Goal: Task Accomplishment & Management: Use online tool/utility

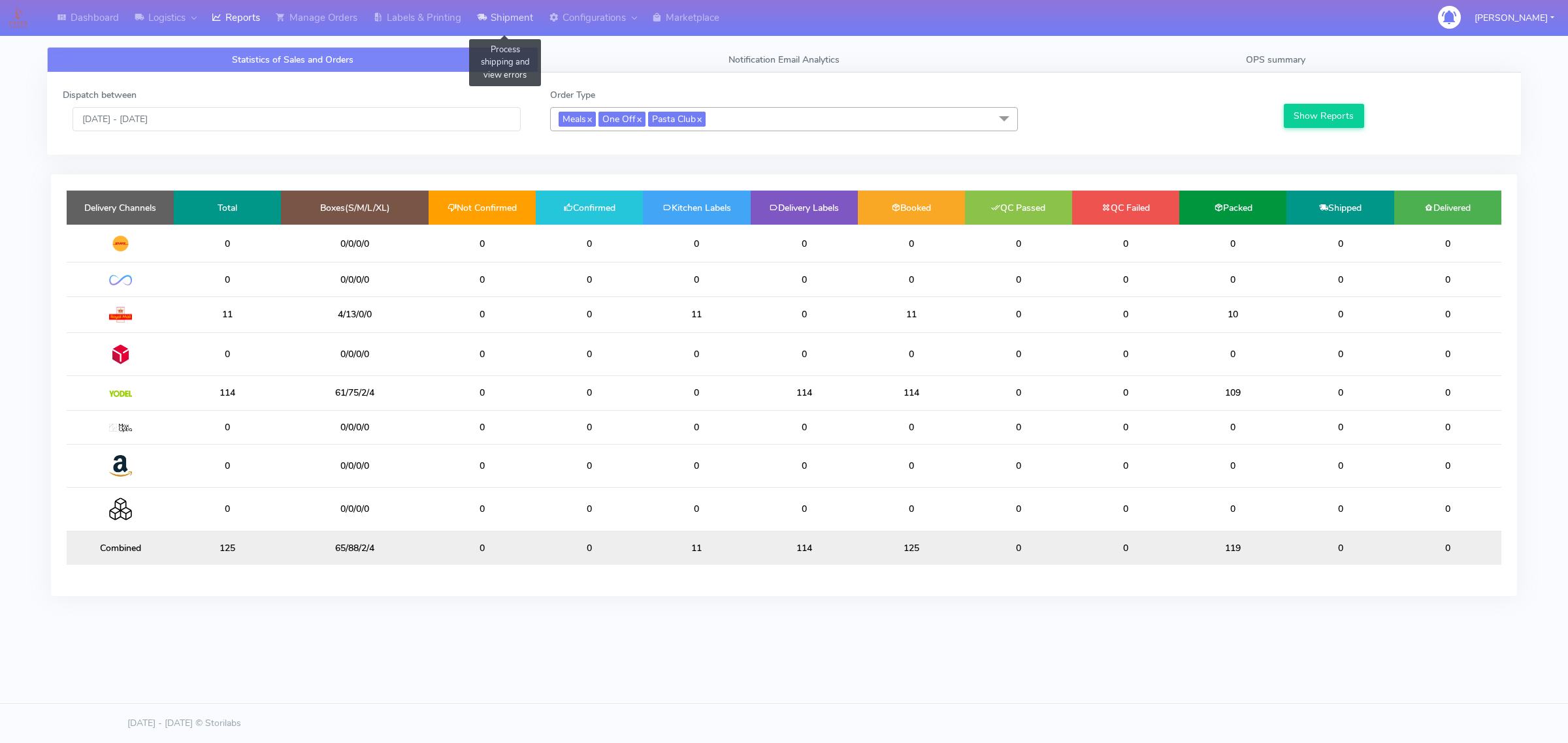
click at [507, 17] on link "Shipment" at bounding box center [505, 18] width 72 height 36
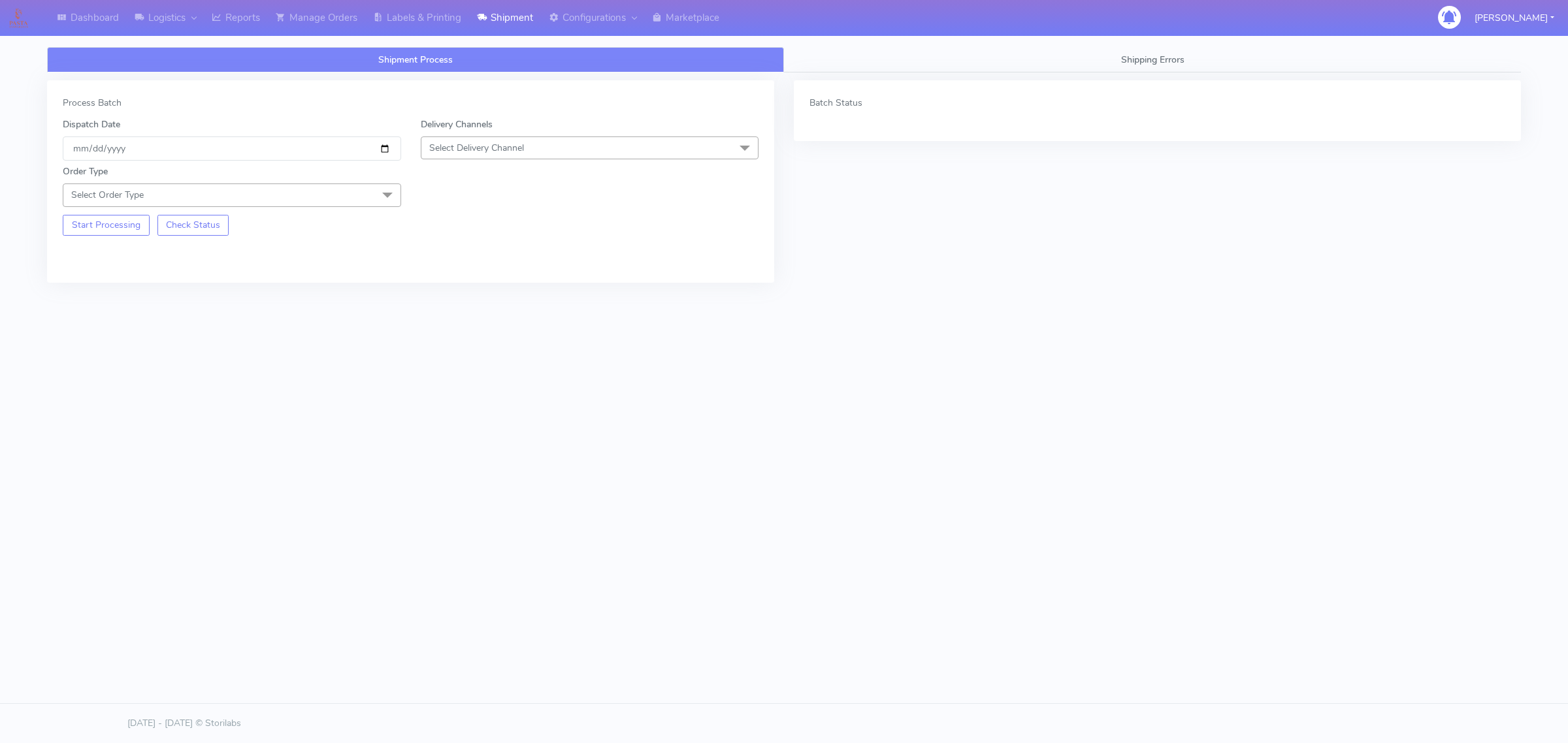
click at [317, 200] on span "Select Order Type" at bounding box center [232, 194] width 338 height 23
click at [194, 254] on div "Meal" at bounding box center [232, 256] width 324 height 14
click at [454, 150] on span "Select Delivery Channel" at bounding box center [476, 148] width 95 height 12
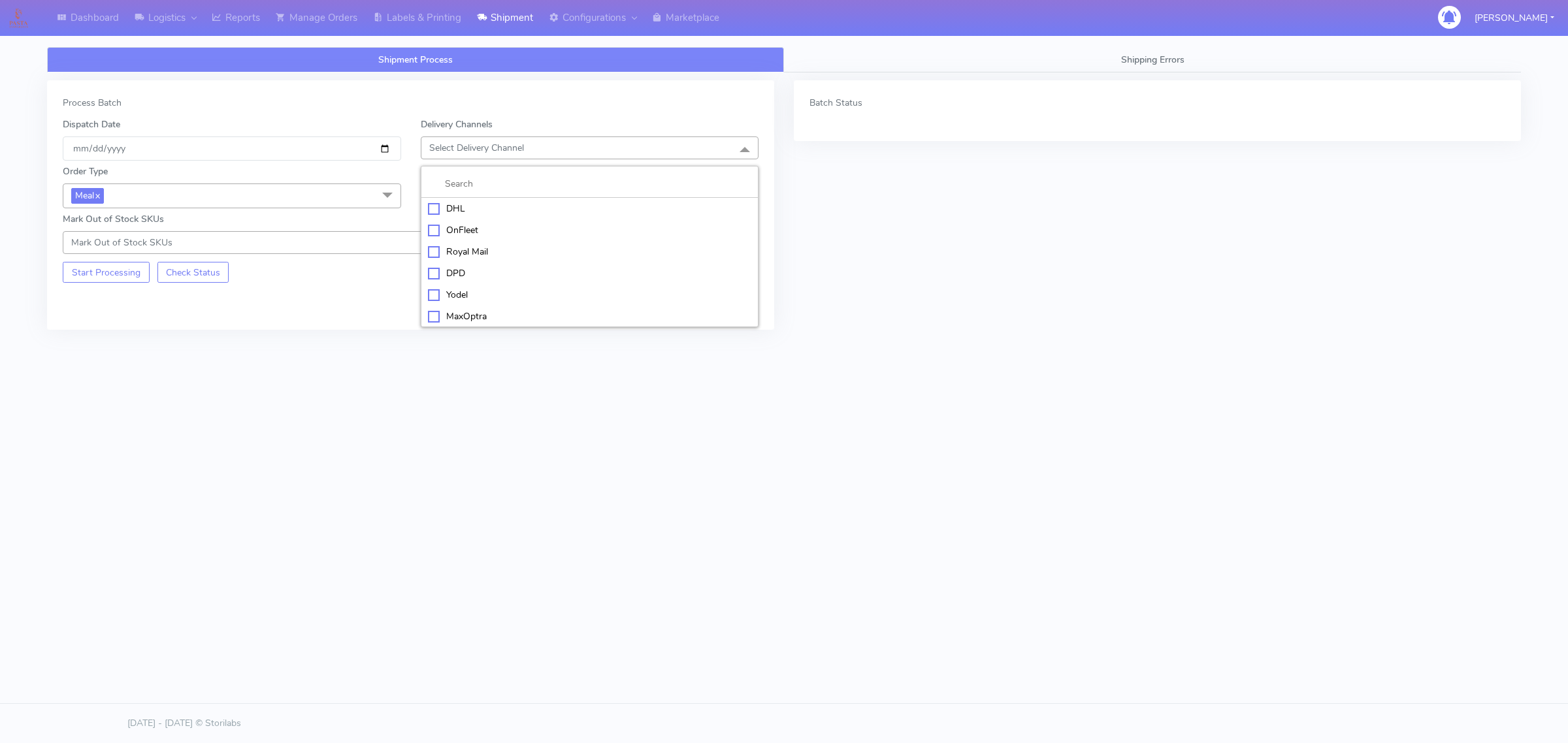
click at [446, 290] on div "Yodel" at bounding box center [590, 294] width 324 height 14
drag, startPoint x: 448, startPoint y: 191, endPoint x: 458, endPoint y: 207, distance: 18.9
click at [448, 191] on span "Select Box Size" at bounding box center [461, 194] width 63 height 12
click at [469, 261] on div "Small" at bounding box center [590, 256] width 324 height 14
click at [381, 154] on input "[DATE]" at bounding box center [232, 148] width 338 height 24
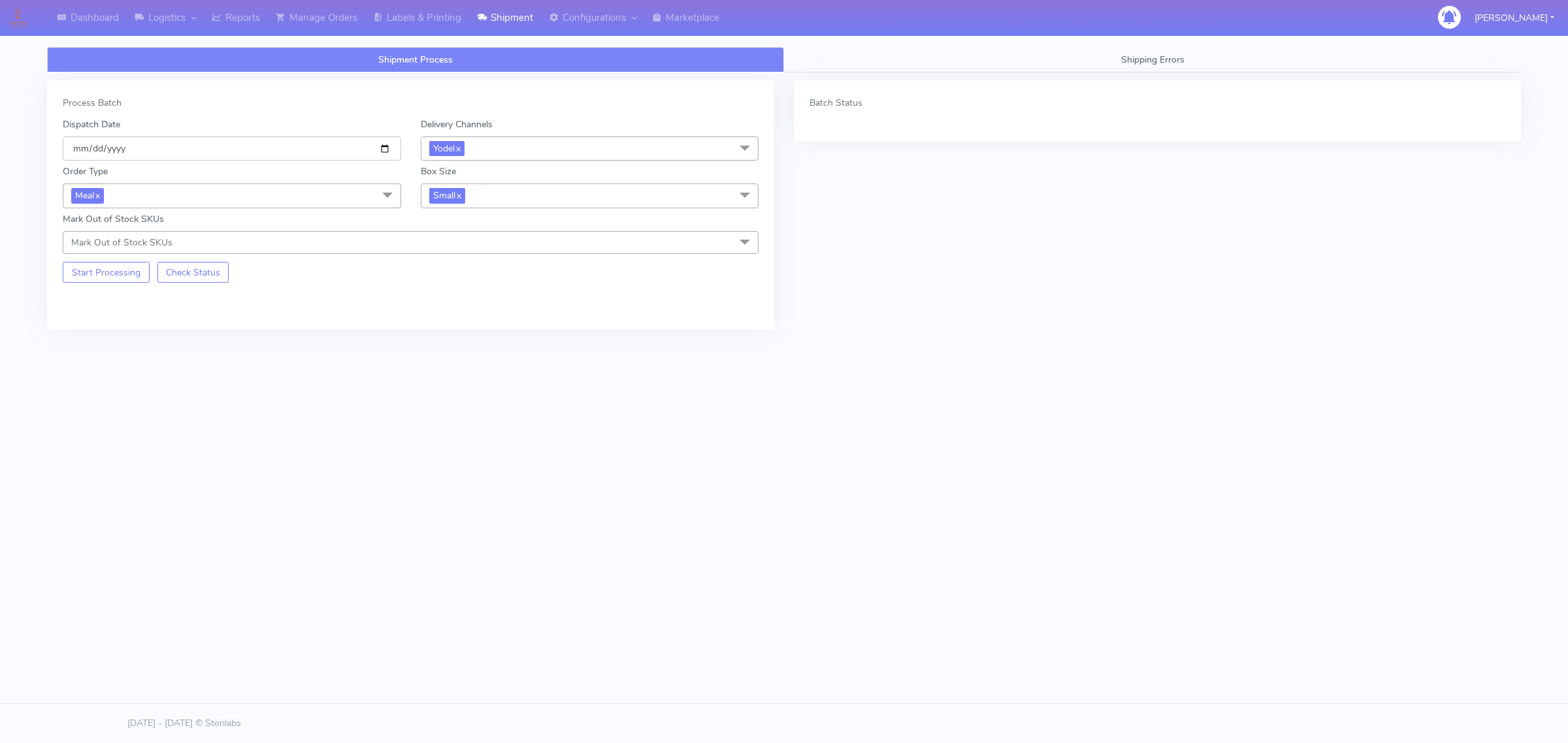
type input "[DATE]"
click at [472, 146] on span "Yodel x" at bounding box center [590, 148] width 338 height 24
click at [457, 235] on div "OnFleet" at bounding box center [590, 231] width 324 height 14
click at [113, 276] on button "Start Processing" at bounding box center [106, 272] width 87 height 21
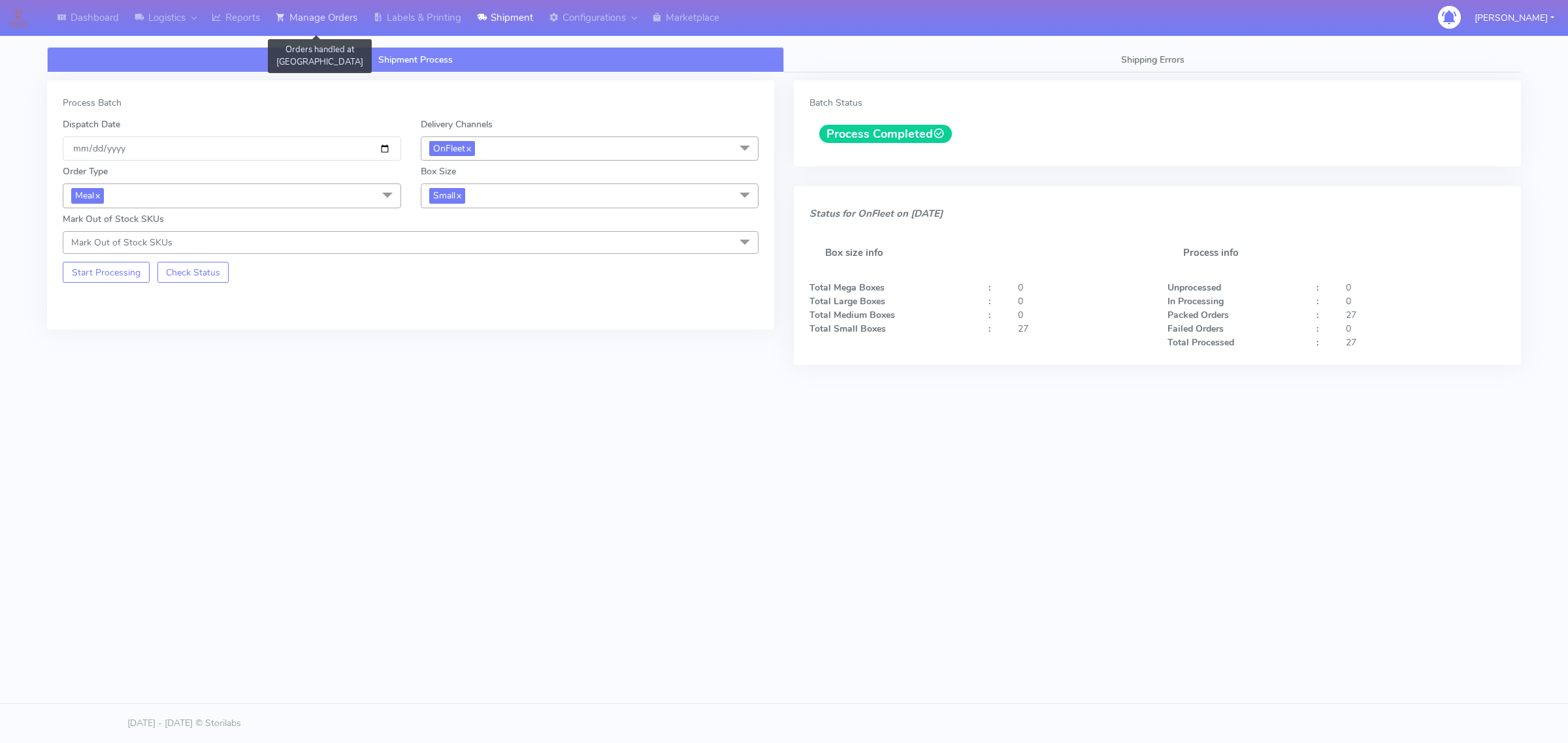
click at [298, 7] on link "Manage Orders" at bounding box center [316, 18] width 98 height 36
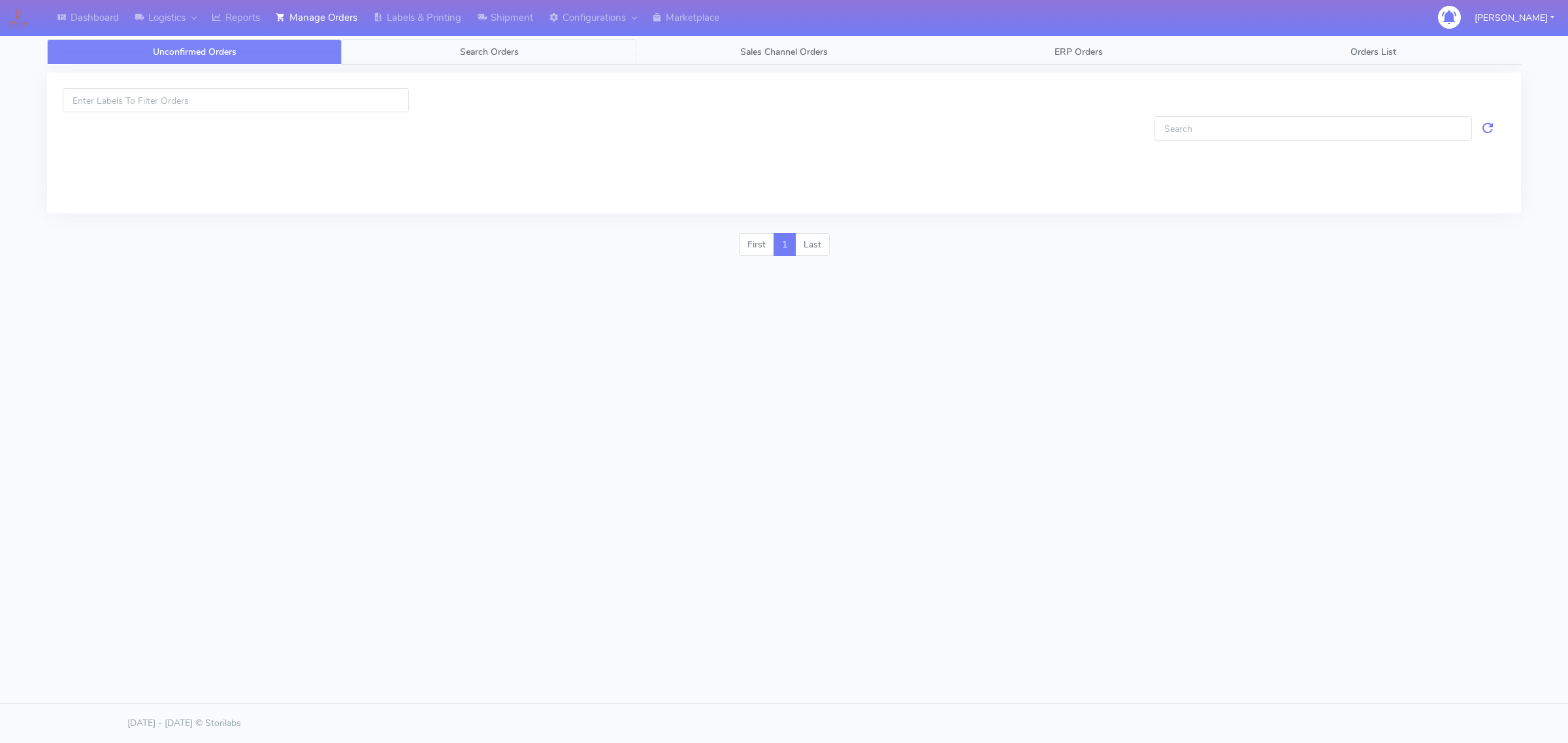
click at [359, 54] on link "Search Orders" at bounding box center [489, 52] width 294 height 26
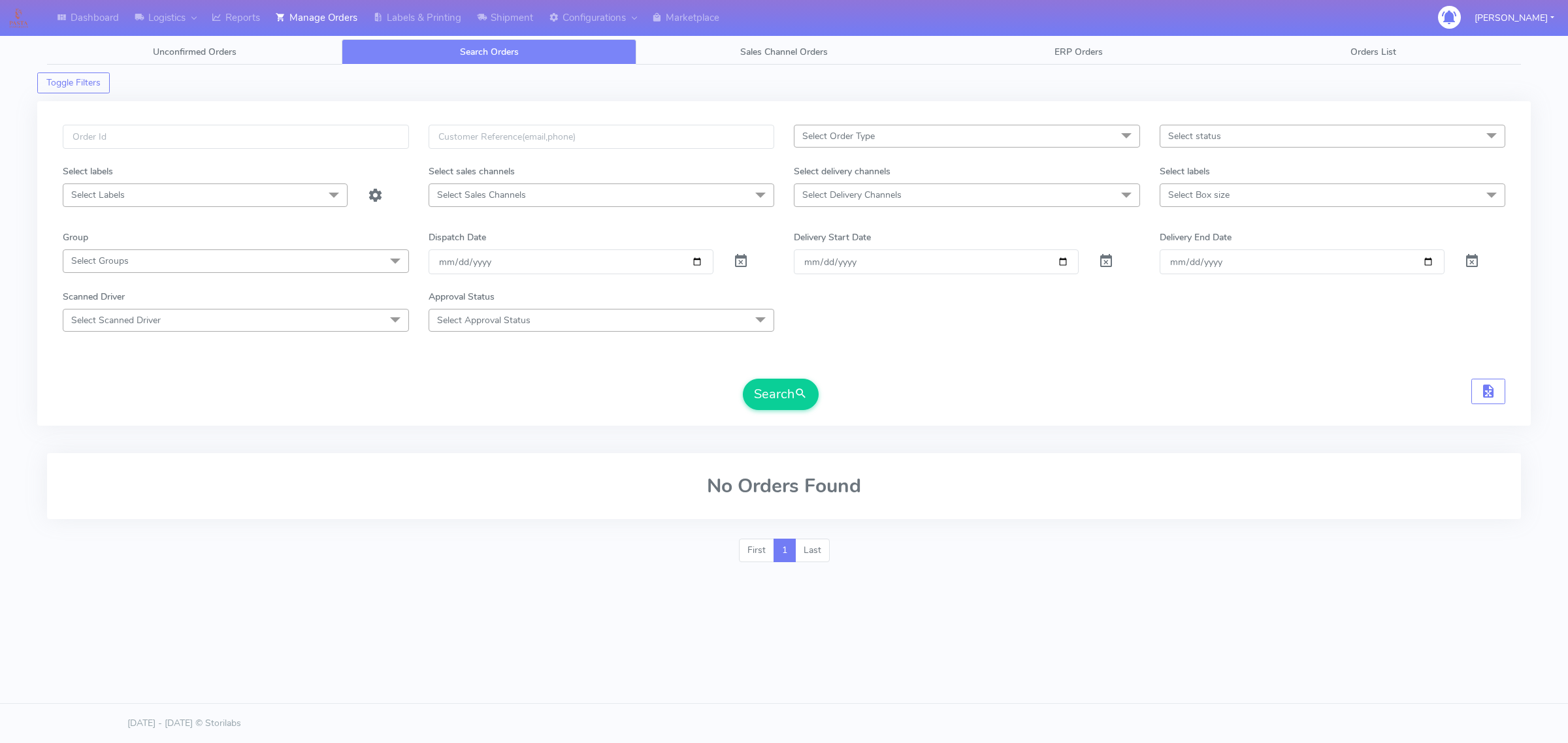
click at [300, 156] on div at bounding box center [236, 145] width 366 height 40
click at [301, 144] on input "text" at bounding box center [236, 137] width 346 height 24
paste input "#1627440_1"
type input "#1627440_1"
click at [736, 261] on span at bounding box center [741, 264] width 16 height 12
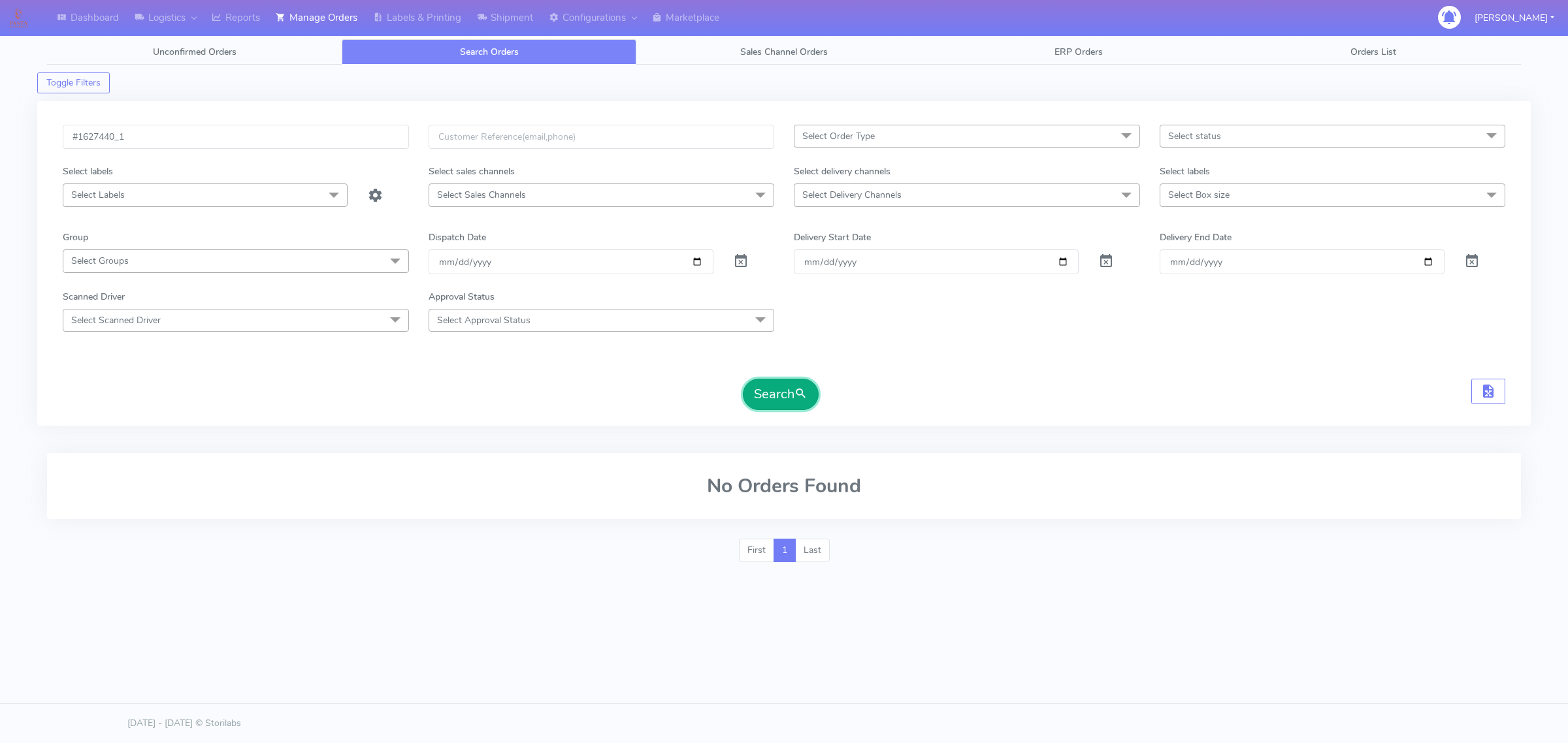
drag, startPoint x: 785, startPoint y: 394, endPoint x: 759, endPoint y: 367, distance: 37.5
click at [785, 396] on button "Search" at bounding box center [781, 394] width 76 height 31
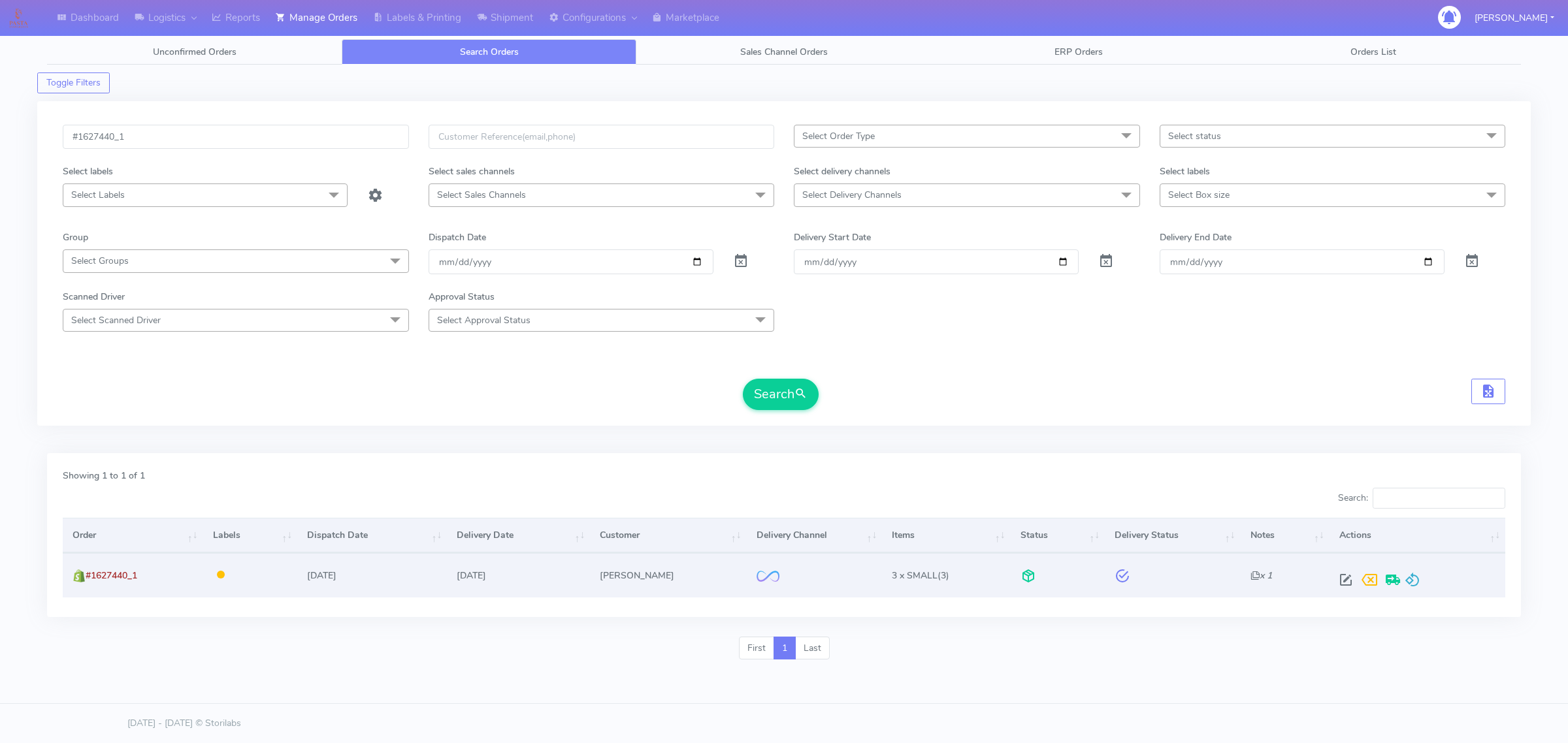
click at [1419, 579] on div at bounding box center [1414, 579] width 162 height 24
click at [1417, 576] on div at bounding box center [1414, 579] width 162 height 24
click at [1404, 579] on span at bounding box center [1412, 582] width 16 height 12
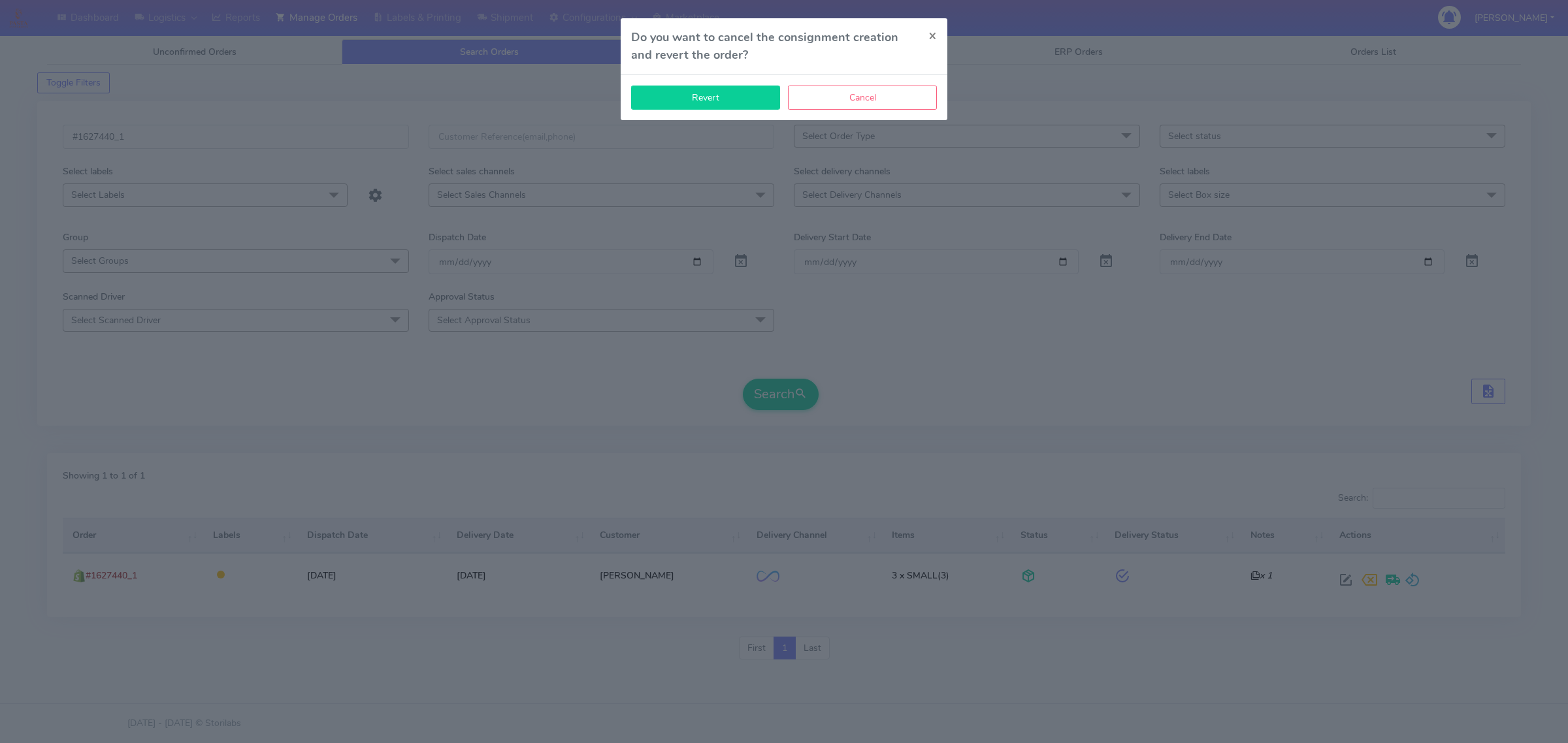
click at [758, 95] on button "Revert" at bounding box center [705, 97] width 149 height 24
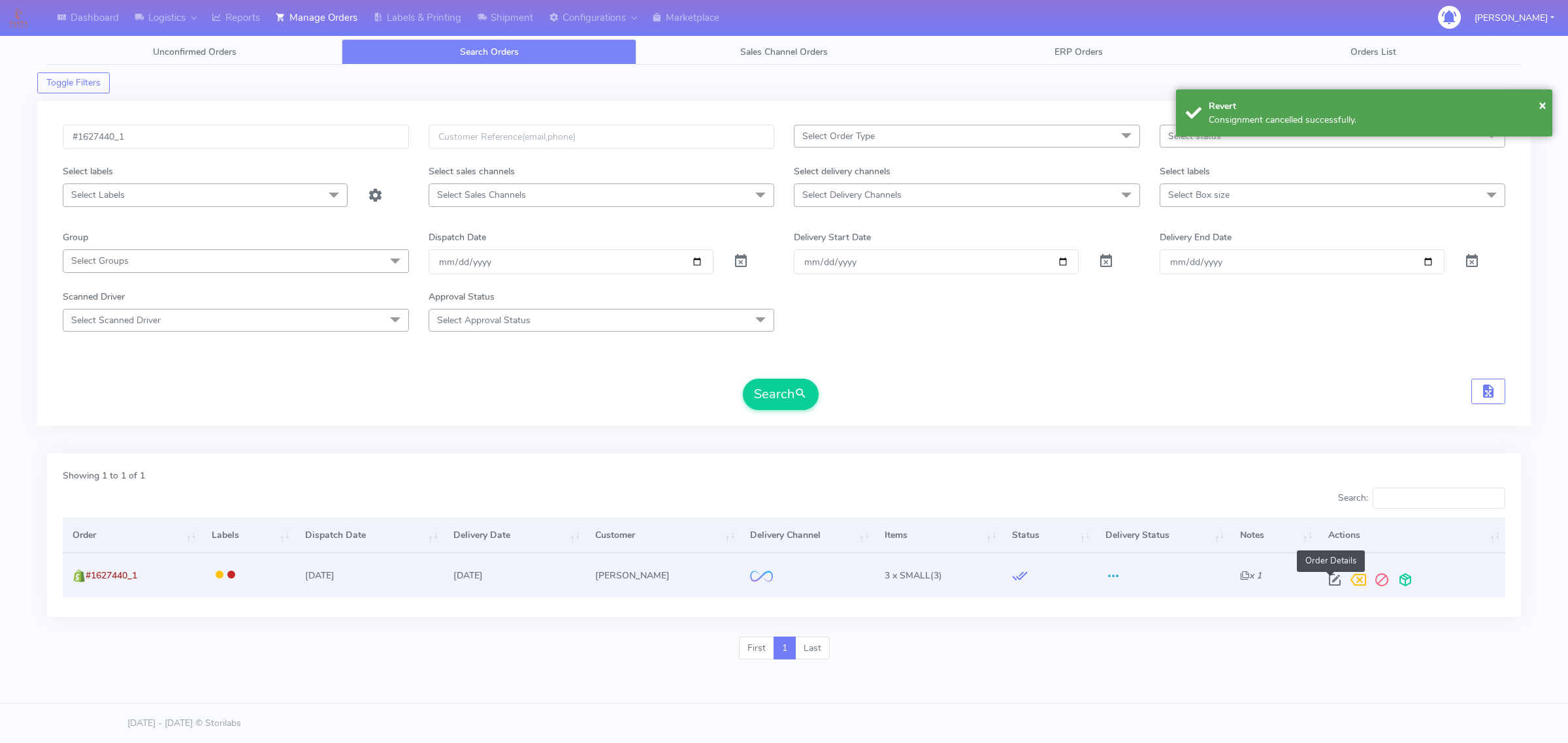
click at [1338, 581] on span at bounding box center [1334, 582] width 24 height 12
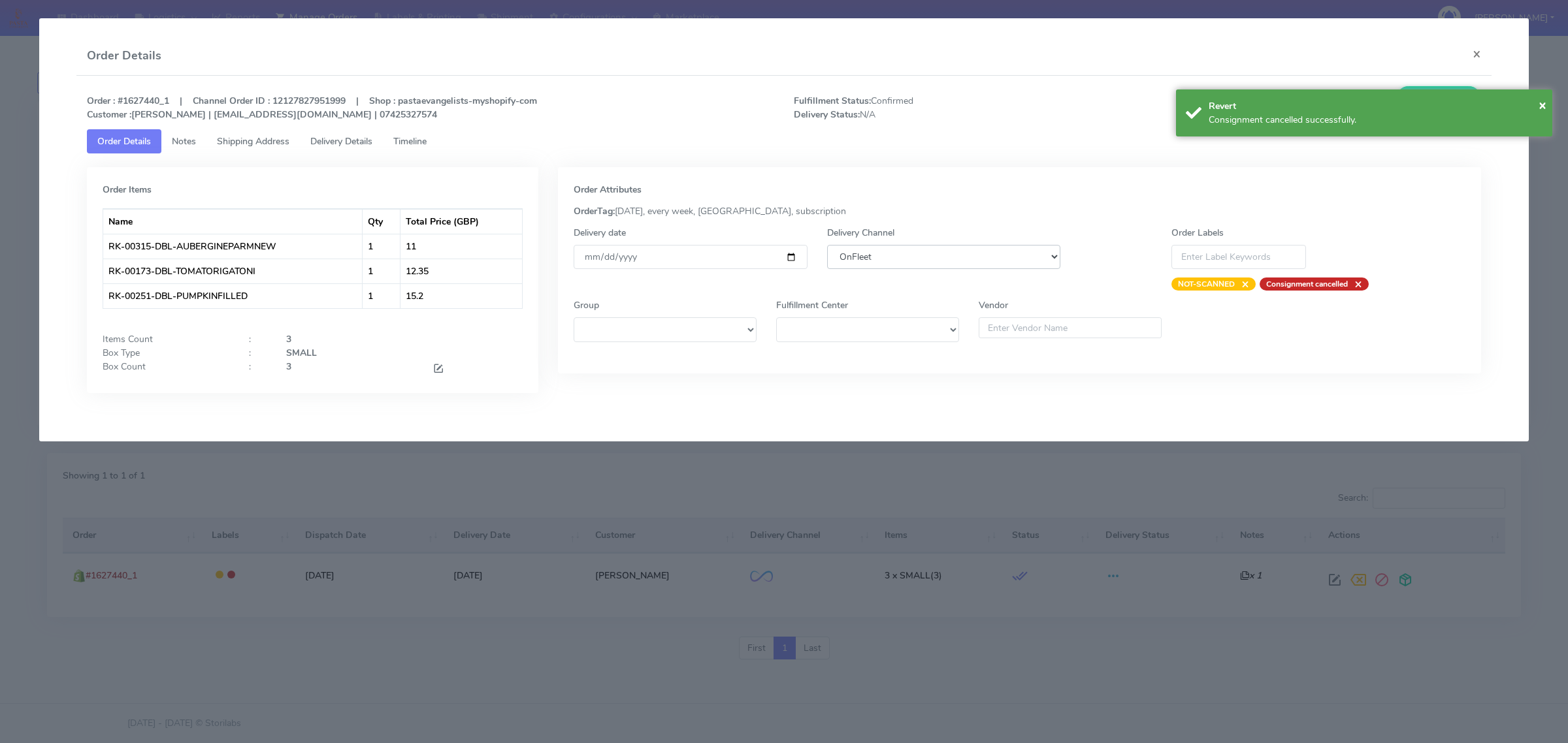
drag, startPoint x: 1017, startPoint y: 259, endPoint x: 1001, endPoint y: 268, distance: 18.4
click at [1017, 259] on select "DHL OnFleet Royal Mail DPD Yodel MaxOptra Amazon Collection" at bounding box center [944, 256] width 233 height 24
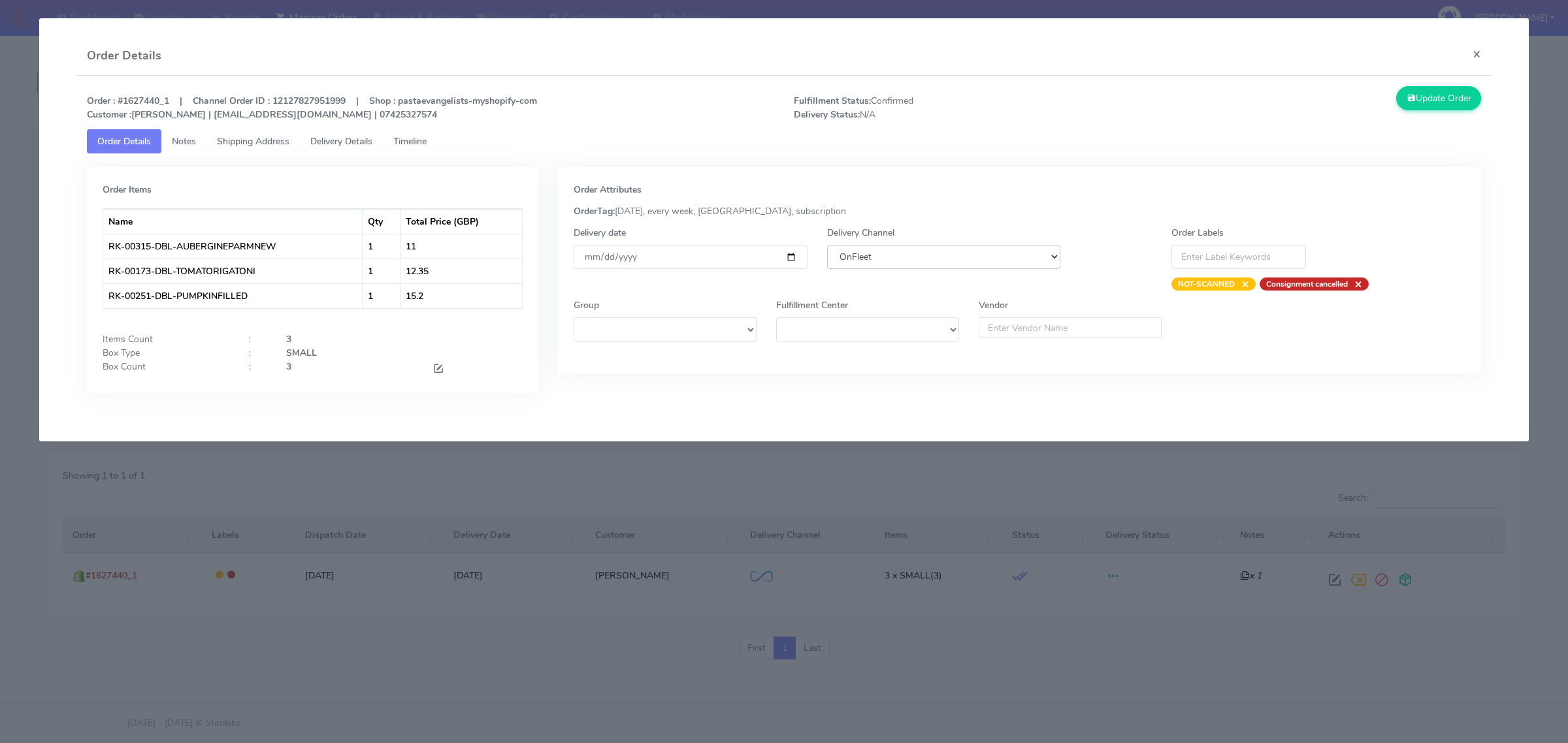
select select "5"
click at [827, 245] on select "DHL OnFleet Royal Mail DPD Yodel MaxOptra Amazon Collection" at bounding box center [944, 256] width 233 height 24
click at [1464, 95] on button "Update Order" at bounding box center [1438, 98] width 85 height 24
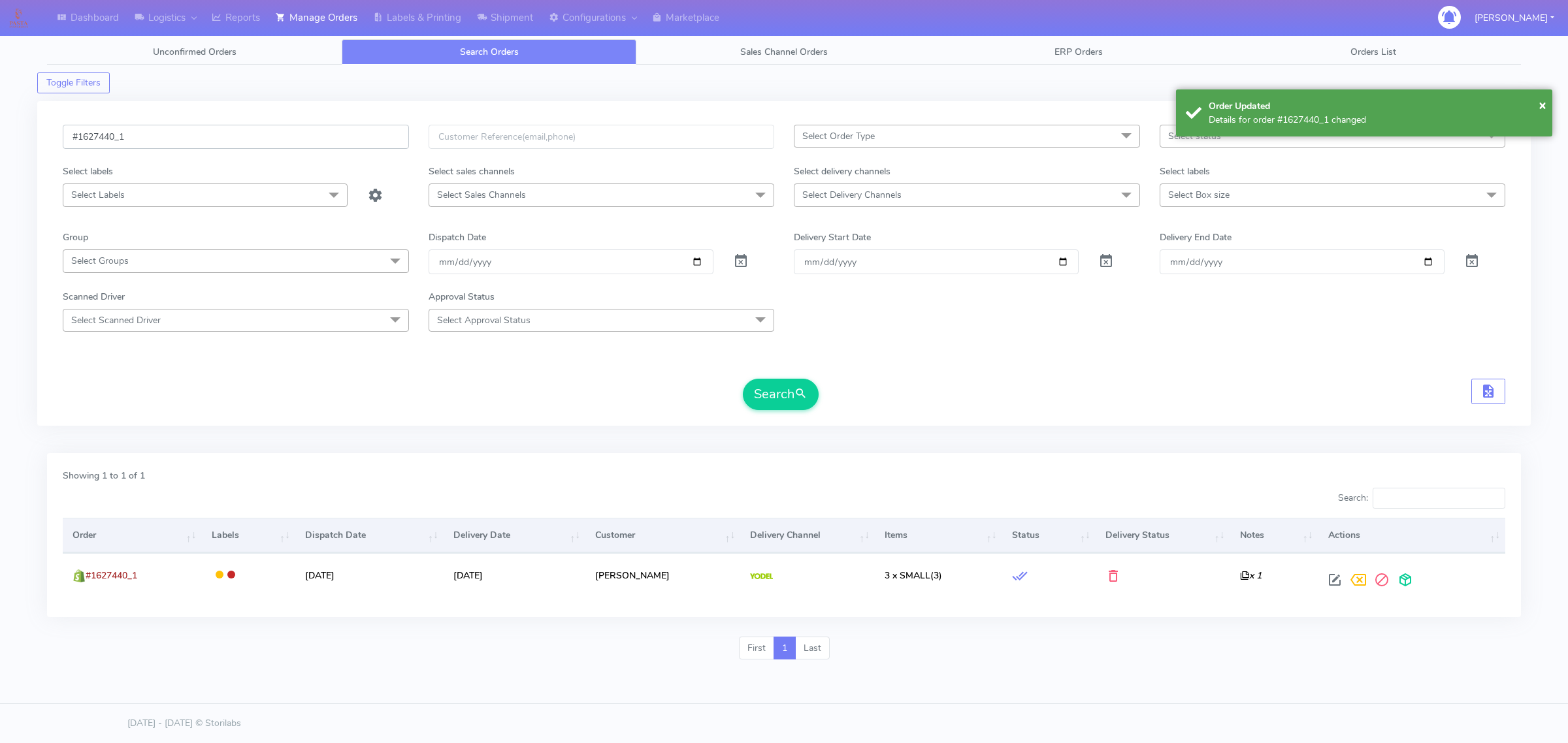
click at [302, 131] on input "#1627440_1" at bounding box center [236, 137] width 346 height 24
paste input "2"
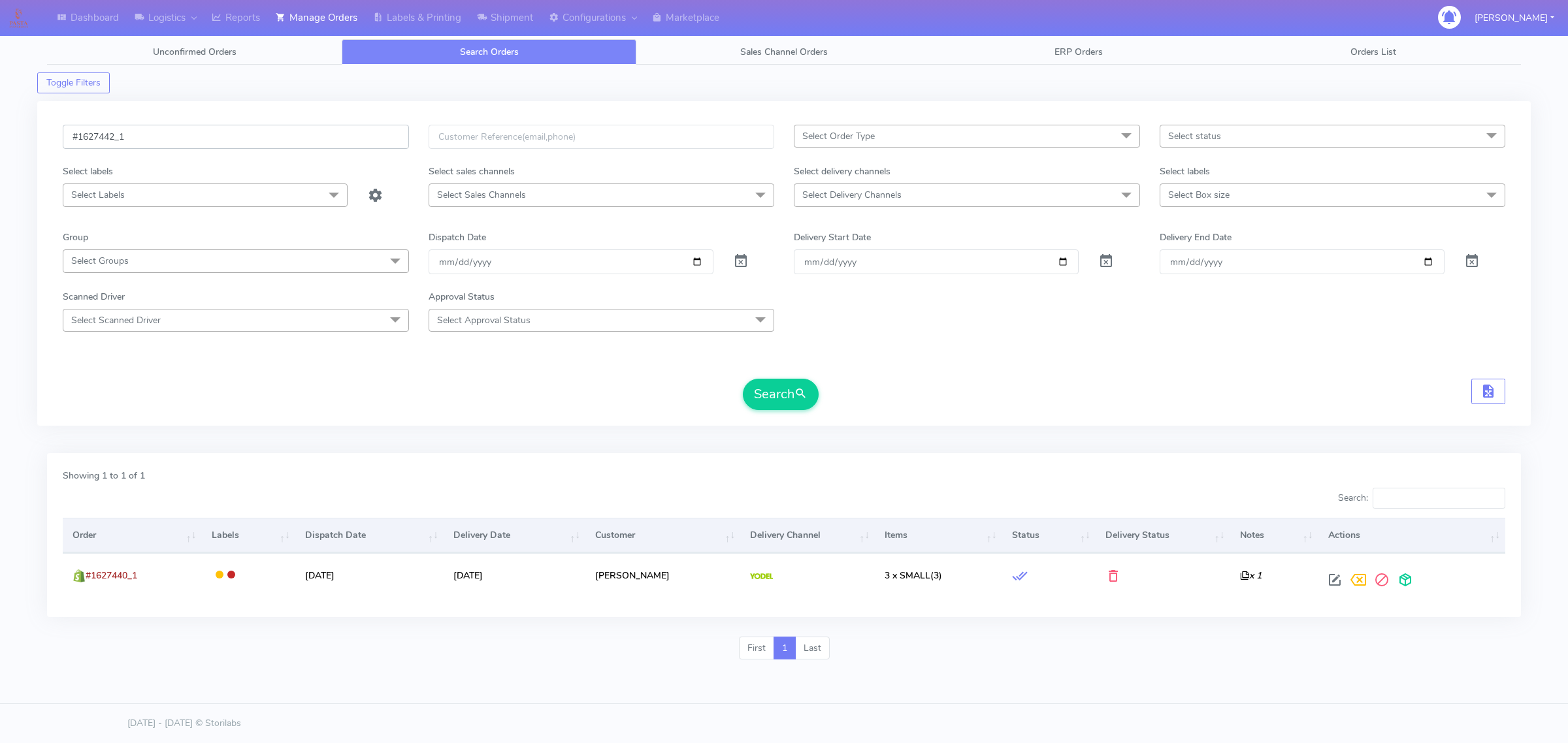
type input "#1627442_1"
click at [743, 379] on button "Search" at bounding box center [781, 394] width 76 height 31
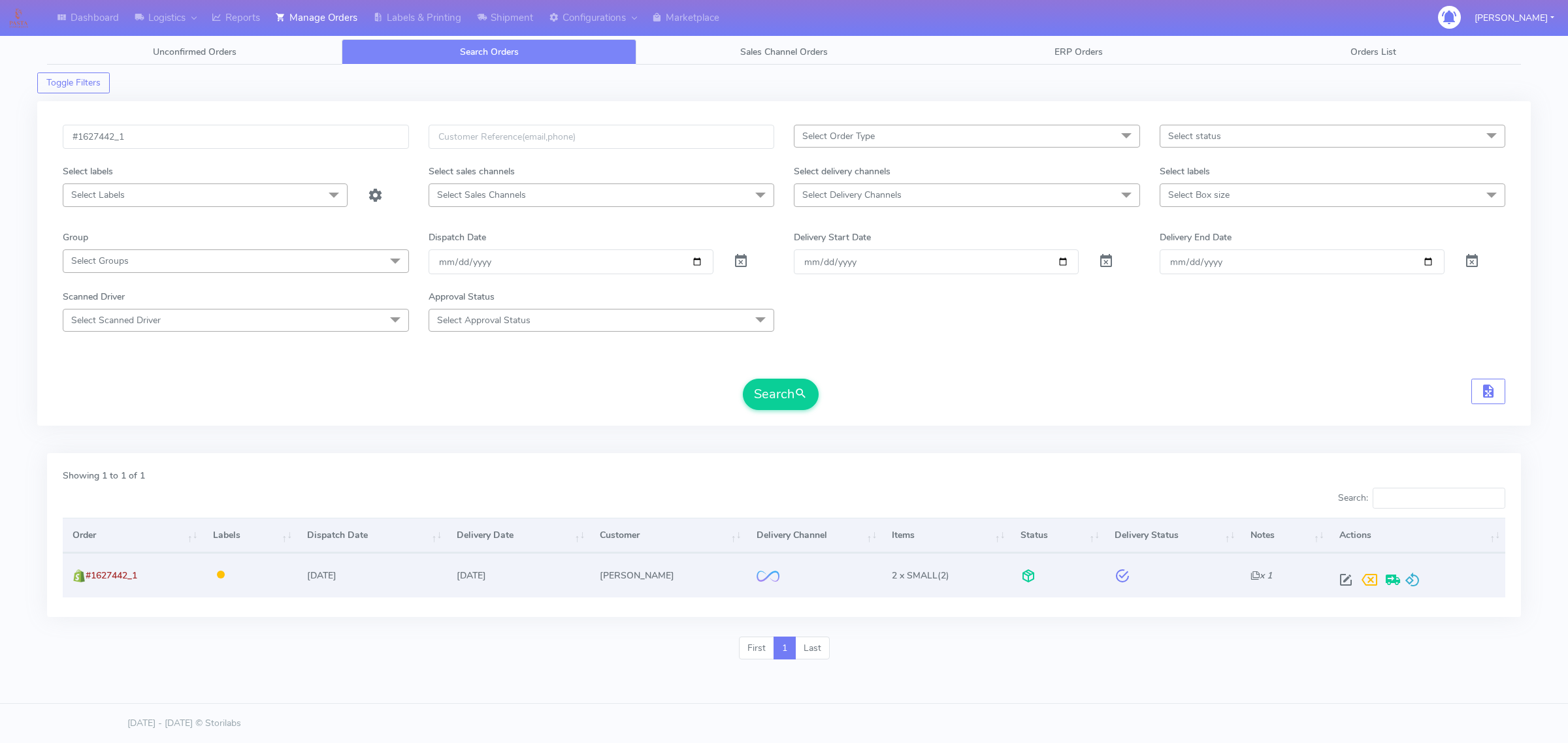
click at [1408, 576] on span at bounding box center [1412, 582] width 16 height 12
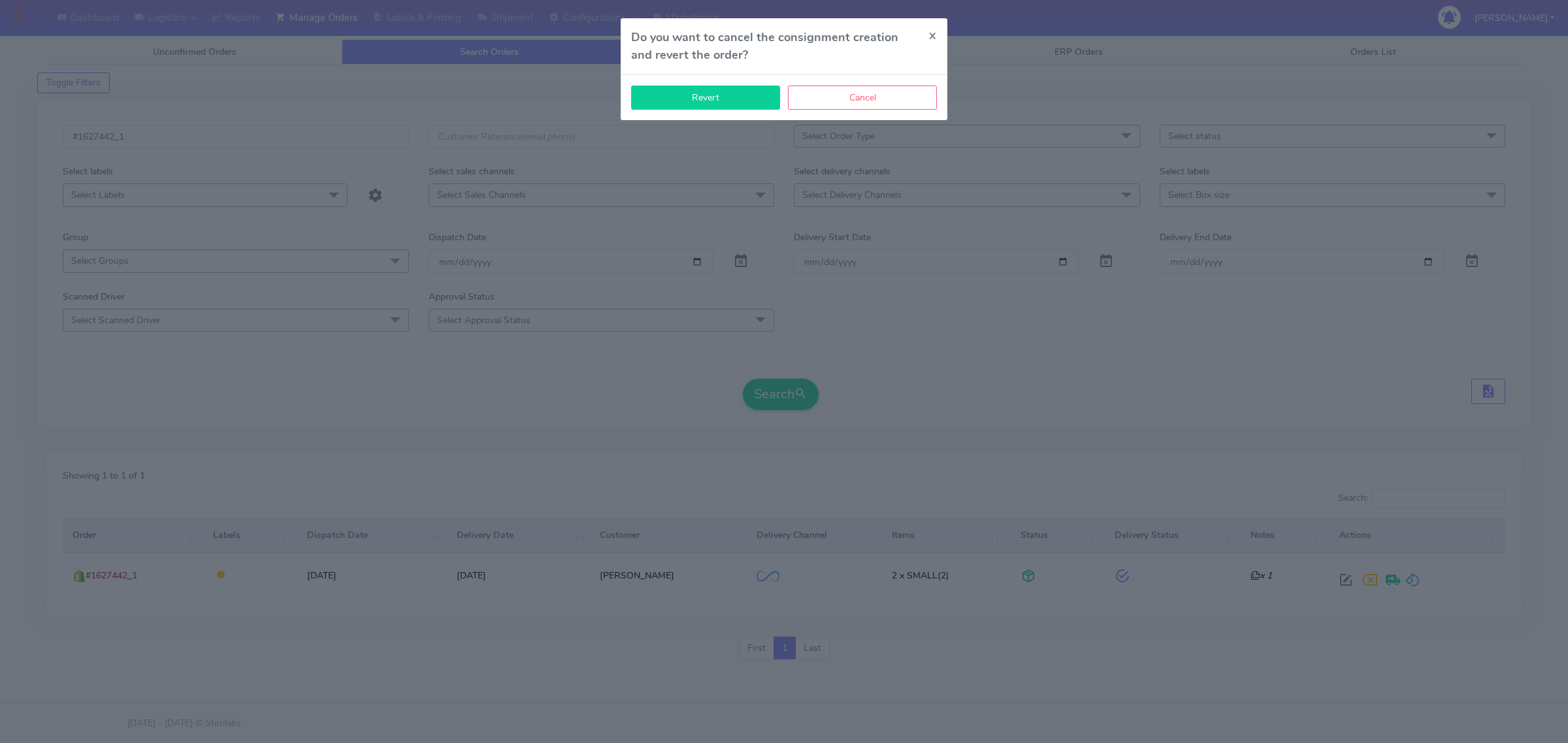
click at [732, 95] on button "Revert" at bounding box center [705, 97] width 149 height 24
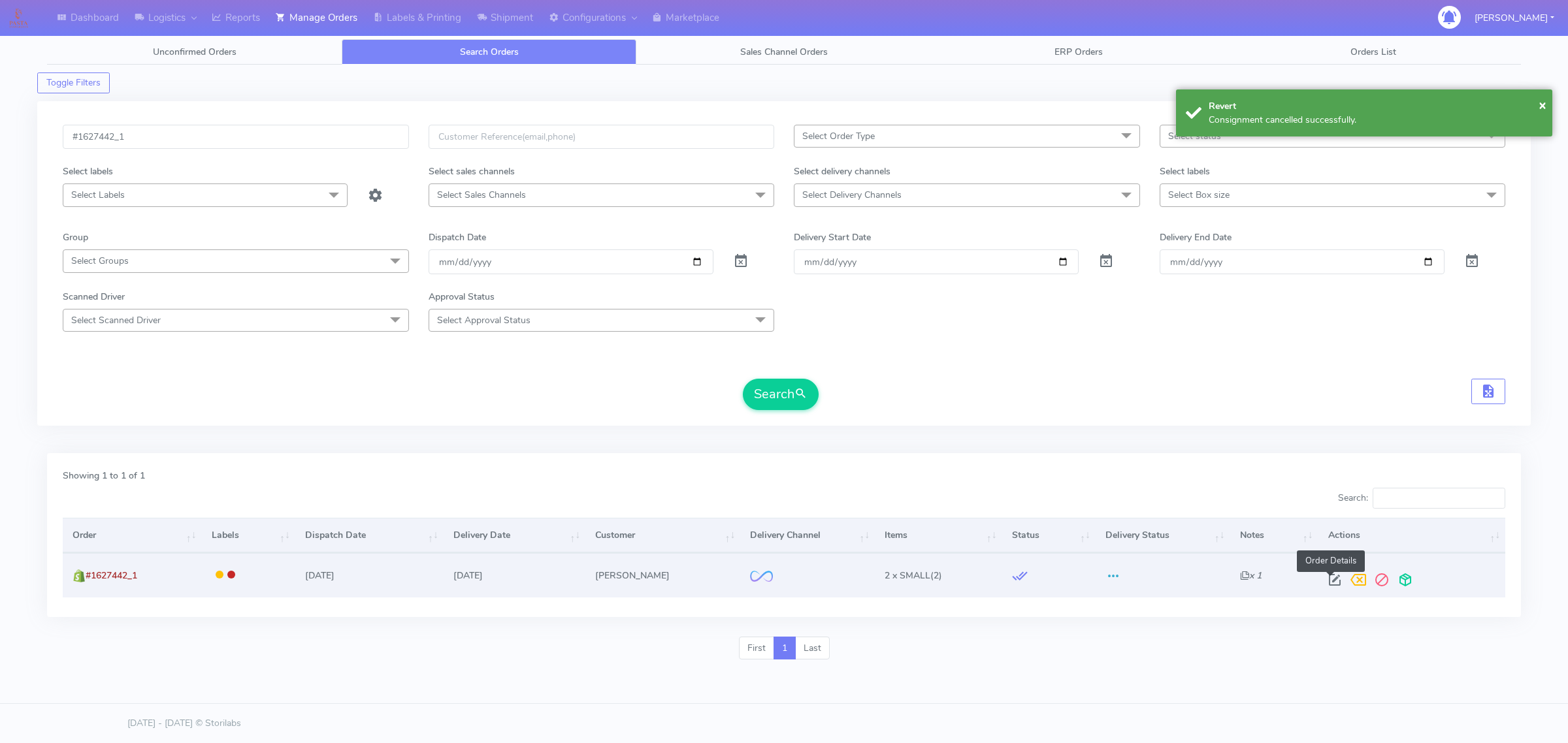
click at [1327, 578] on span at bounding box center [1334, 582] width 24 height 12
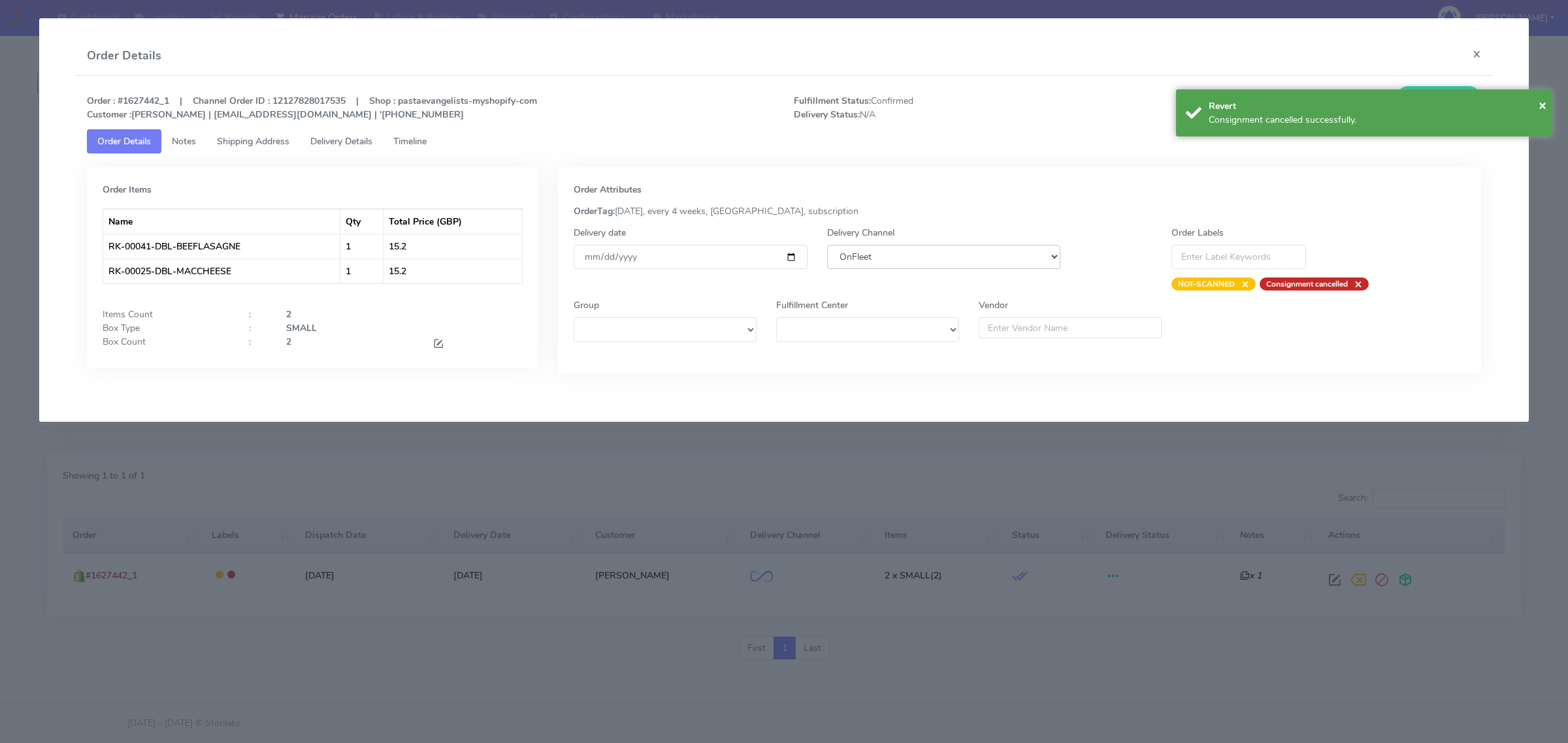
click at [871, 268] on select "DHL OnFleet Royal Mail DPD Yodel MaxOptra Amazon Collection" at bounding box center [944, 256] width 233 height 24
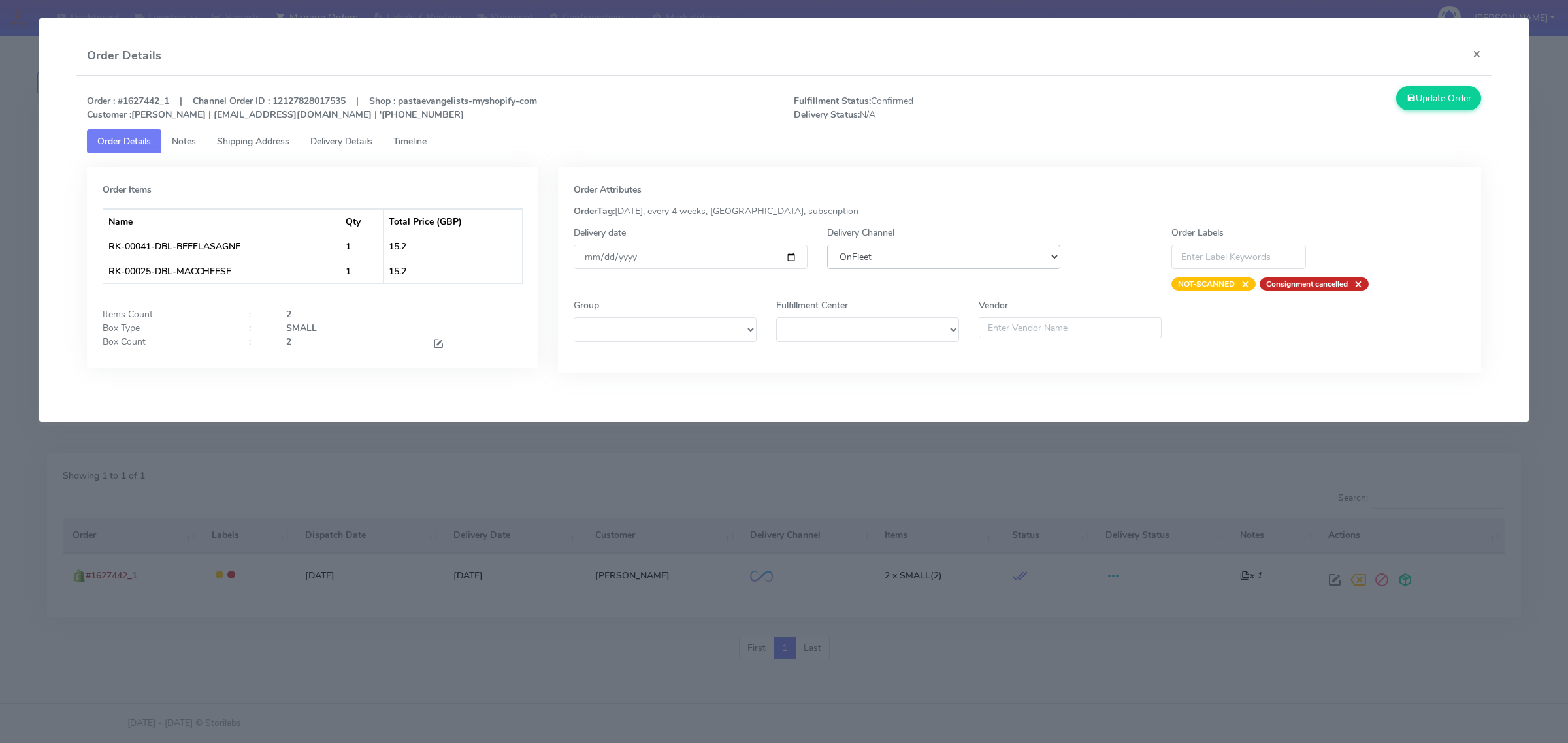
select select "5"
click at [827, 245] on select "DHL OnFleet Royal Mail DPD Yodel MaxOptra Amazon Collection" at bounding box center [944, 256] width 233 height 24
click at [1457, 99] on button "Update Order" at bounding box center [1438, 98] width 85 height 24
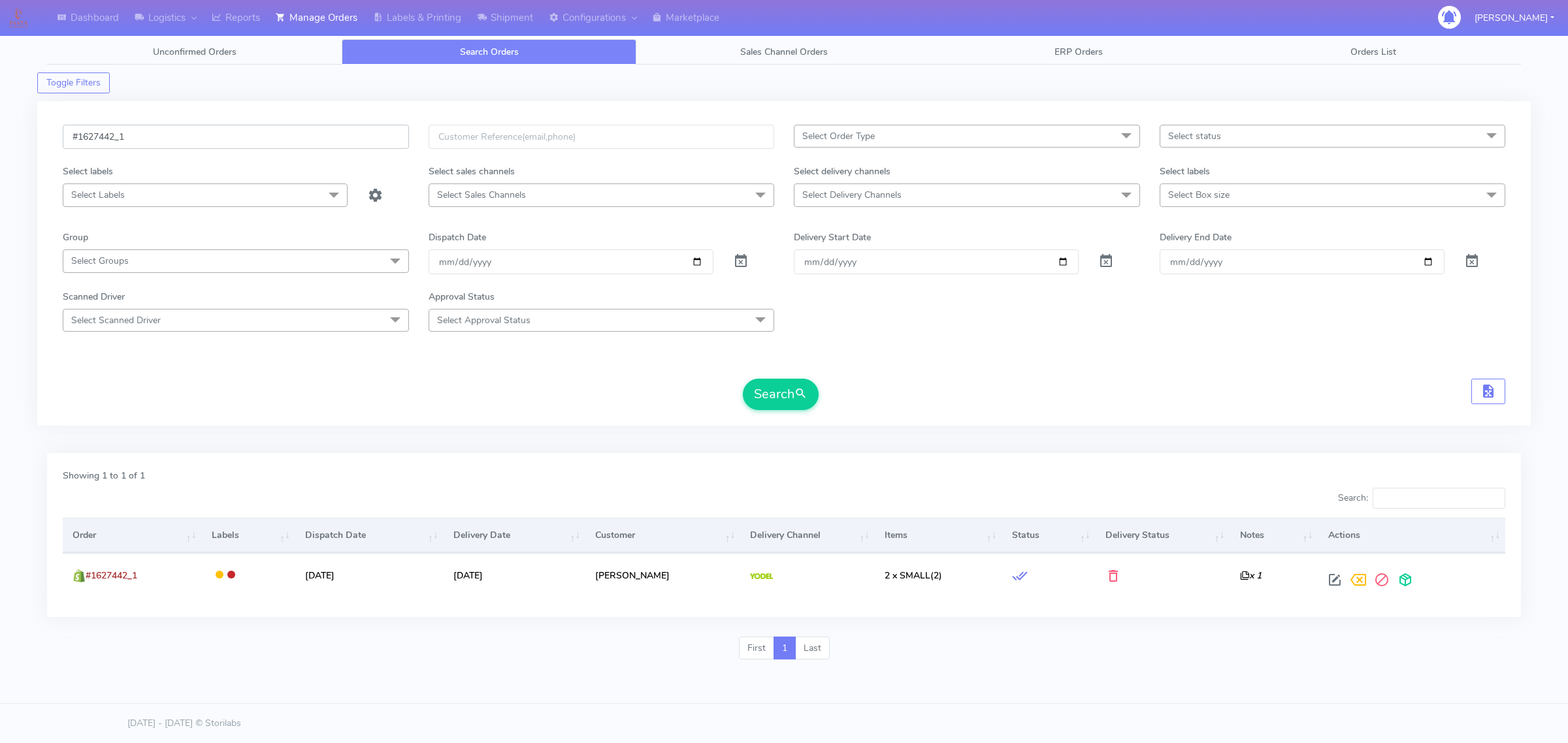
click at [358, 147] on input "#1627442_1" at bounding box center [236, 137] width 346 height 24
paste input "60"
type input "#1627460_1"
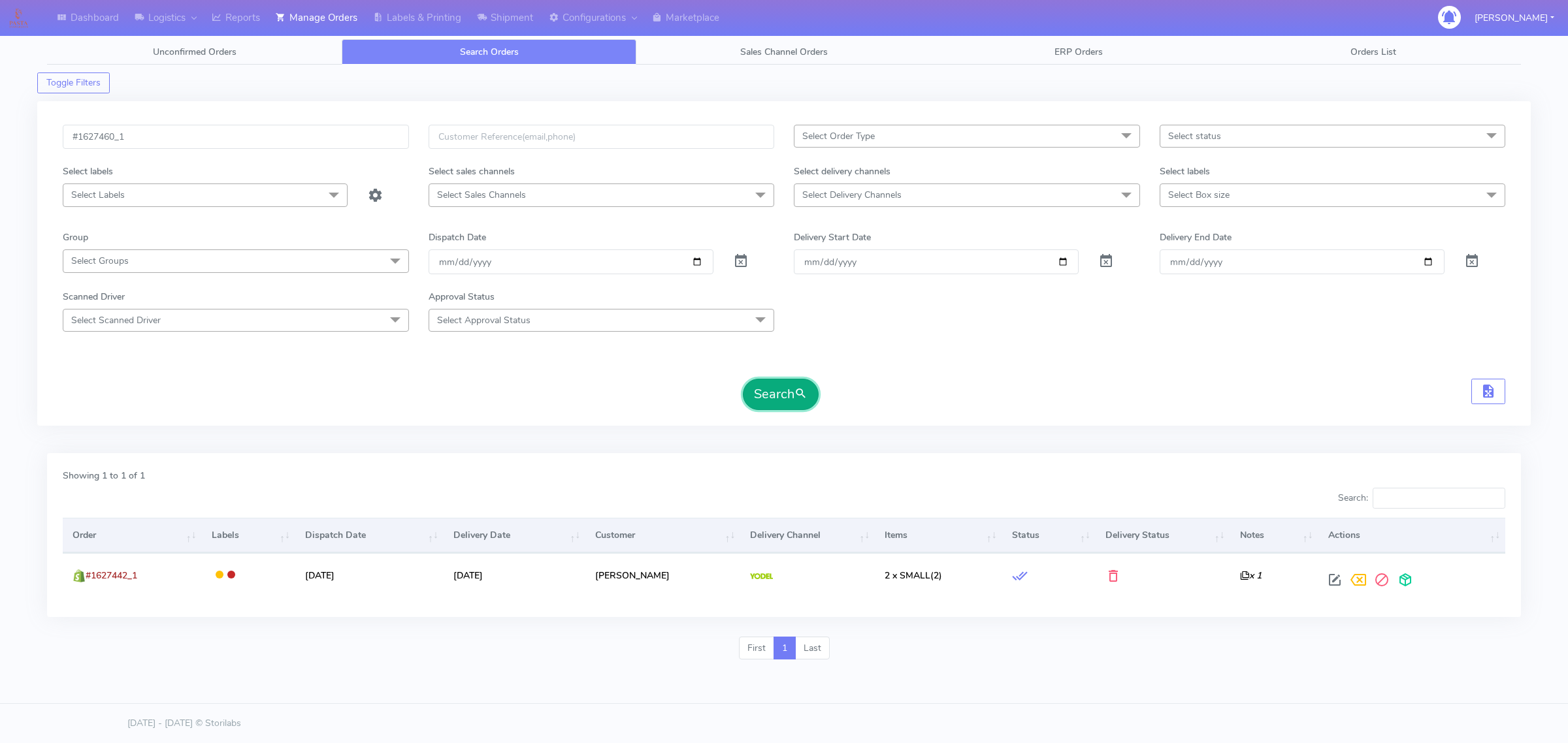
click at [802, 410] on button "Search" at bounding box center [781, 394] width 76 height 31
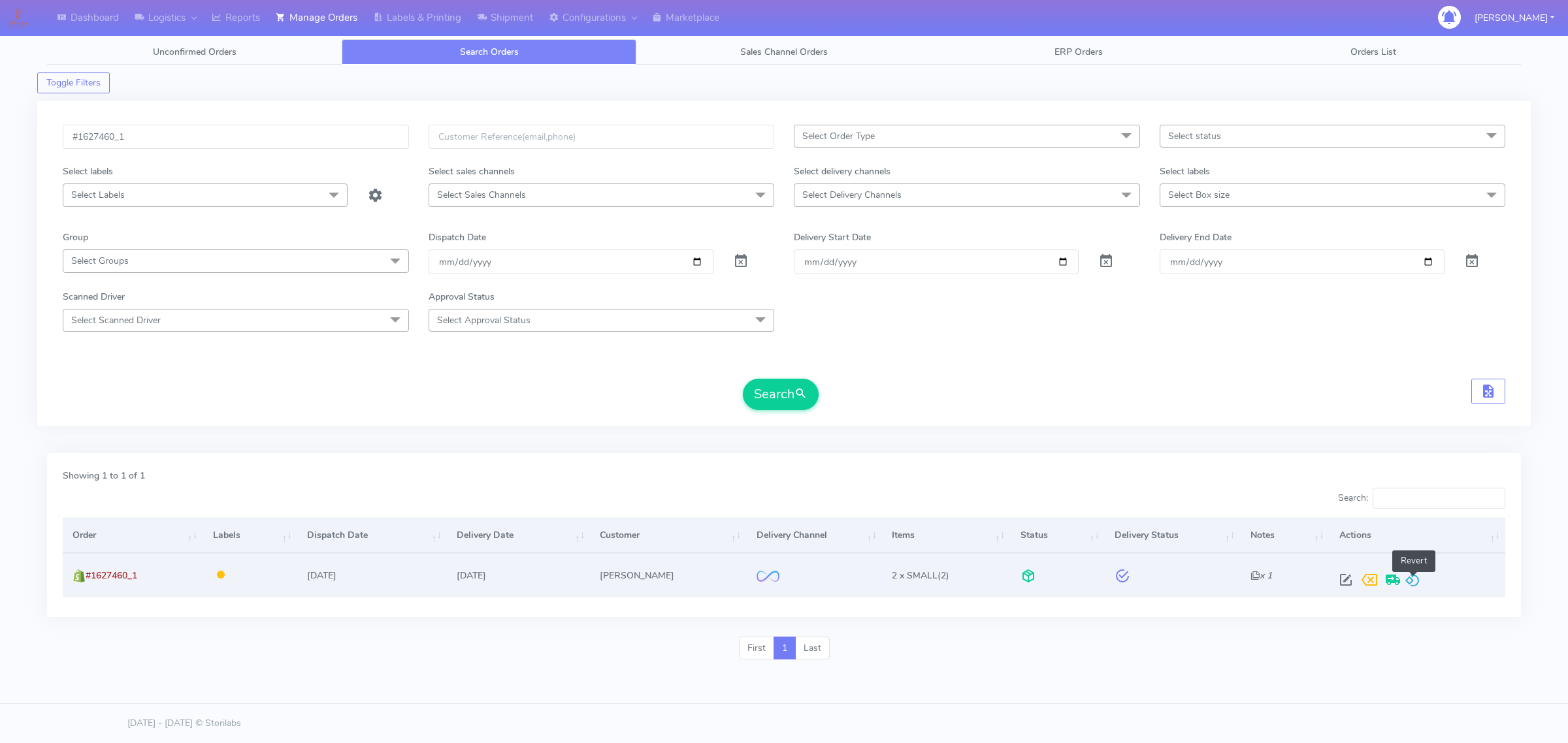
click at [1416, 576] on span at bounding box center [1412, 582] width 16 height 12
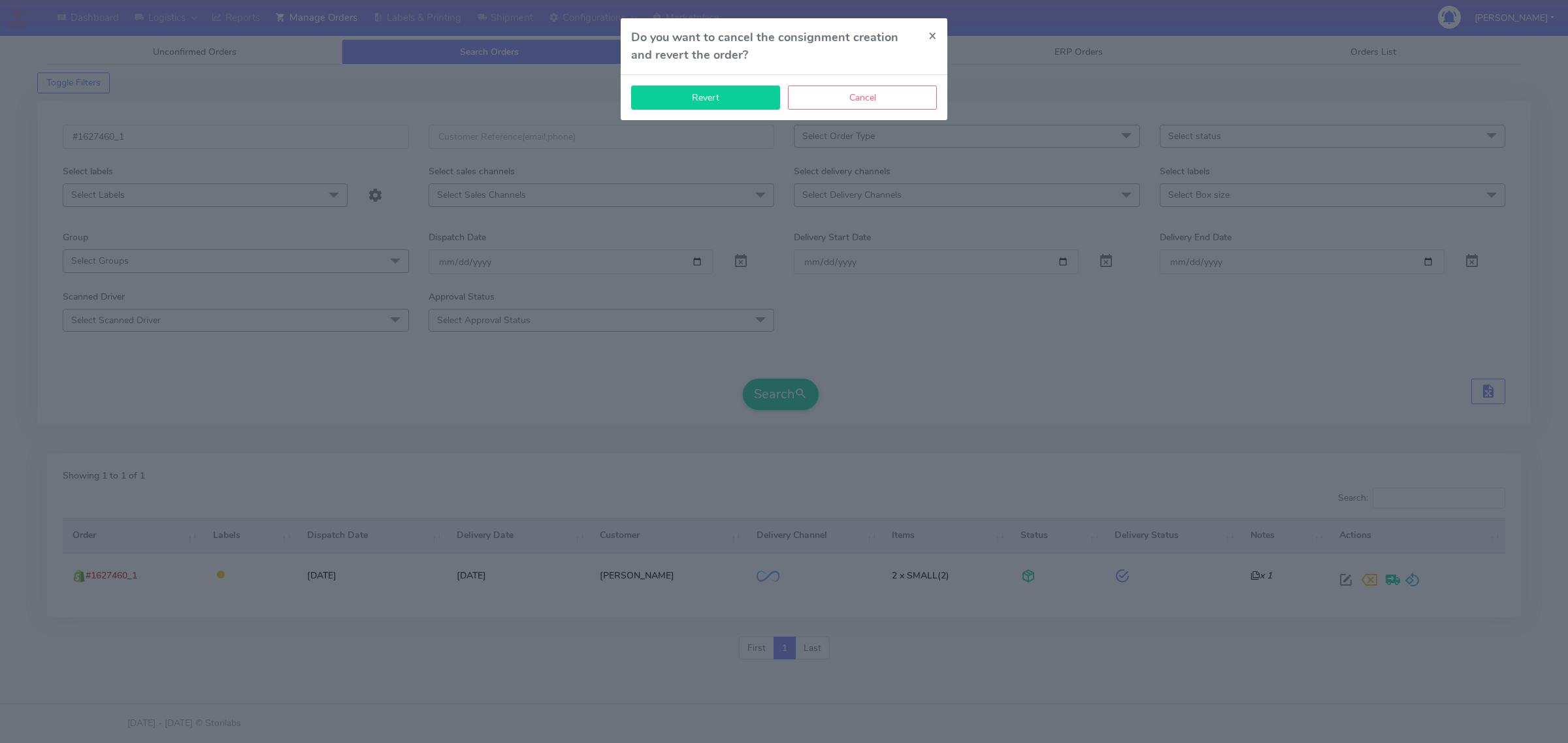
click at [680, 95] on button "Revert" at bounding box center [705, 97] width 149 height 24
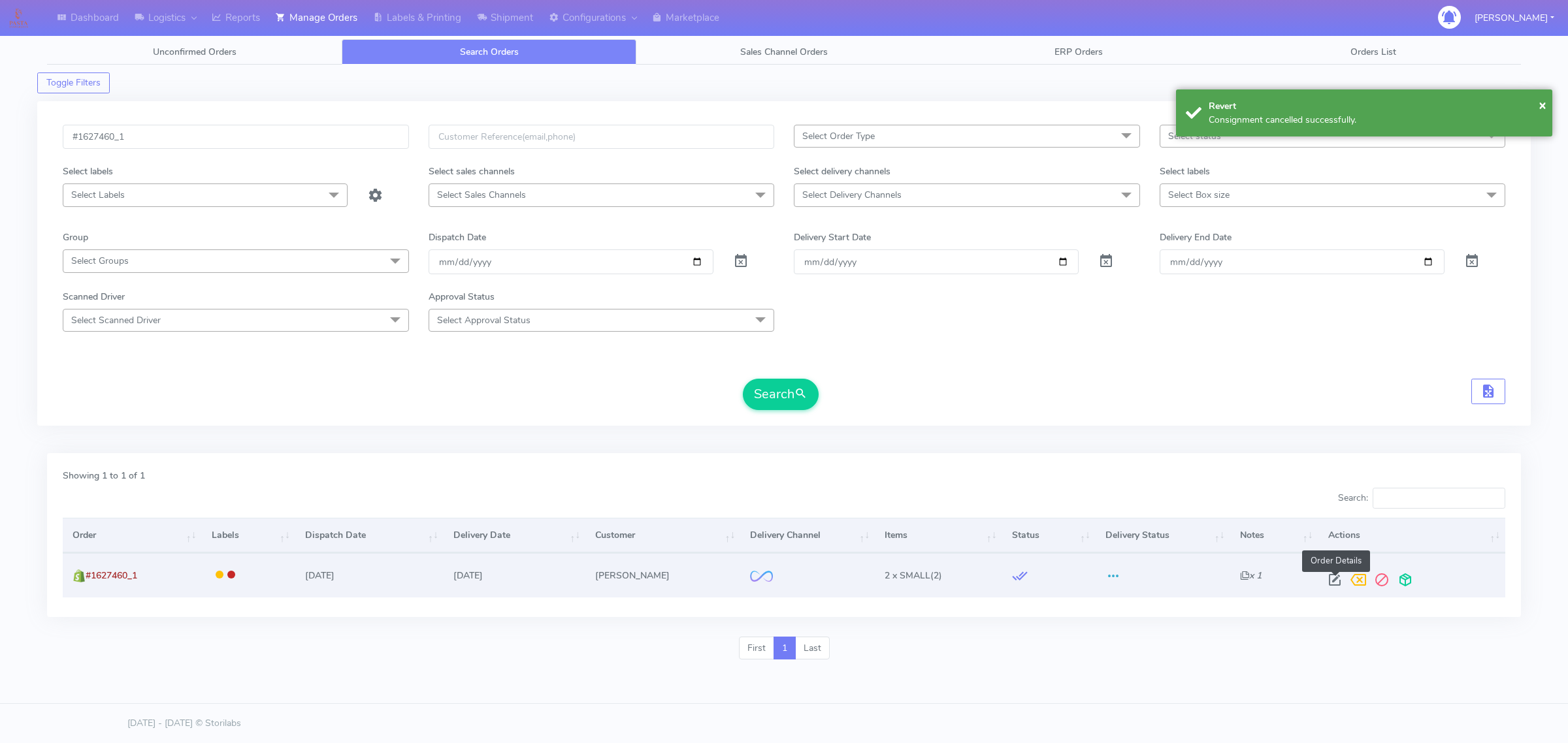
click at [1336, 579] on span at bounding box center [1334, 582] width 24 height 12
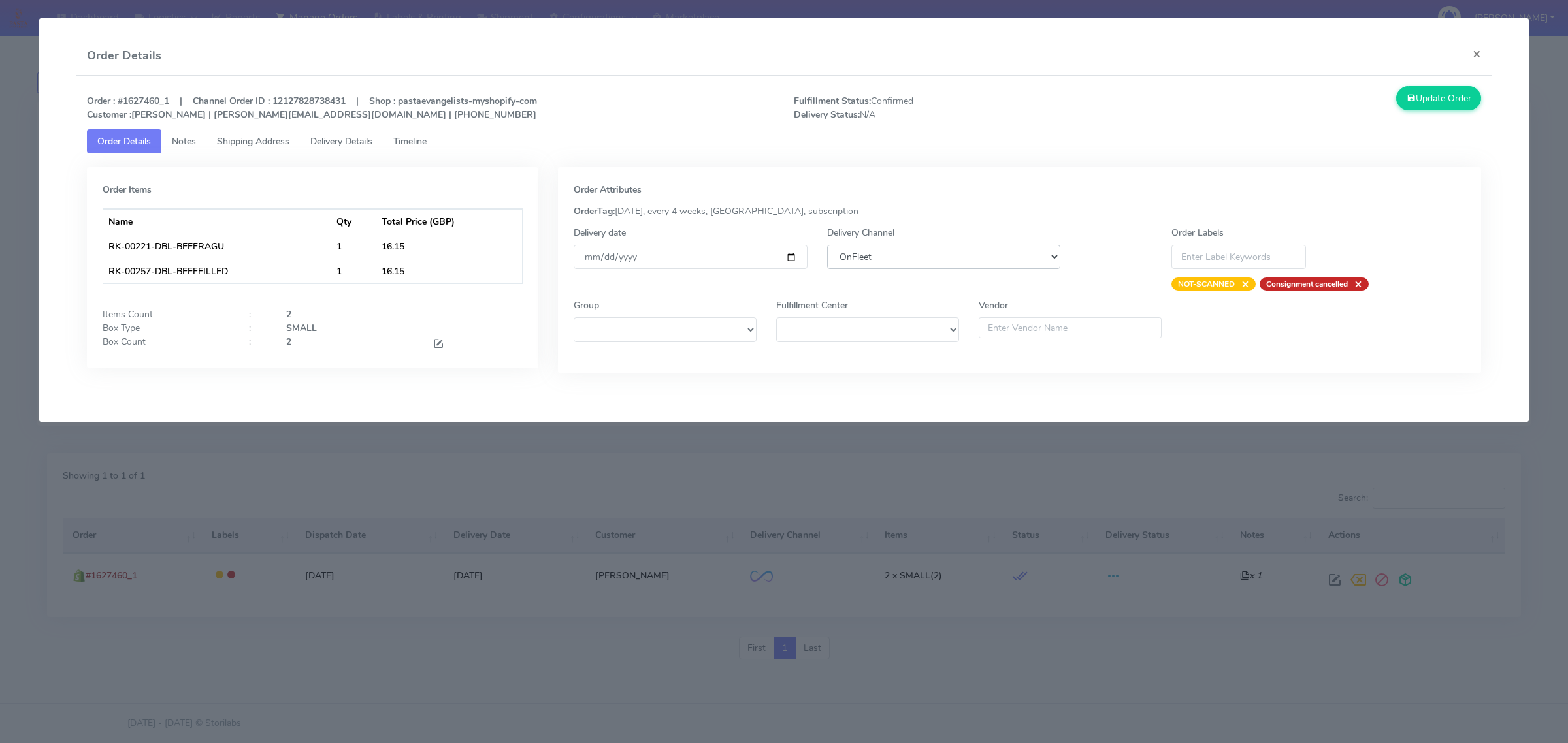
click at [864, 256] on select "DHL OnFleet Royal Mail DPD Yodel MaxOptra Amazon Collection" at bounding box center [944, 256] width 233 height 24
select select "5"
click at [827, 245] on select "DHL OnFleet Royal Mail DPD Yodel MaxOptra Amazon Collection" at bounding box center [944, 256] width 233 height 24
click at [1410, 92] on button "Update Order" at bounding box center [1438, 98] width 85 height 24
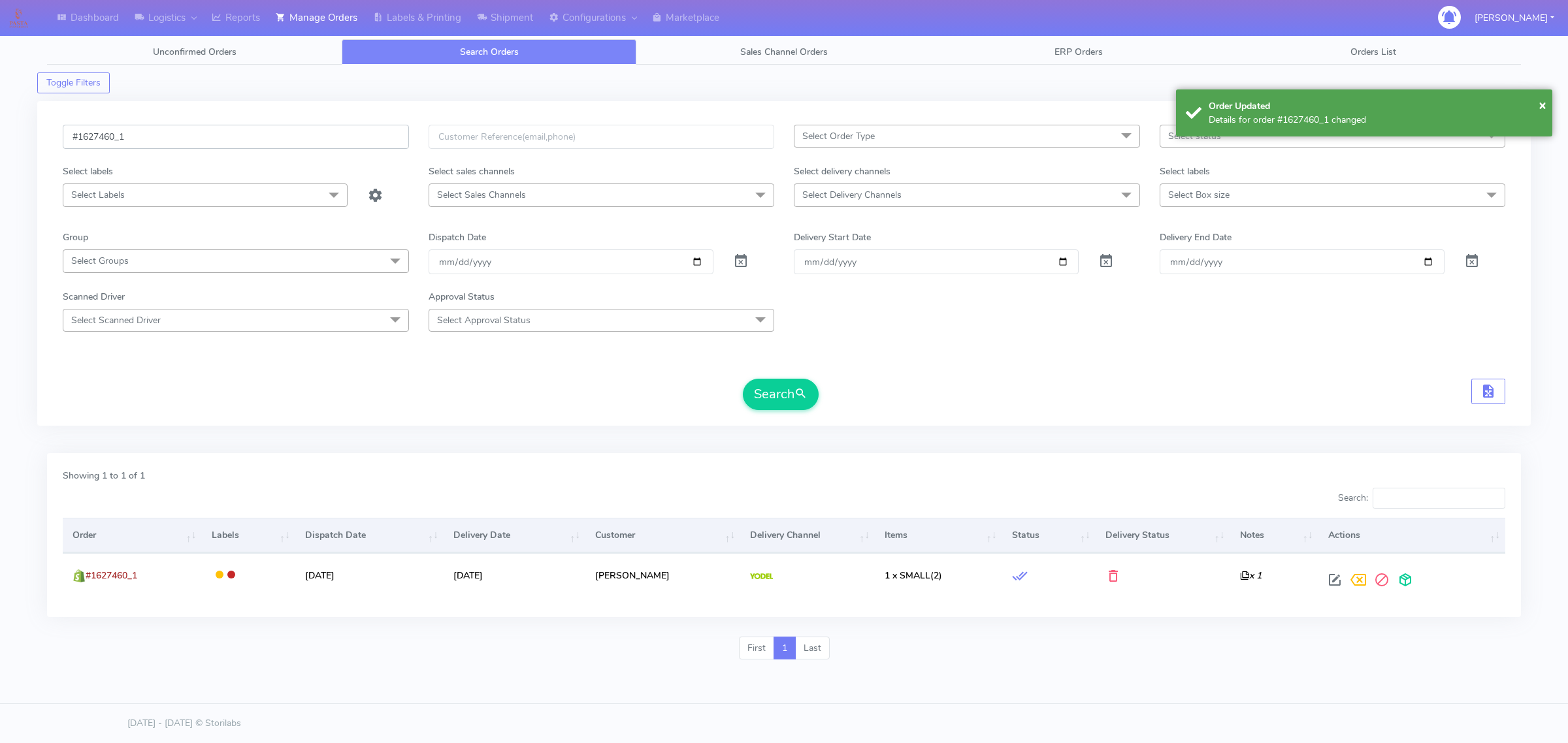
click at [194, 133] on input "#1627460_1" at bounding box center [236, 137] width 346 height 24
paste input "3"
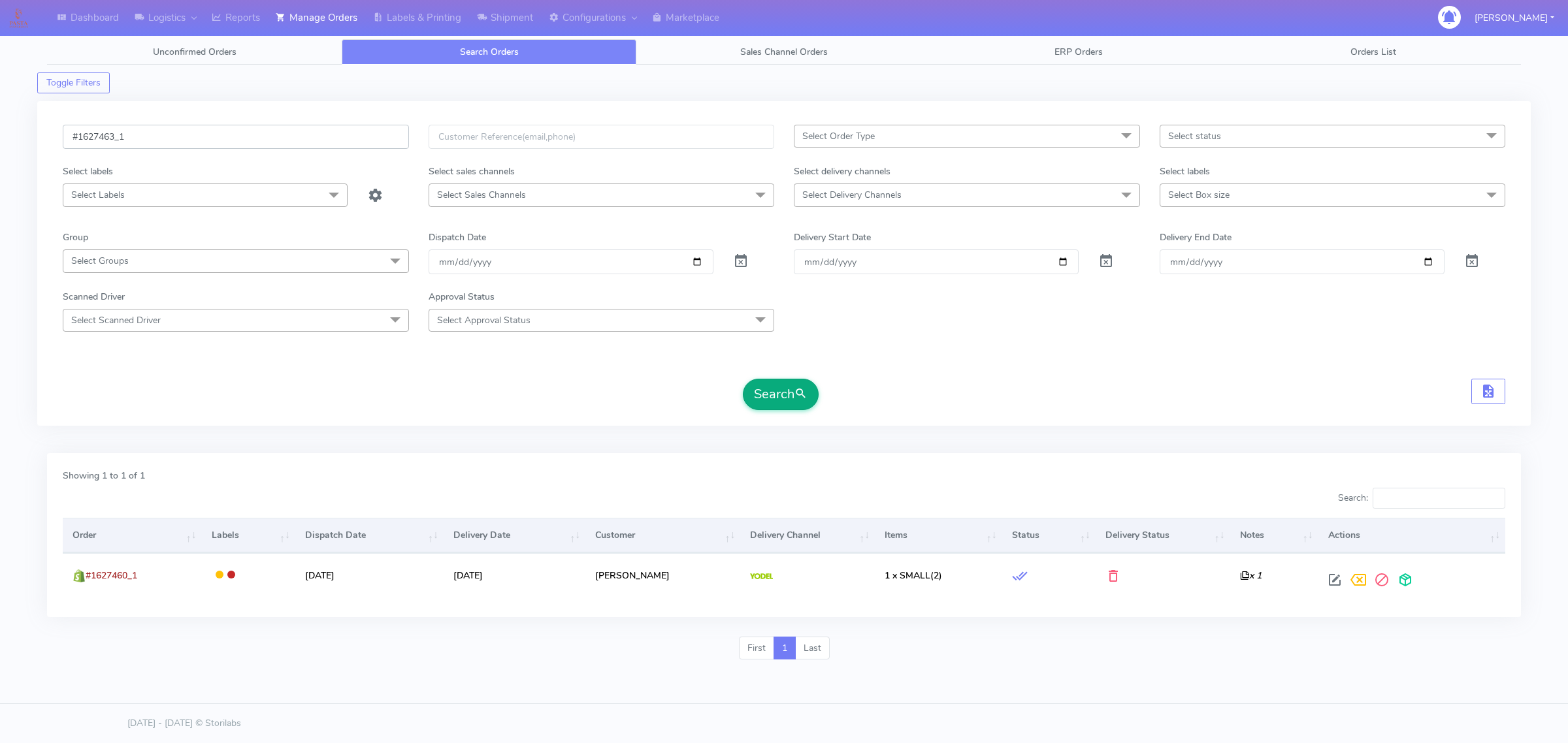
type input "#1627463_1"
click at [811, 394] on button "Search" at bounding box center [781, 394] width 76 height 31
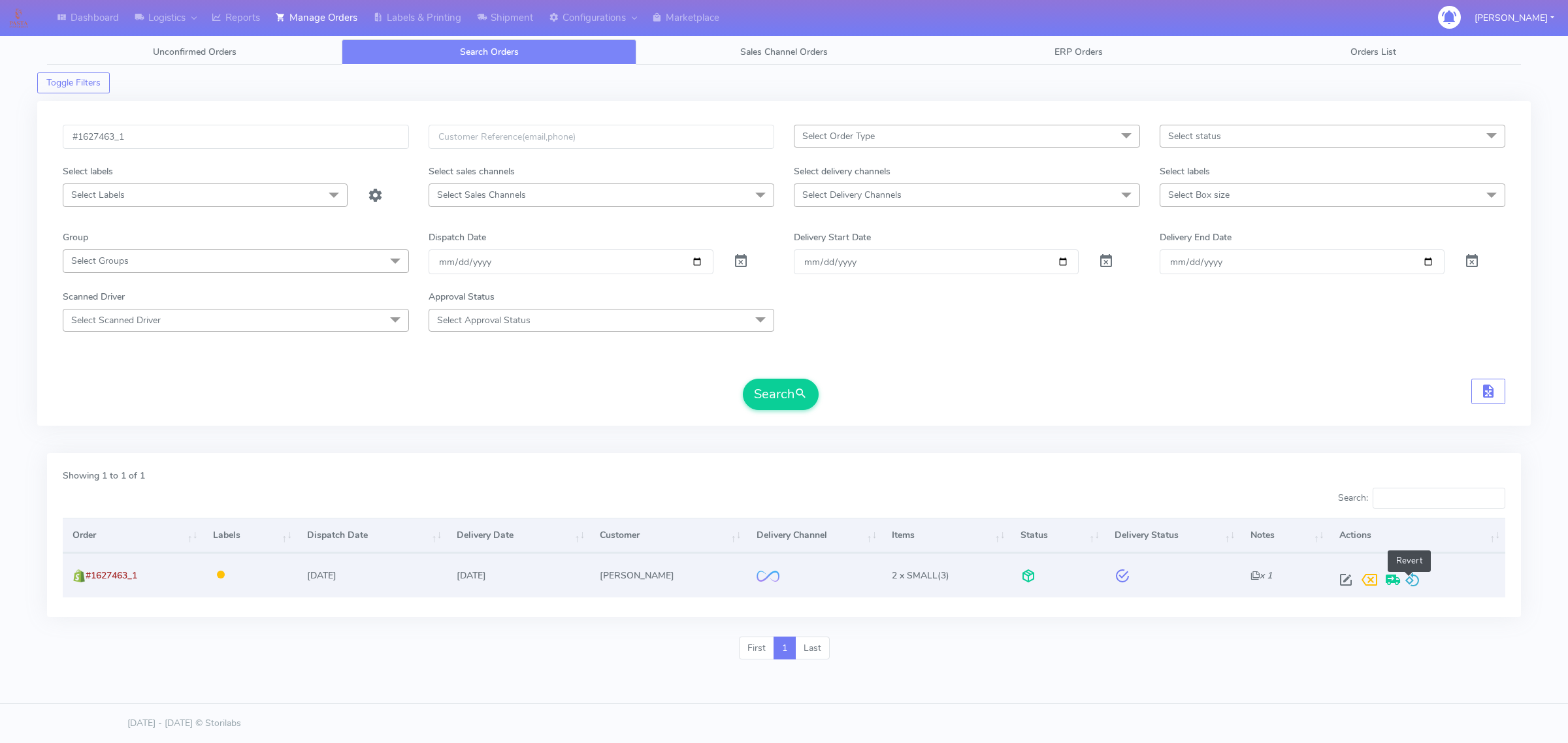
click at [1410, 578] on span at bounding box center [1412, 582] width 16 height 12
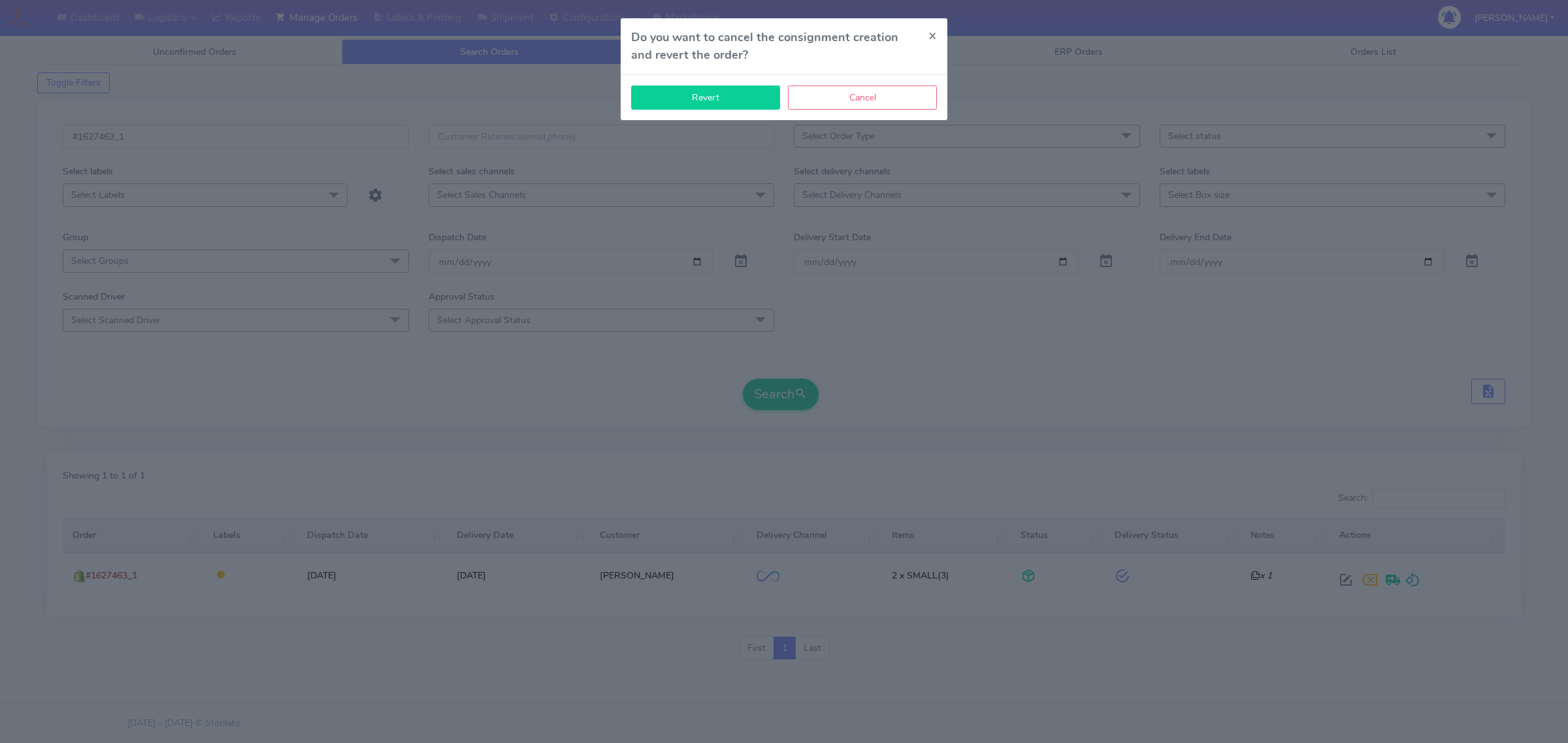
click at [736, 105] on button "Revert" at bounding box center [705, 97] width 149 height 24
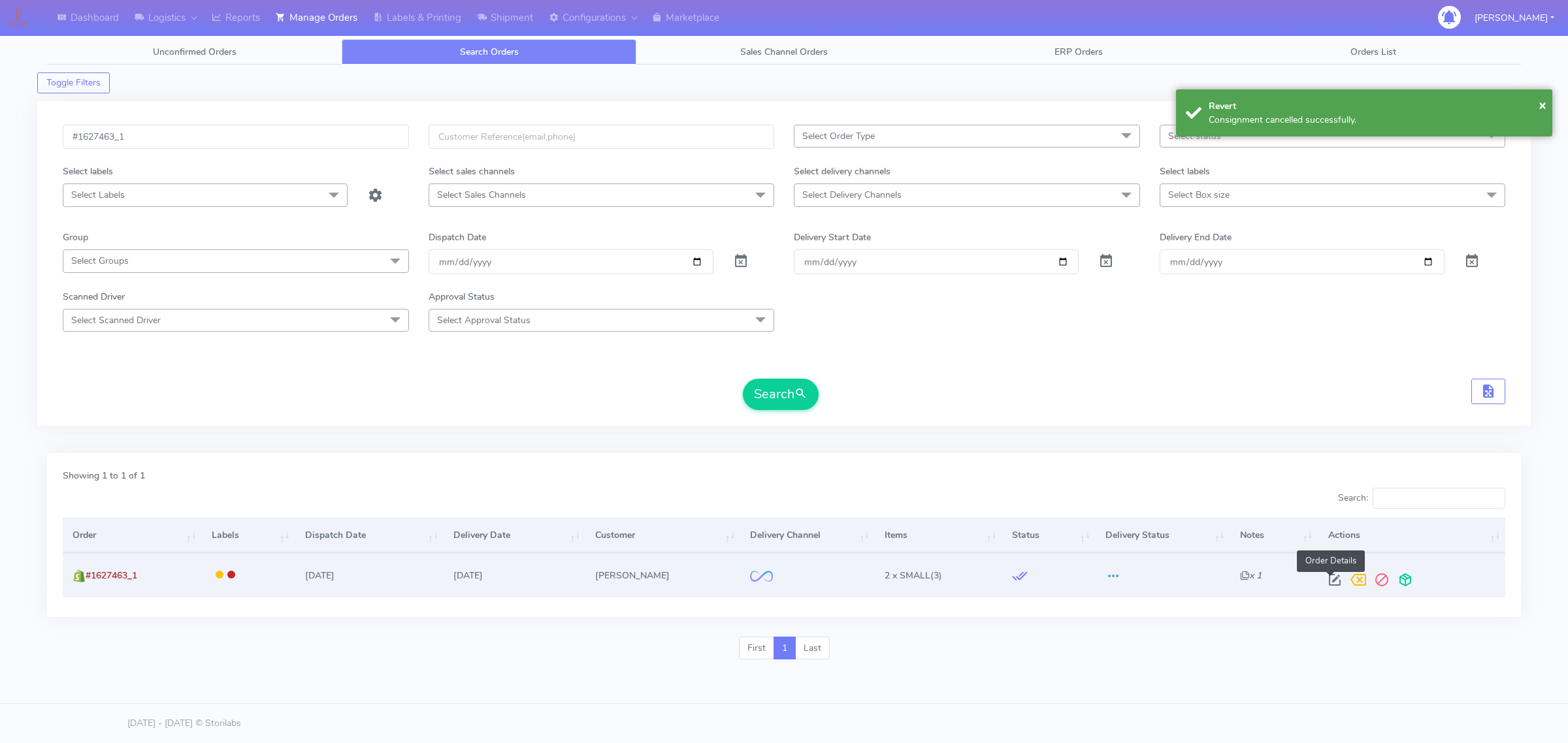
click at [1330, 579] on span at bounding box center [1334, 582] width 24 height 12
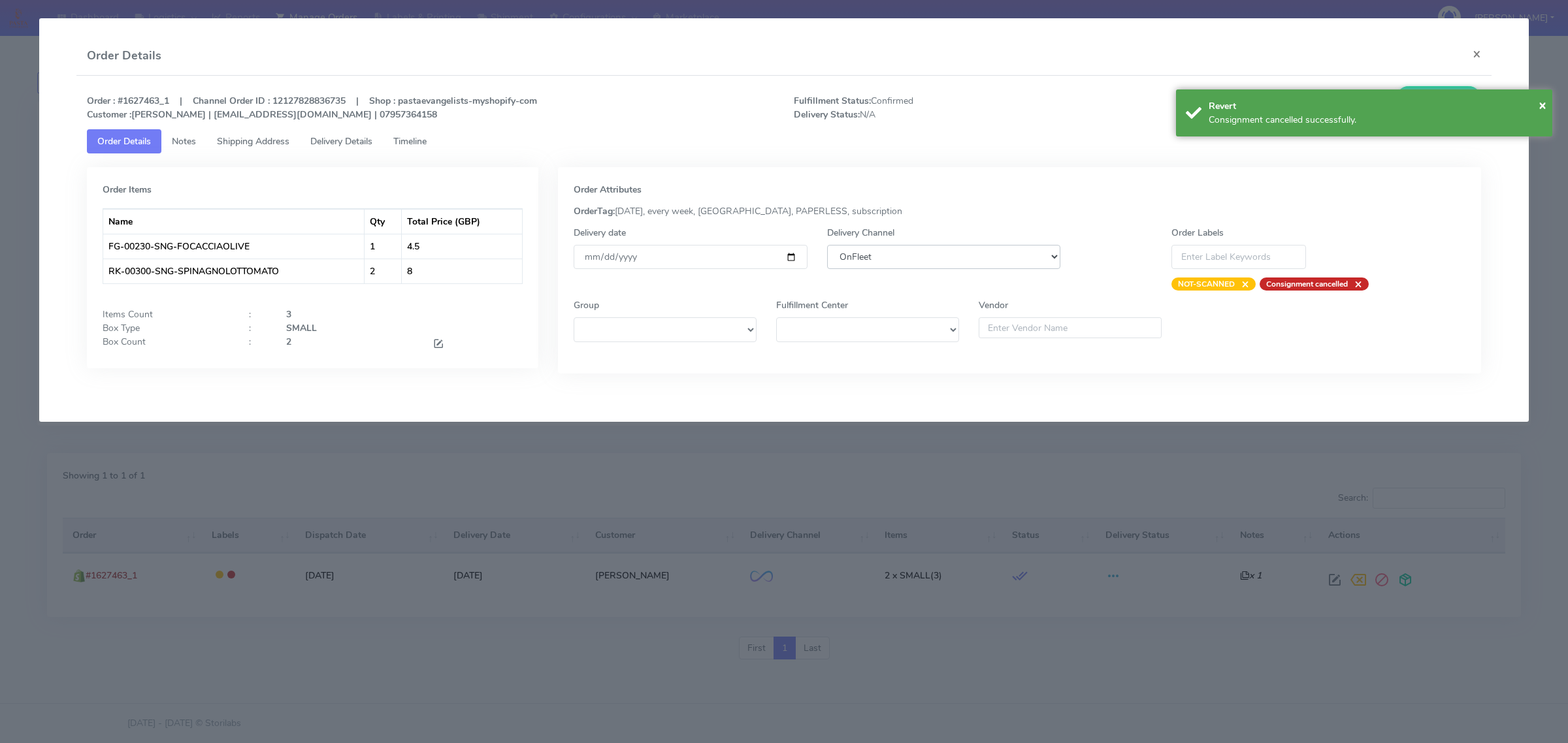
drag, startPoint x: 957, startPoint y: 252, endPoint x: 957, endPoint y: 265, distance: 13.0
click at [957, 252] on select "DHL OnFleet Royal Mail DPD Yodel MaxOptra Amazon Collection" at bounding box center [944, 256] width 233 height 24
select select "5"
click at [827, 245] on select "DHL OnFleet Royal Mail DPD Yodel MaxOptra Amazon Collection" at bounding box center [944, 256] width 233 height 24
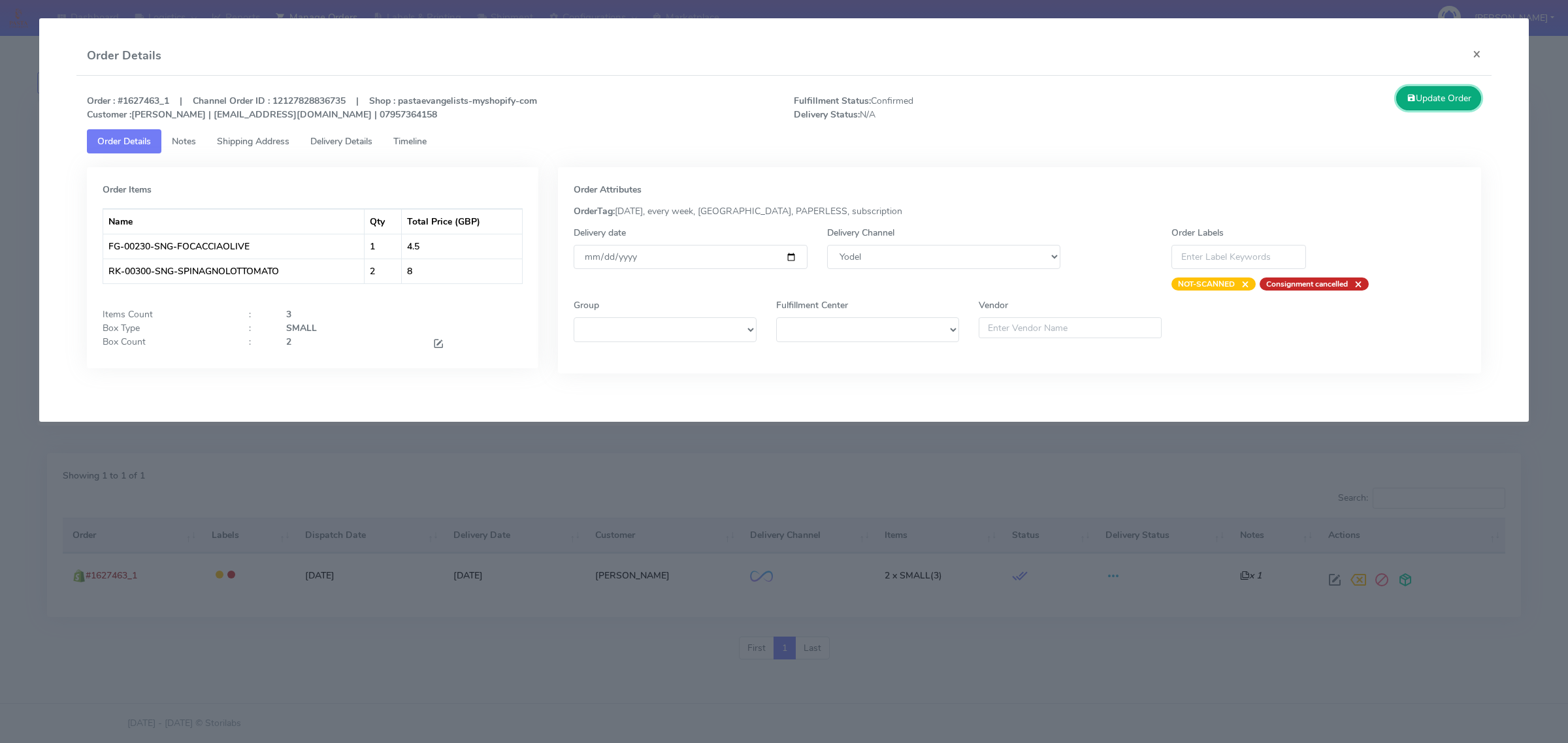
click at [1428, 95] on button "Update Order" at bounding box center [1438, 98] width 85 height 24
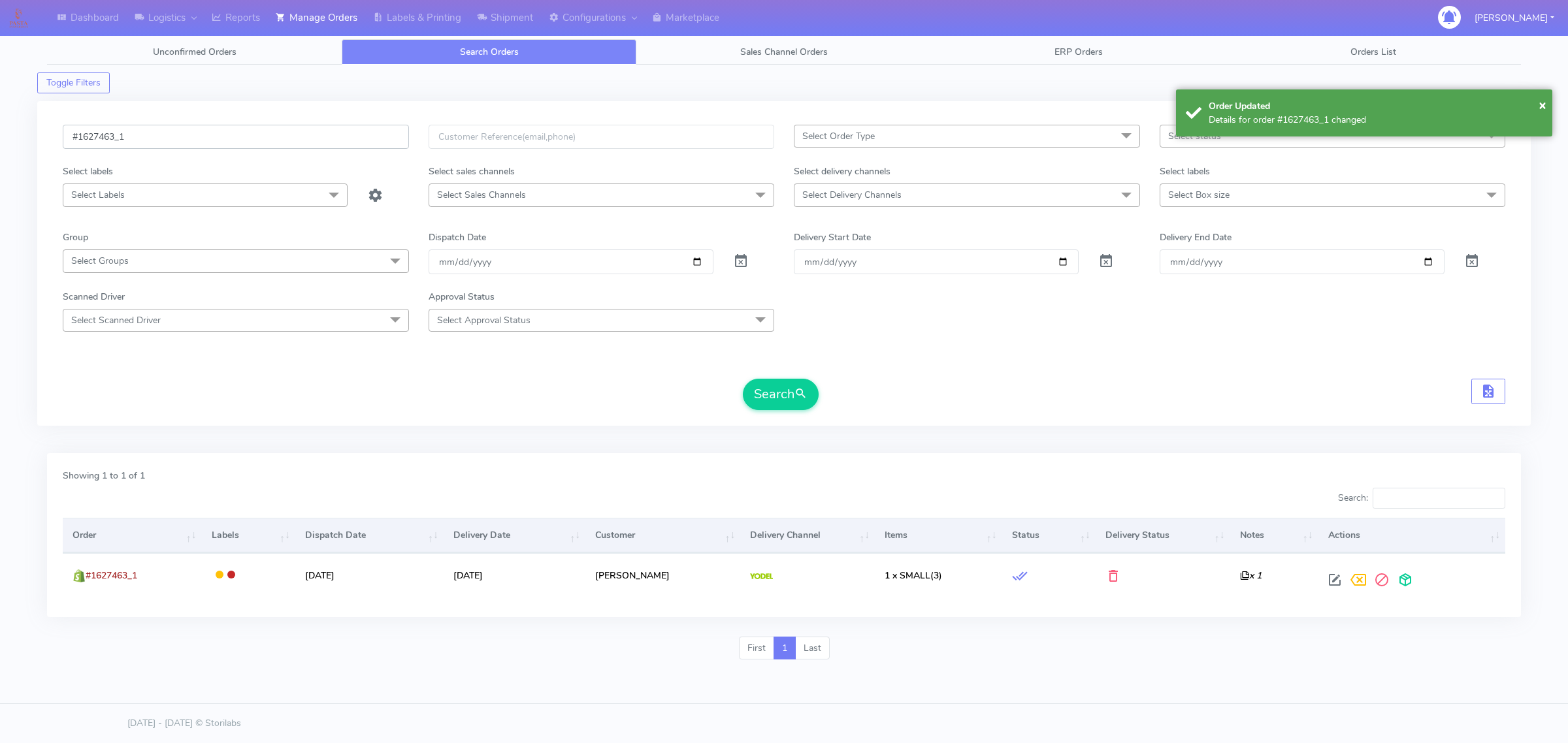
click at [169, 138] on input "#1627463_1" at bounding box center [236, 137] width 346 height 24
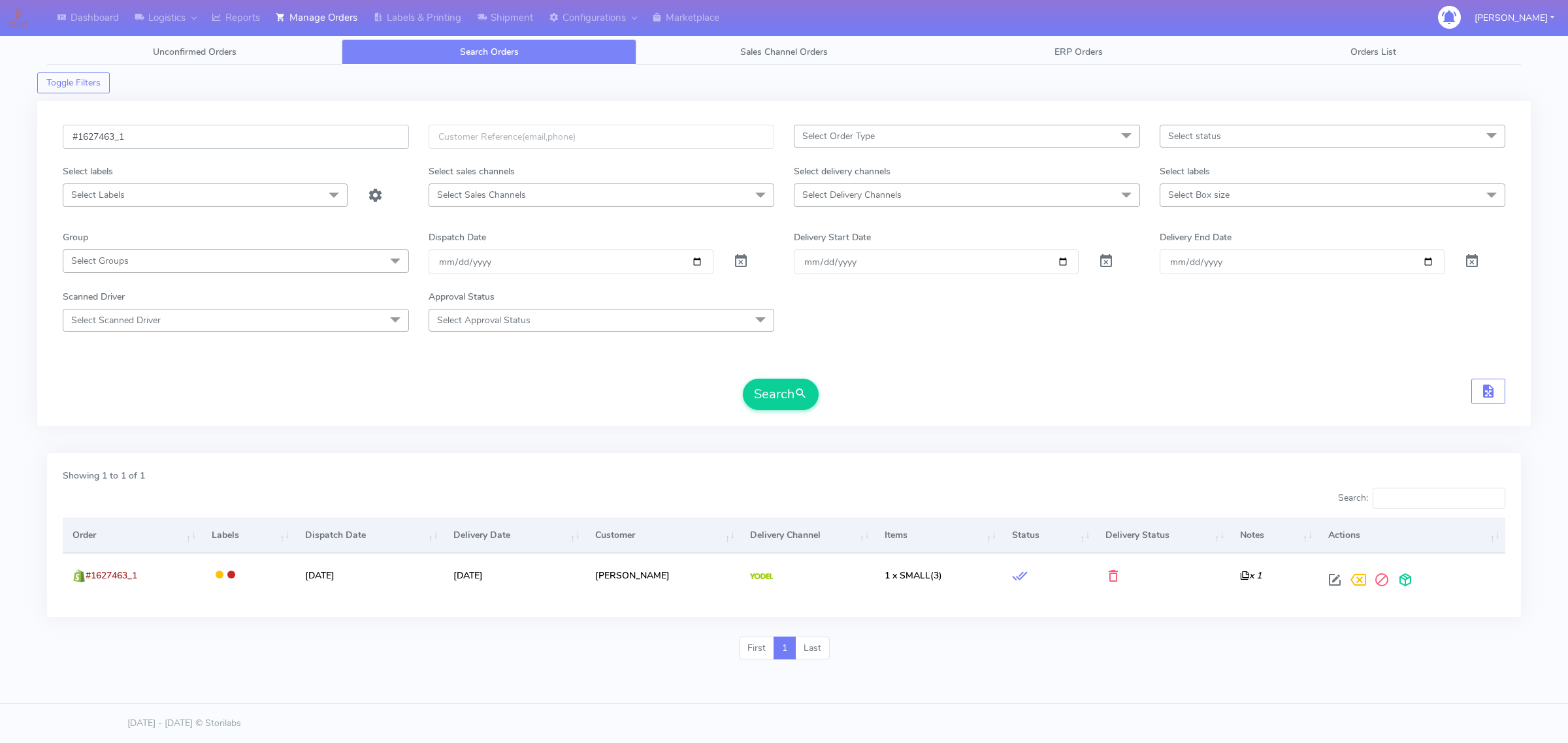
paste input "7"
type input "#1627467_1"
click at [789, 394] on button "Search" at bounding box center [781, 394] width 76 height 31
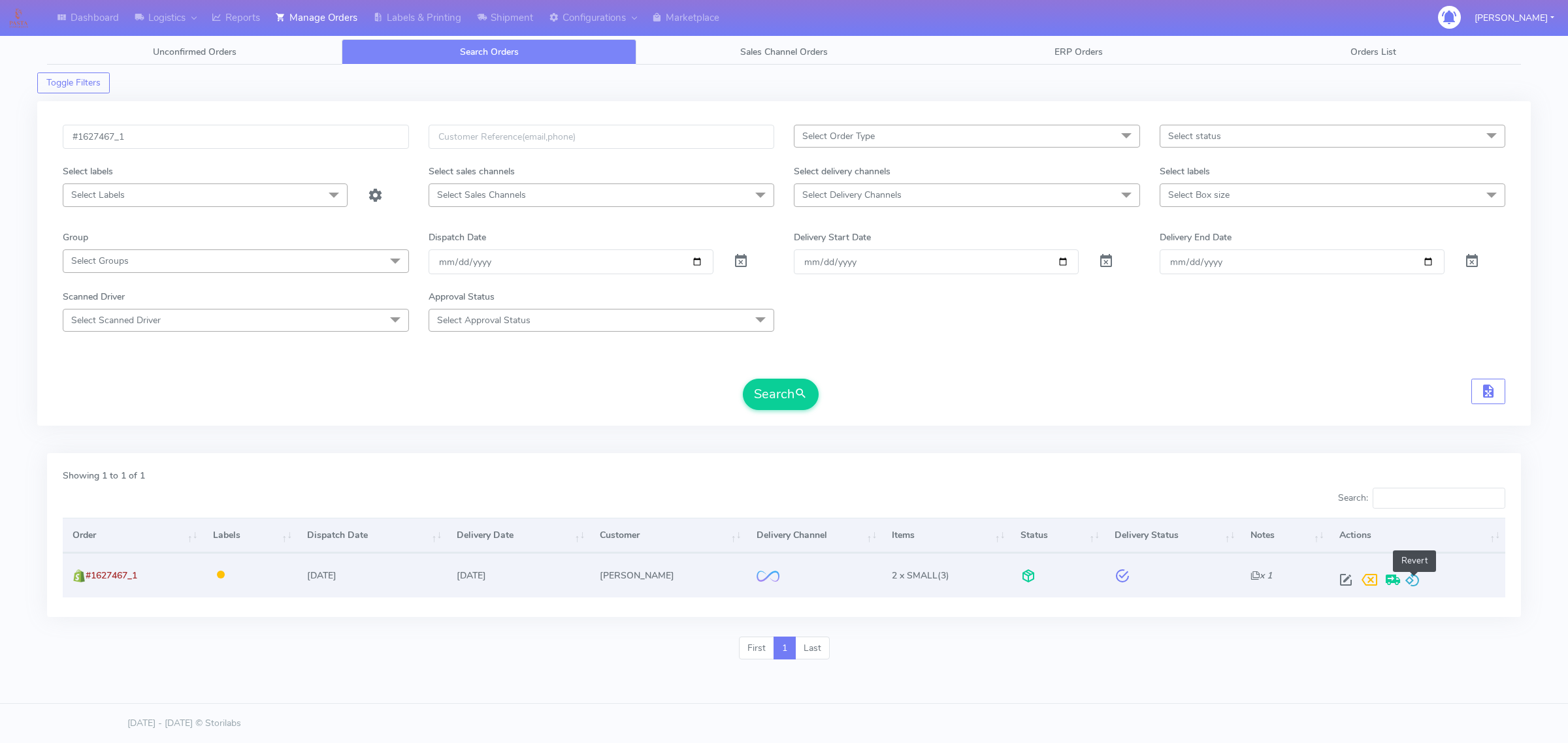
click at [1416, 576] on span at bounding box center [1412, 582] width 16 height 12
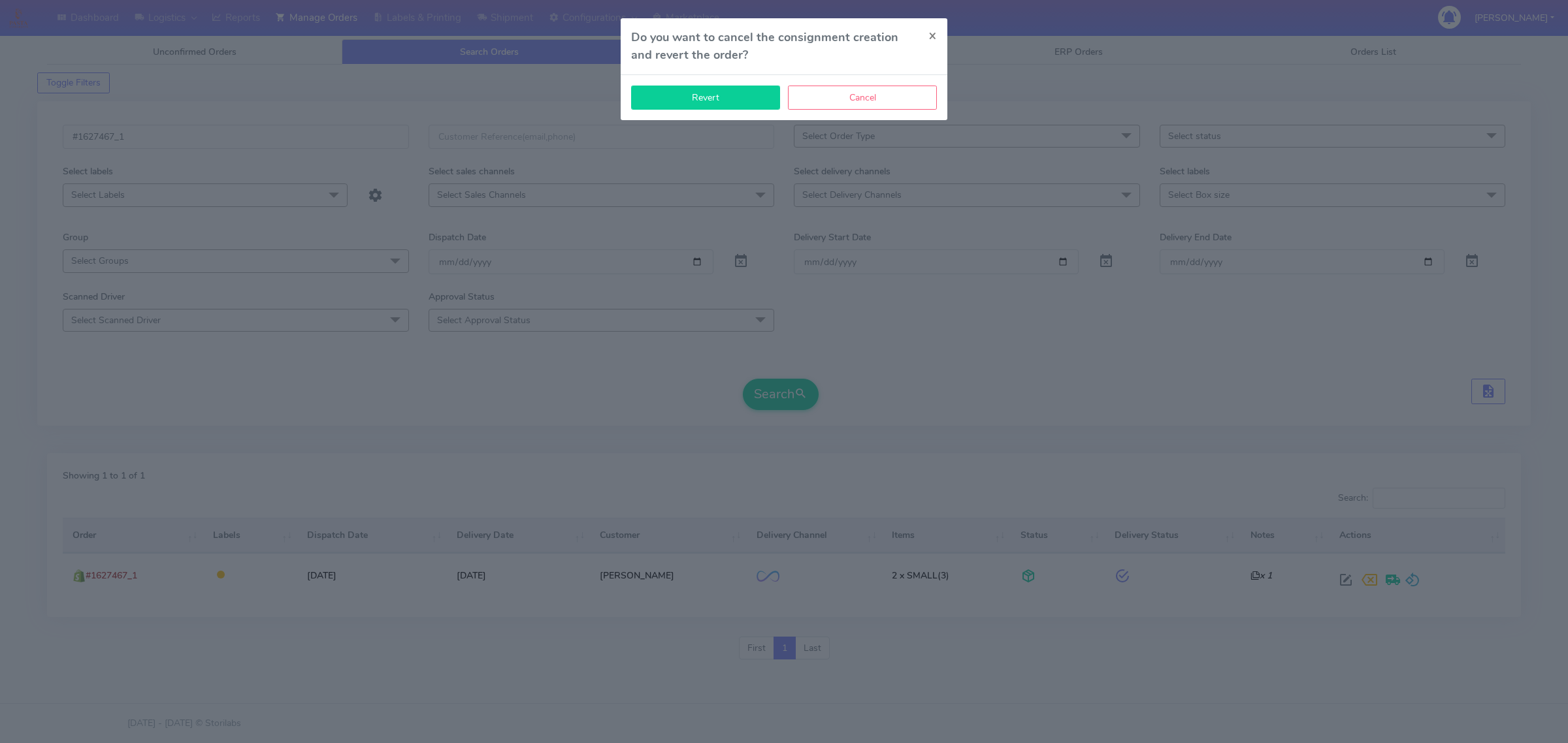
click at [758, 99] on button "Revert" at bounding box center [705, 97] width 149 height 24
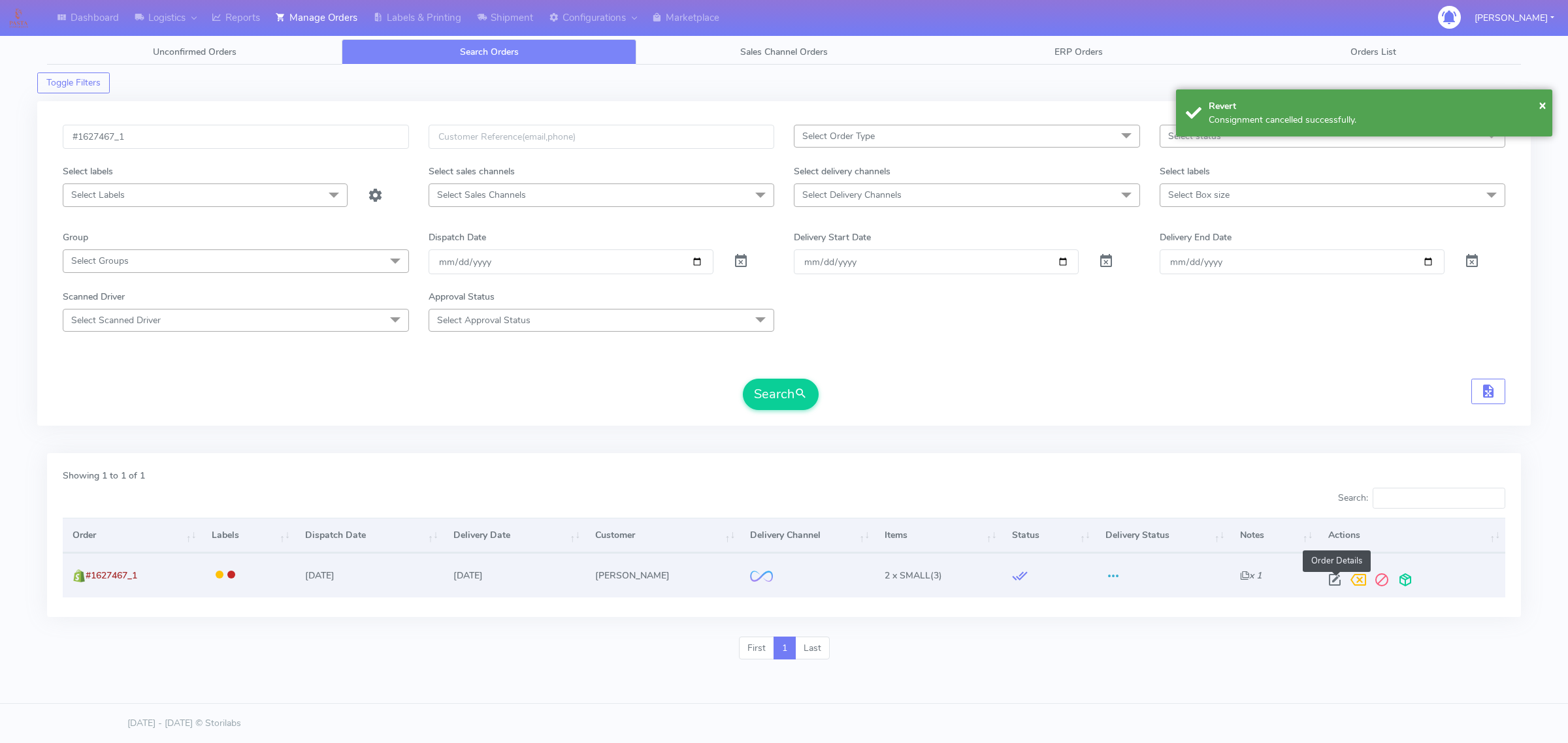
click at [1330, 576] on span at bounding box center [1334, 582] width 24 height 12
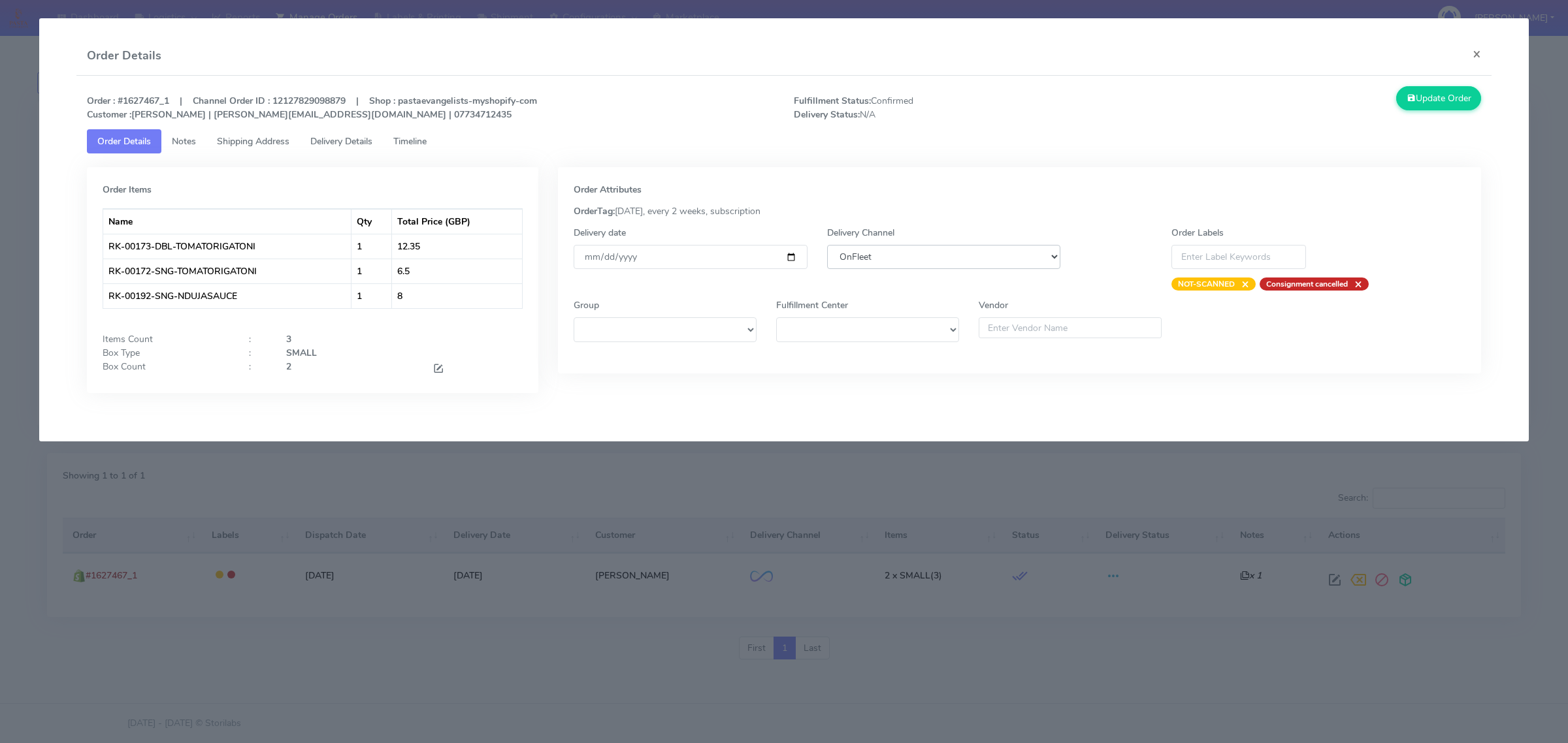
click at [874, 253] on select "DHL OnFleet Royal Mail DPD Yodel MaxOptra Amazon Collection" at bounding box center [944, 256] width 233 height 24
select select "5"
click at [827, 245] on select "DHL OnFleet Royal Mail DPD Yodel MaxOptra Amazon Collection" at bounding box center [944, 256] width 233 height 24
click at [1429, 98] on button "Update Order" at bounding box center [1438, 98] width 85 height 24
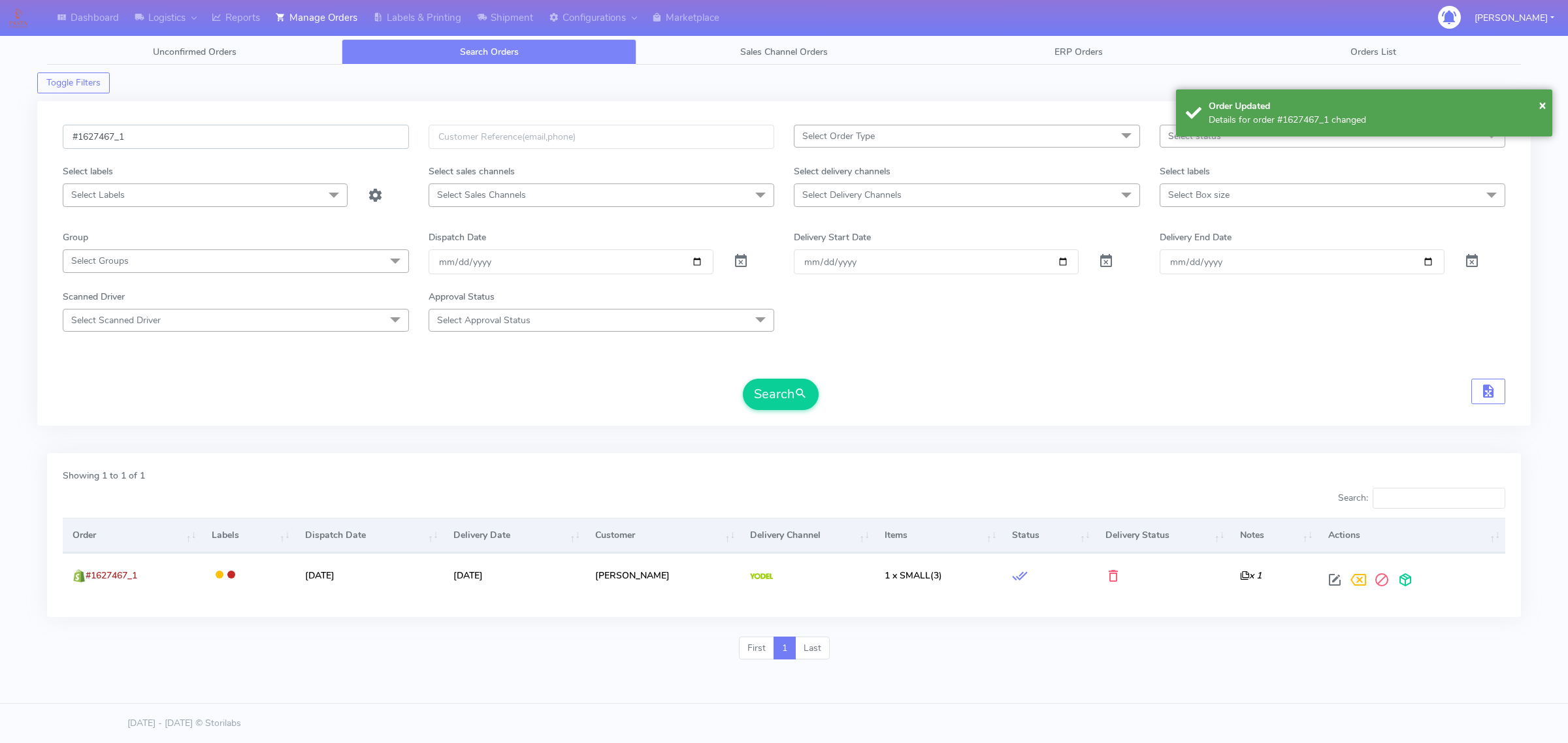
click at [137, 139] on input "#1627467_1" at bounding box center [236, 137] width 346 height 24
paste input "76"
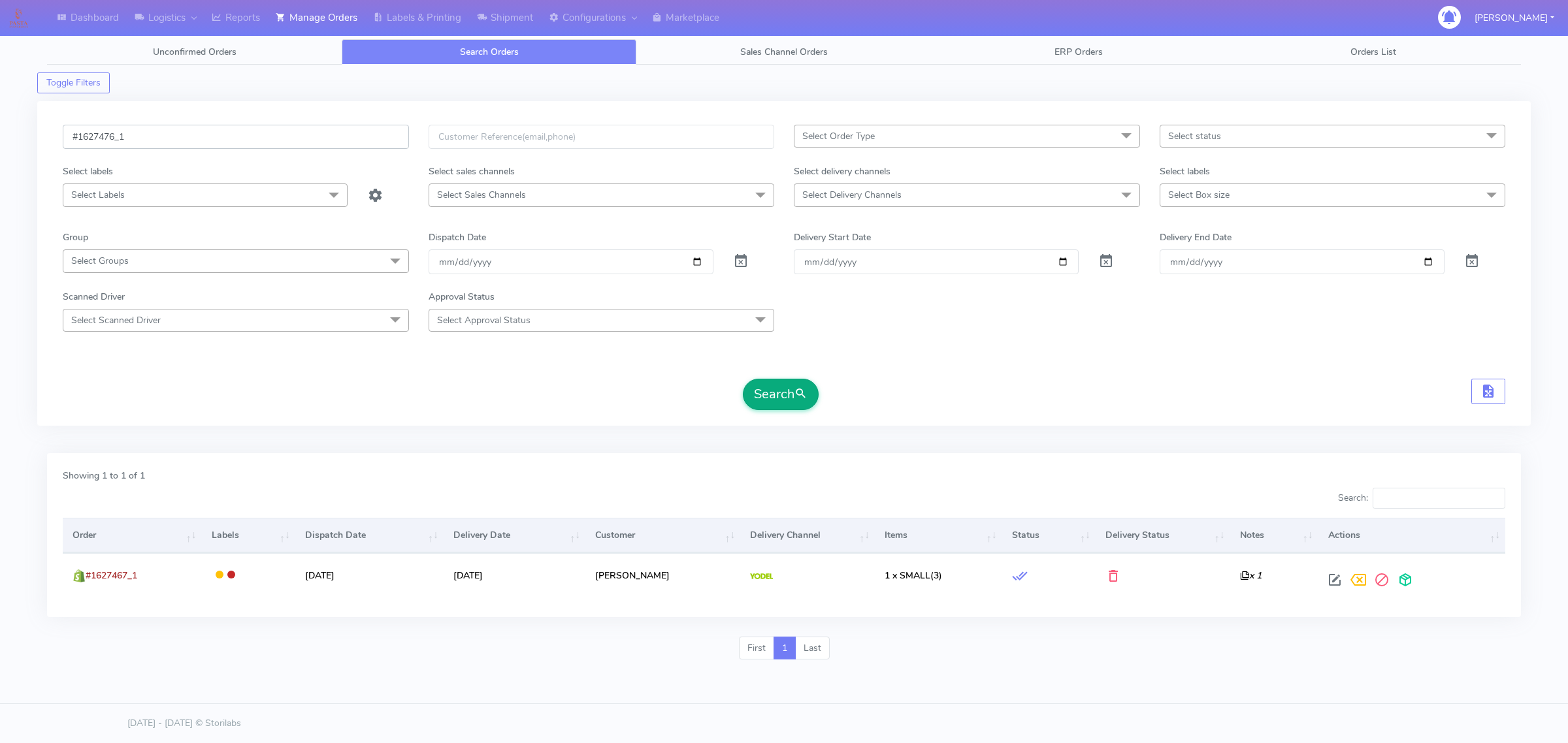
type input "#1627476_1"
click at [784, 389] on button "Search" at bounding box center [781, 394] width 76 height 31
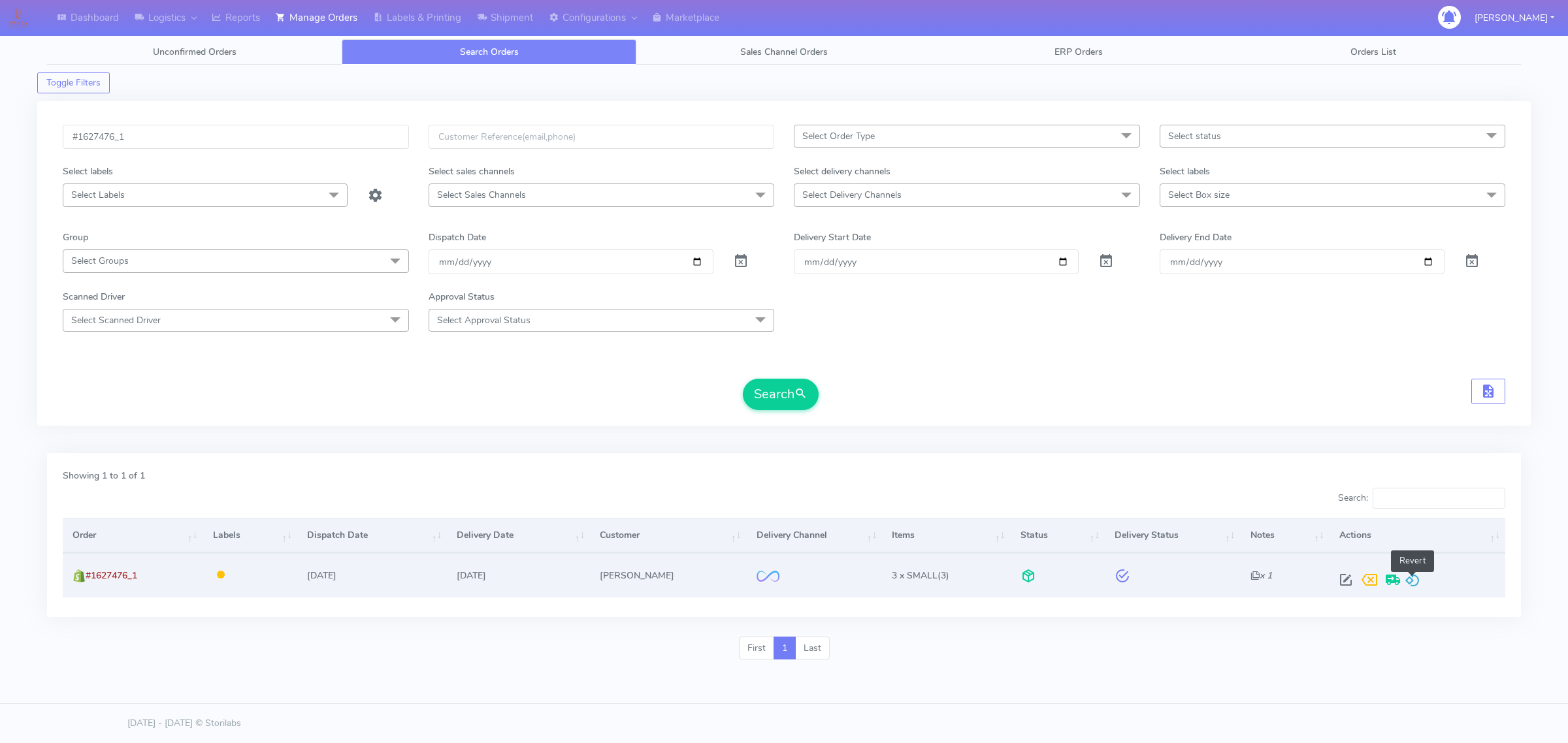
click at [1412, 578] on span at bounding box center [1412, 582] width 16 height 12
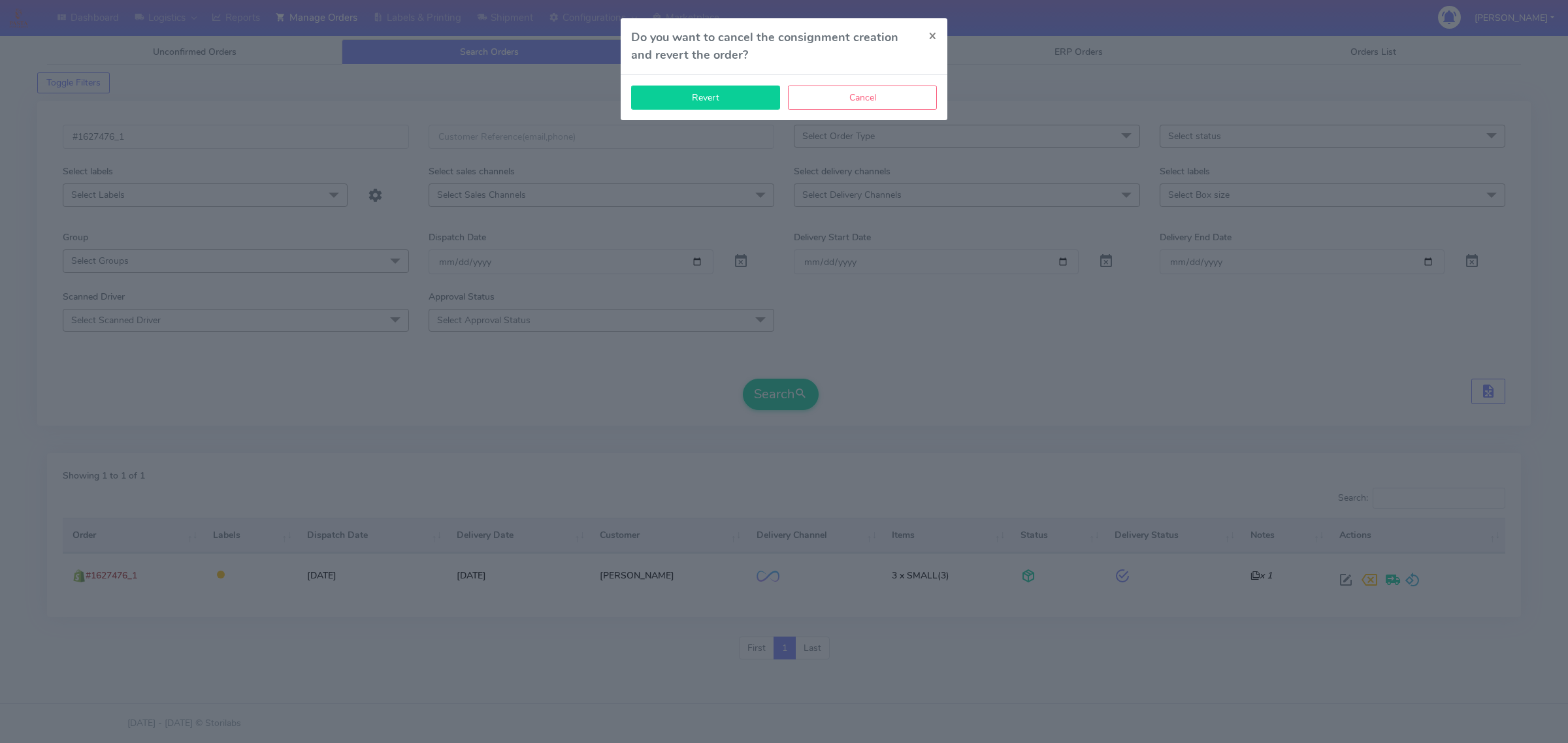
click at [701, 90] on button "Revert" at bounding box center [705, 97] width 149 height 24
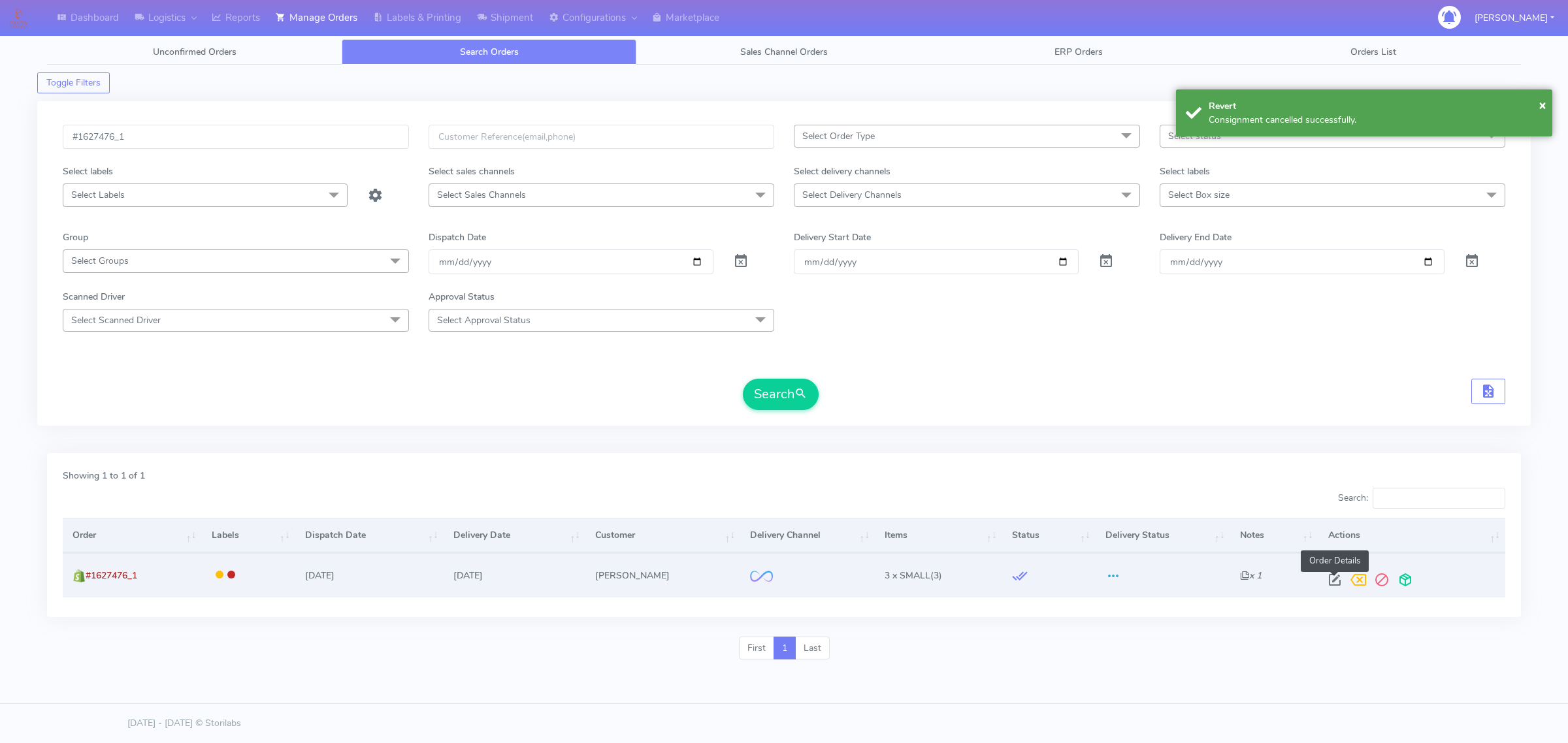
click at [1326, 576] on span at bounding box center [1334, 582] width 24 height 12
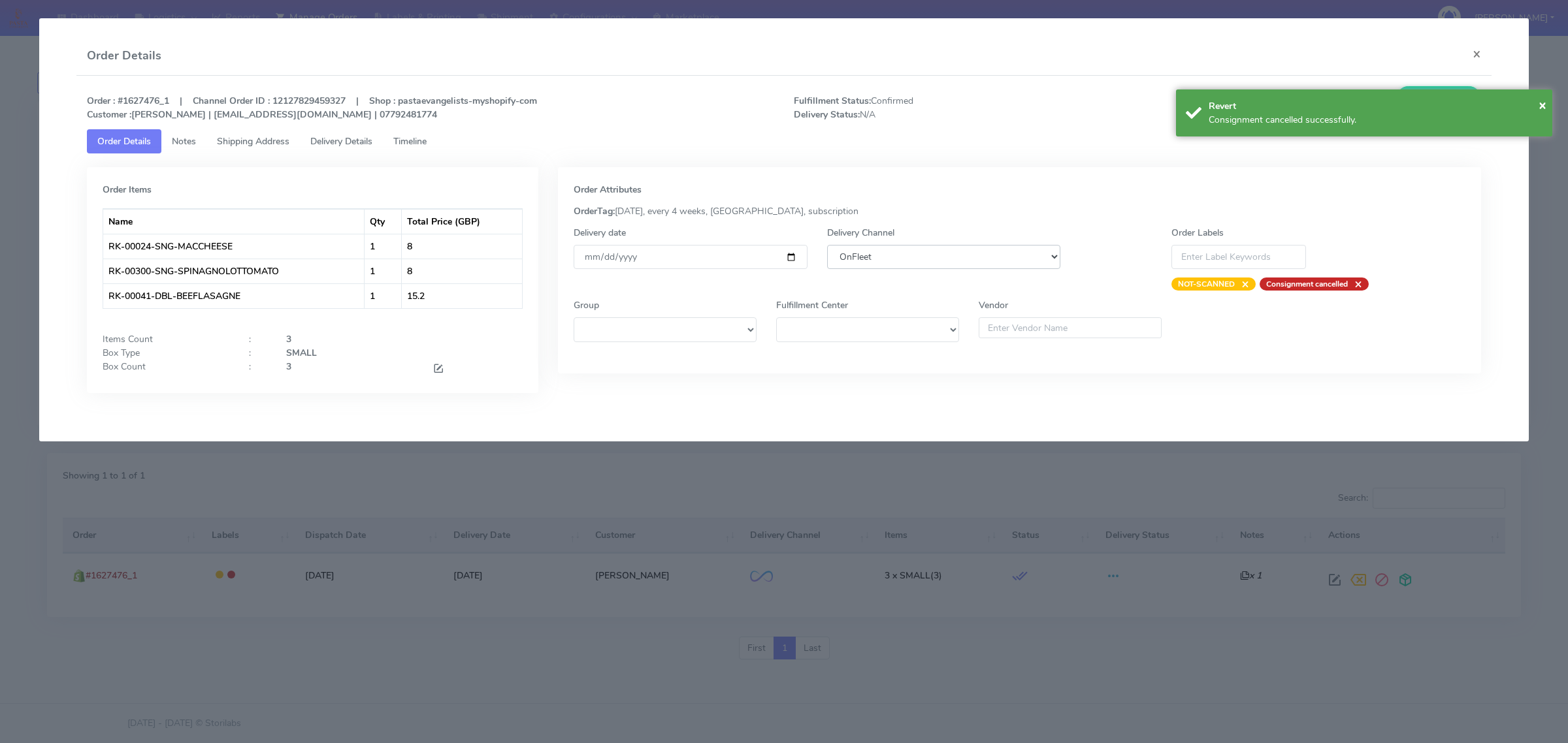
drag, startPoint x: 919, startPoint y: 258, endPoint x: 918, endPoint y: 268, distance: 10.0
click at [919, 258] on select "DHL OnFleet Royal Mail DPD Yodel MaxOptra Amazon Collection" at bounding box center [944, 256] width 233 height 24
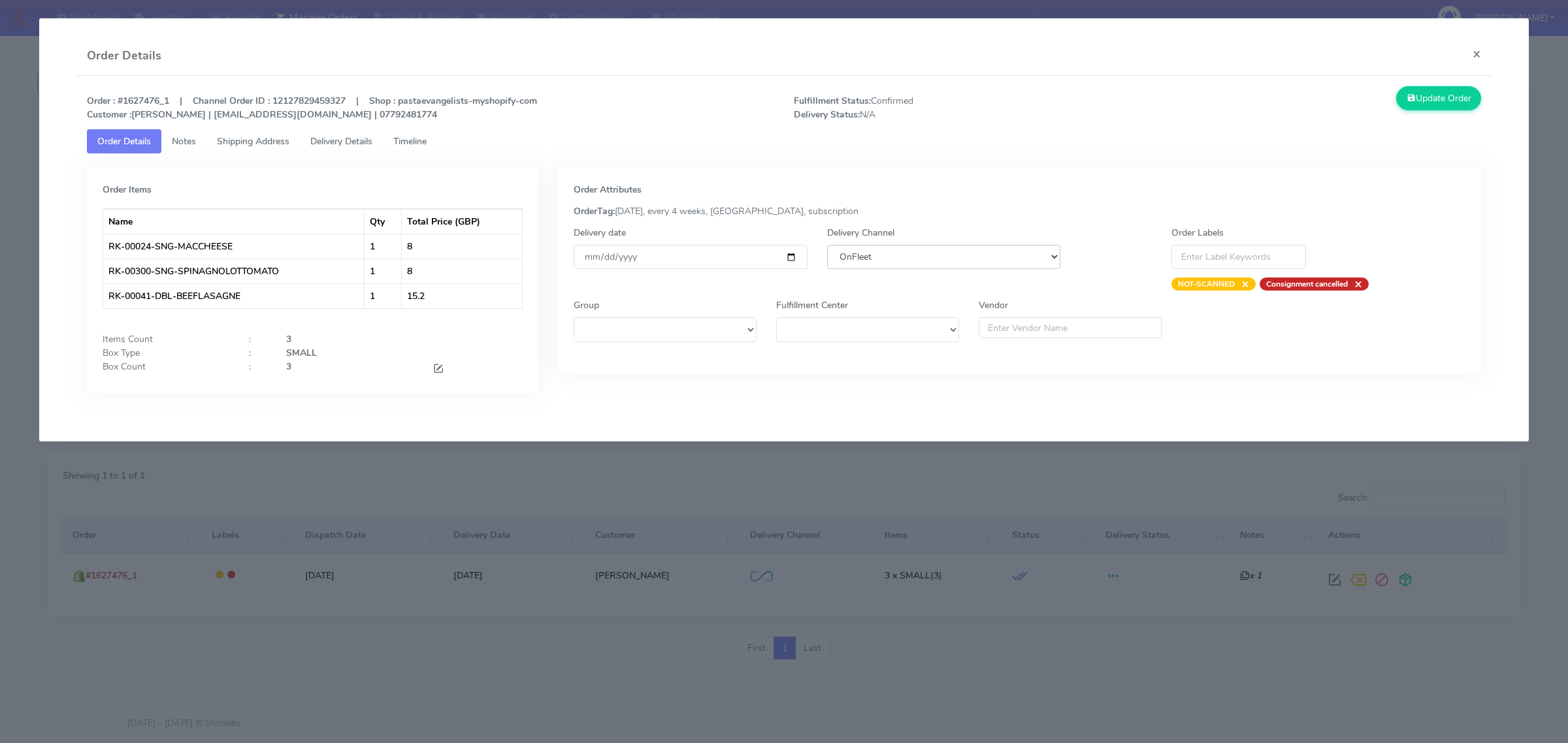
select select "5"
click at [827, 245] on select "DHL OnFleet Royal Mail DPD Yodel MaxOptra Amazon Collection" at bounding box center [944, 256] width 233 height 24
click at [1448, 96] on button "Update Order" at bounding box center [1438, 98] width 85 height 24
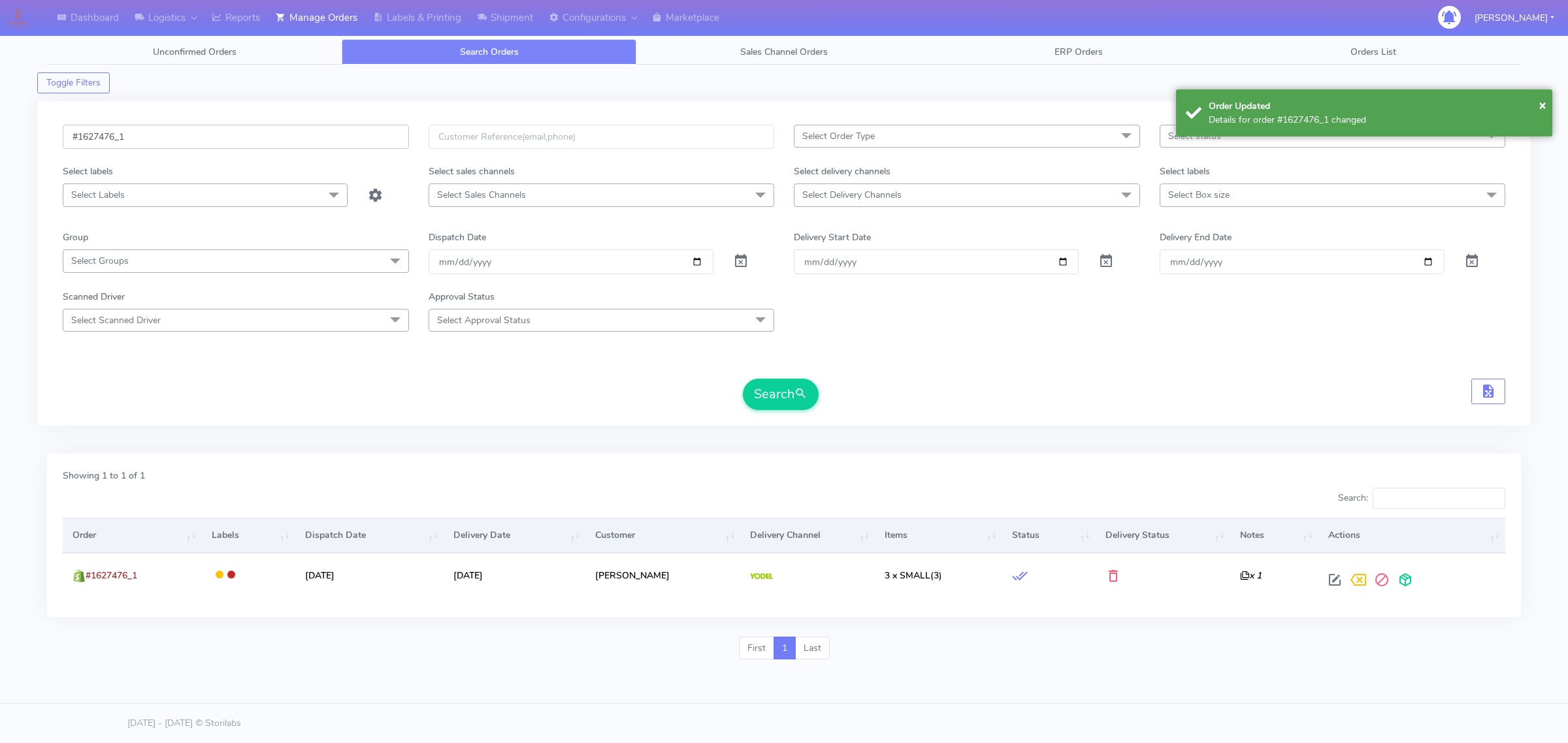
click at [213, 135] on input "#1627476_1" at bounding box center [236, 137] width 346 height 24
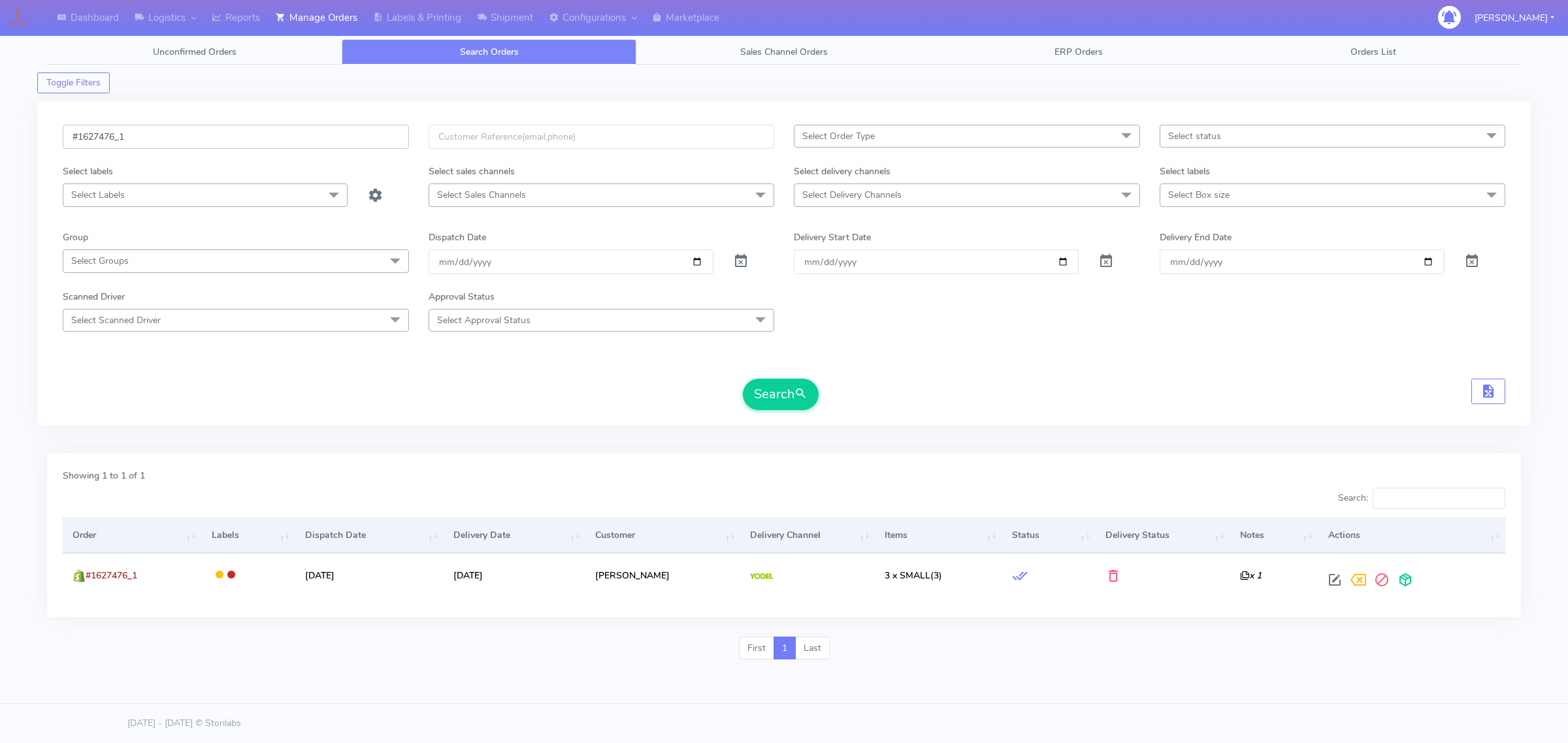
paste input "8"
type input "#1627478_1"
click at [774, 387] on button "Search" at bounding box center [781, 394] width 76 height 31
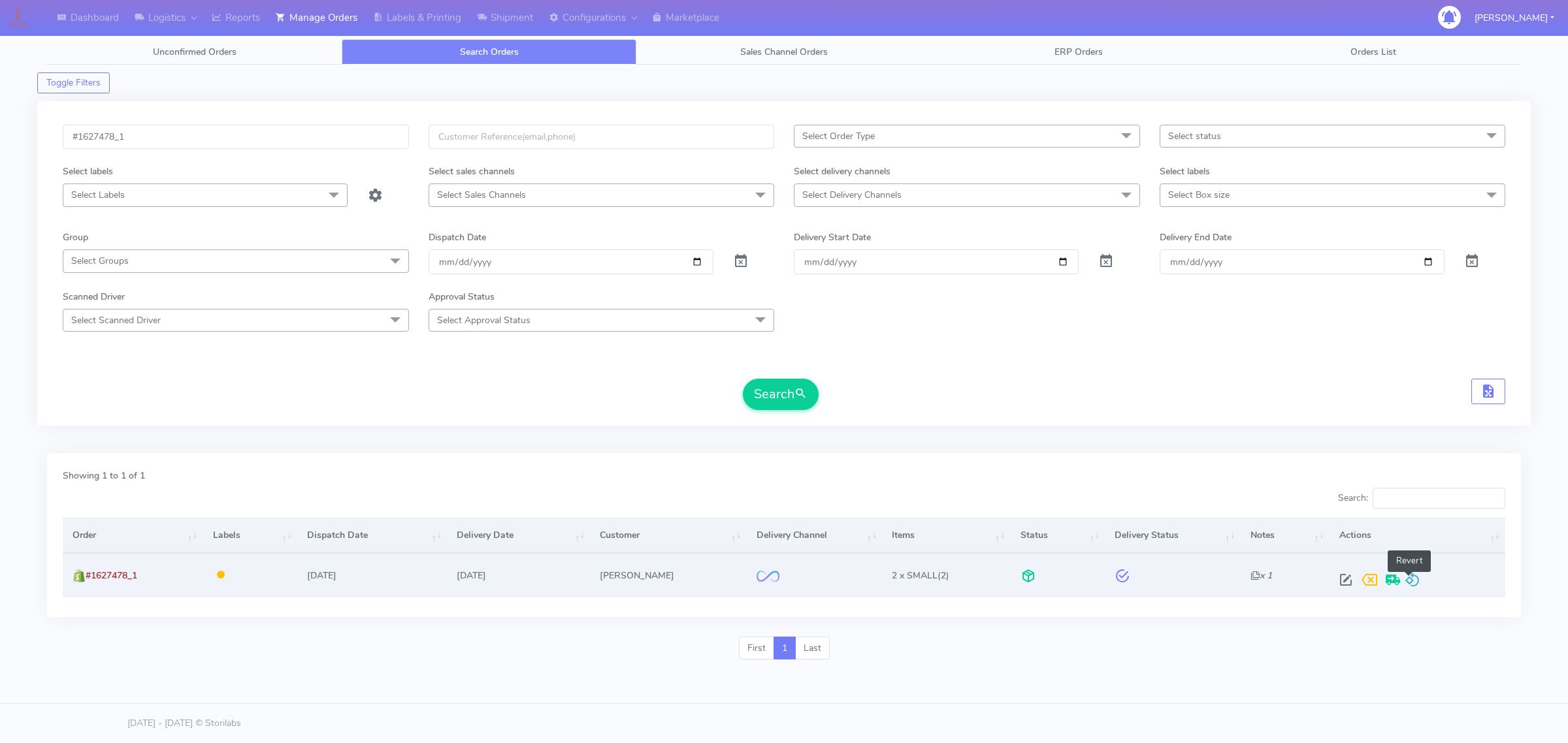
click at [1416, 578] on span at bounding box center [1412, 582] width 16 height 12
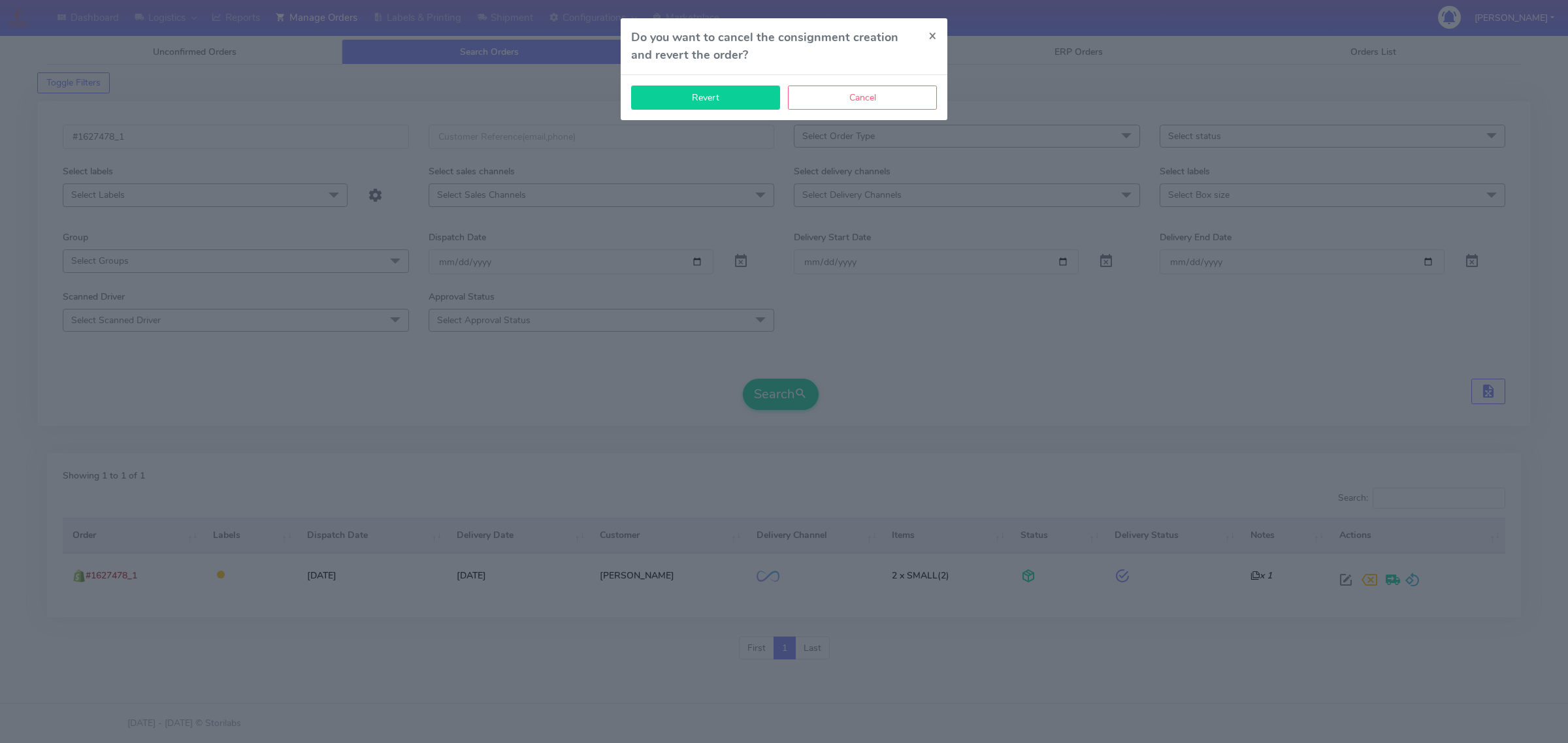
click at [759, 93] on button "Revert" at bounding box center [705, 97] width 149 height 24
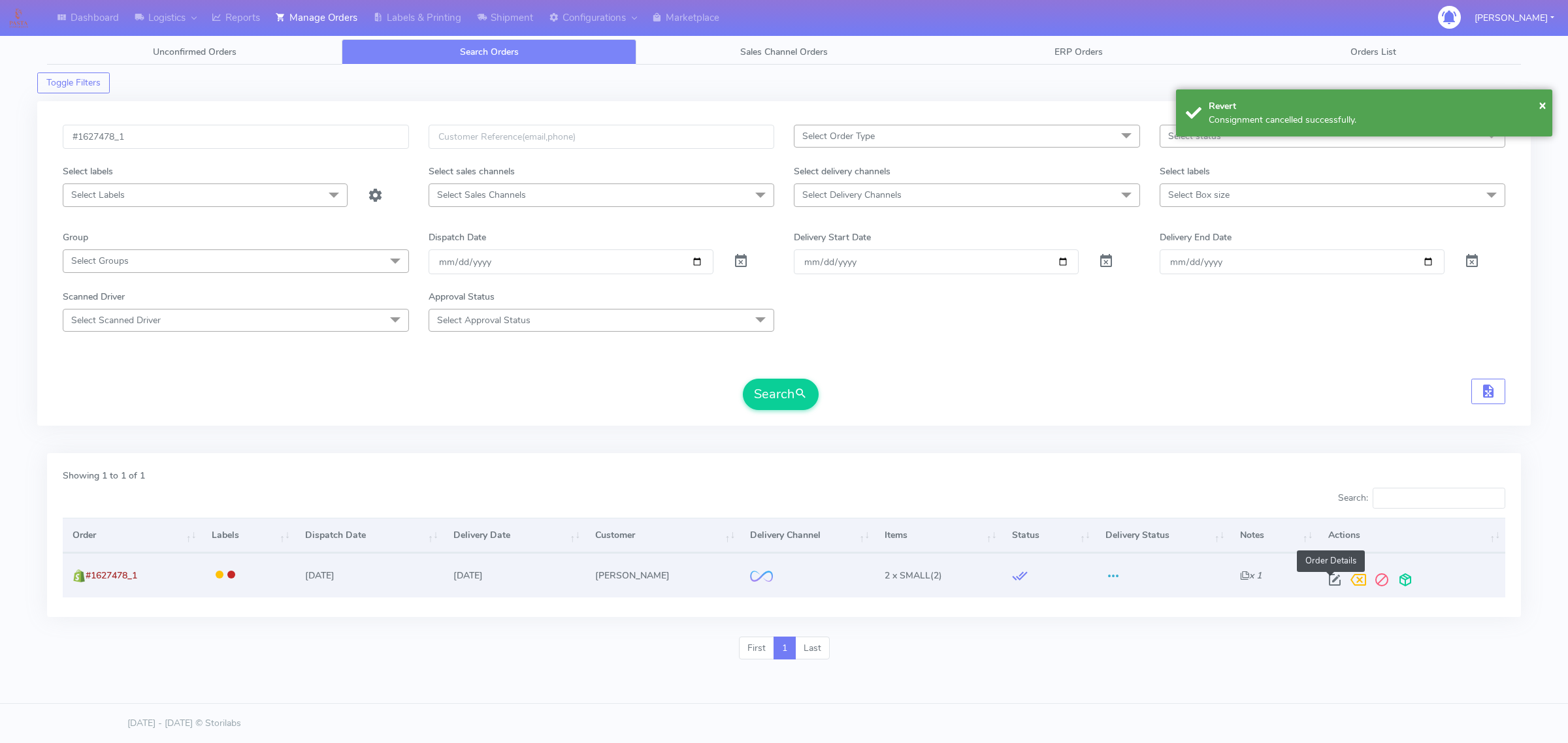
click at [1332, 579] on span at bounding box center [1334, 582] width 24 height 12
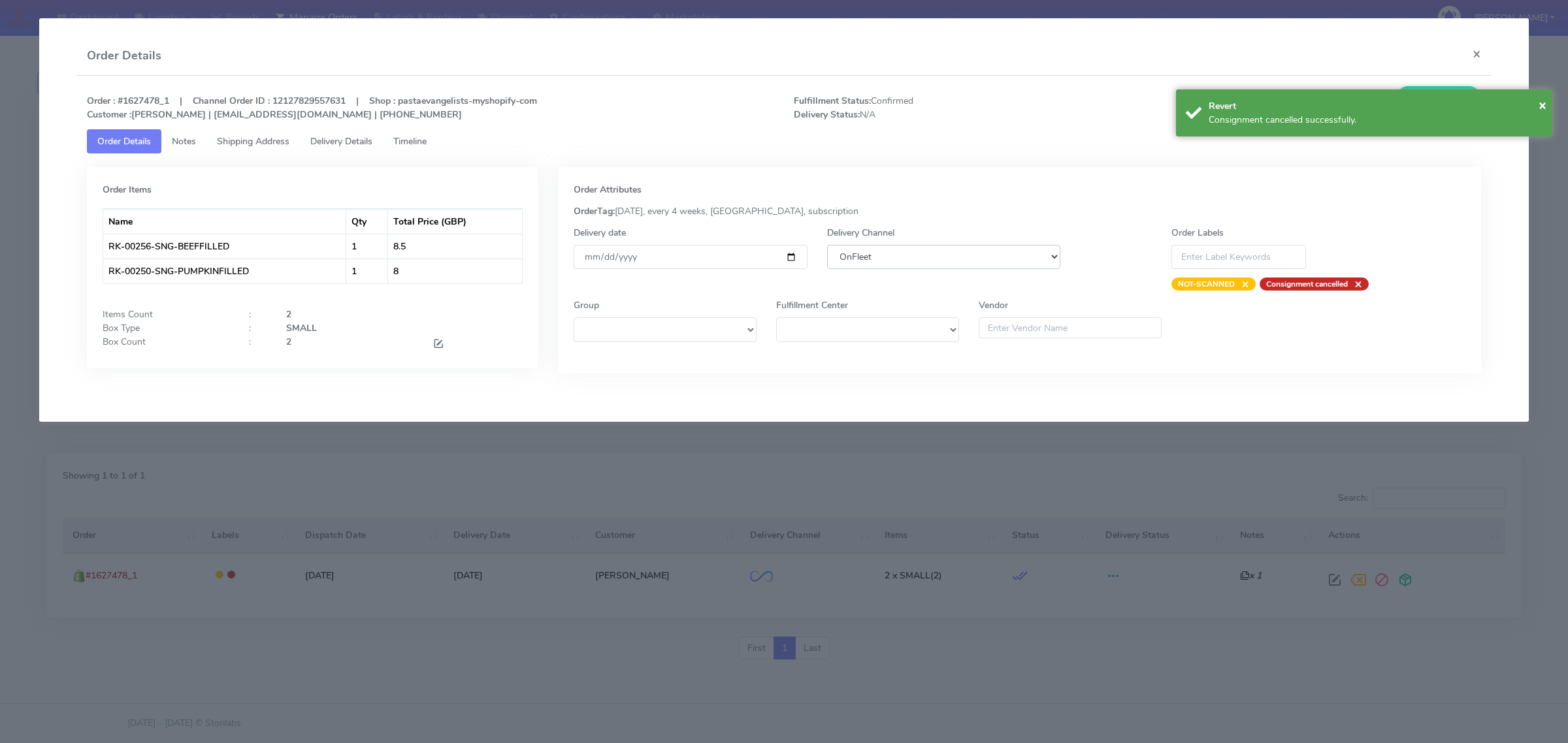
click at [908, 260] on select "DHL OnFleet Royal Mail DPD Yodel MaxOptra Amazon Collection" at bounding box center [944, 256] width 233 height 24
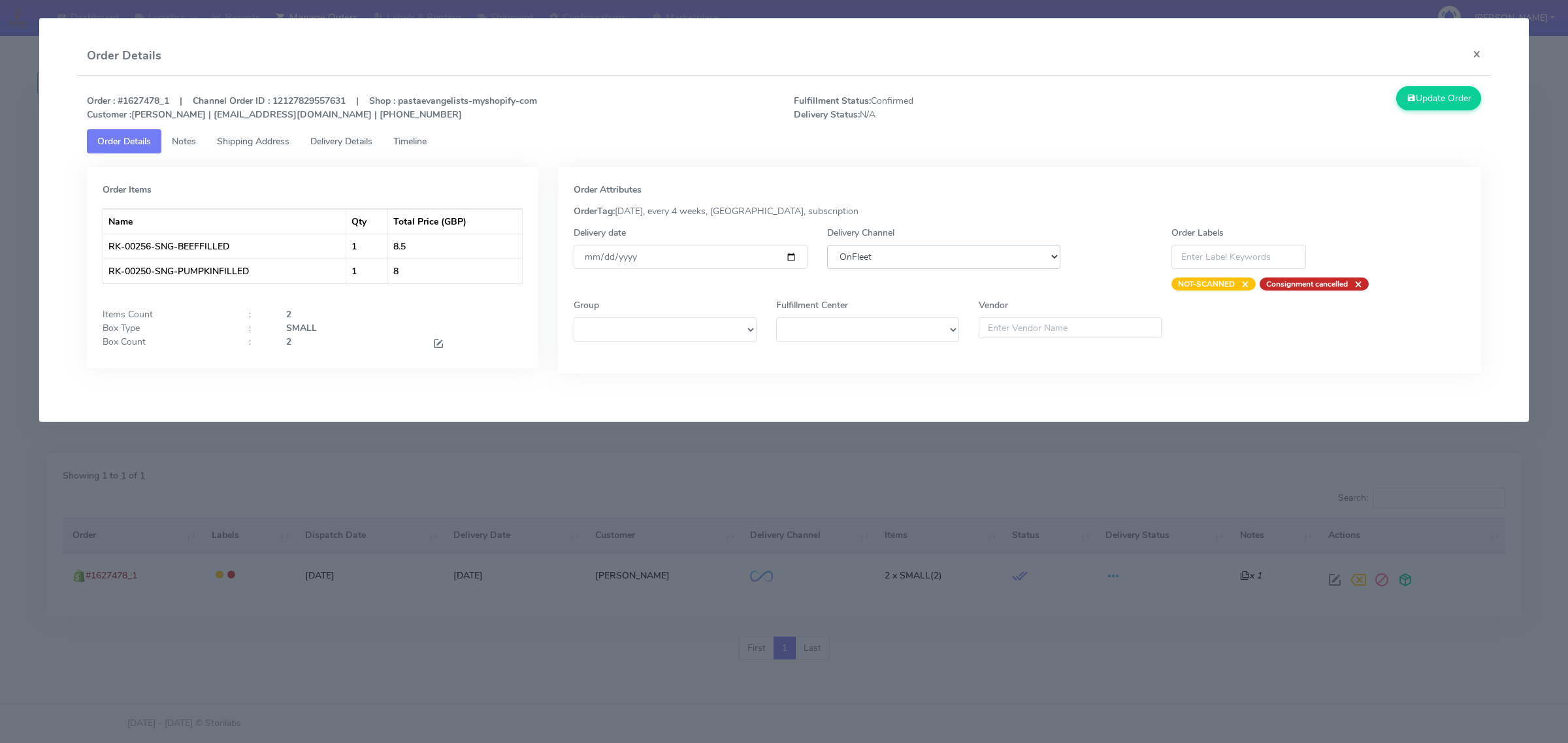
select select "5"
click at [827, 245] on select "DHL OnFleet Royal Mail DPD Yodel MaxOptra Amazon Collection" at bounding box center [944, 256] width 233 height 24
click at [1448, 103] on button "Update Order" at bounding box center [1438, 98] width 85 height 24
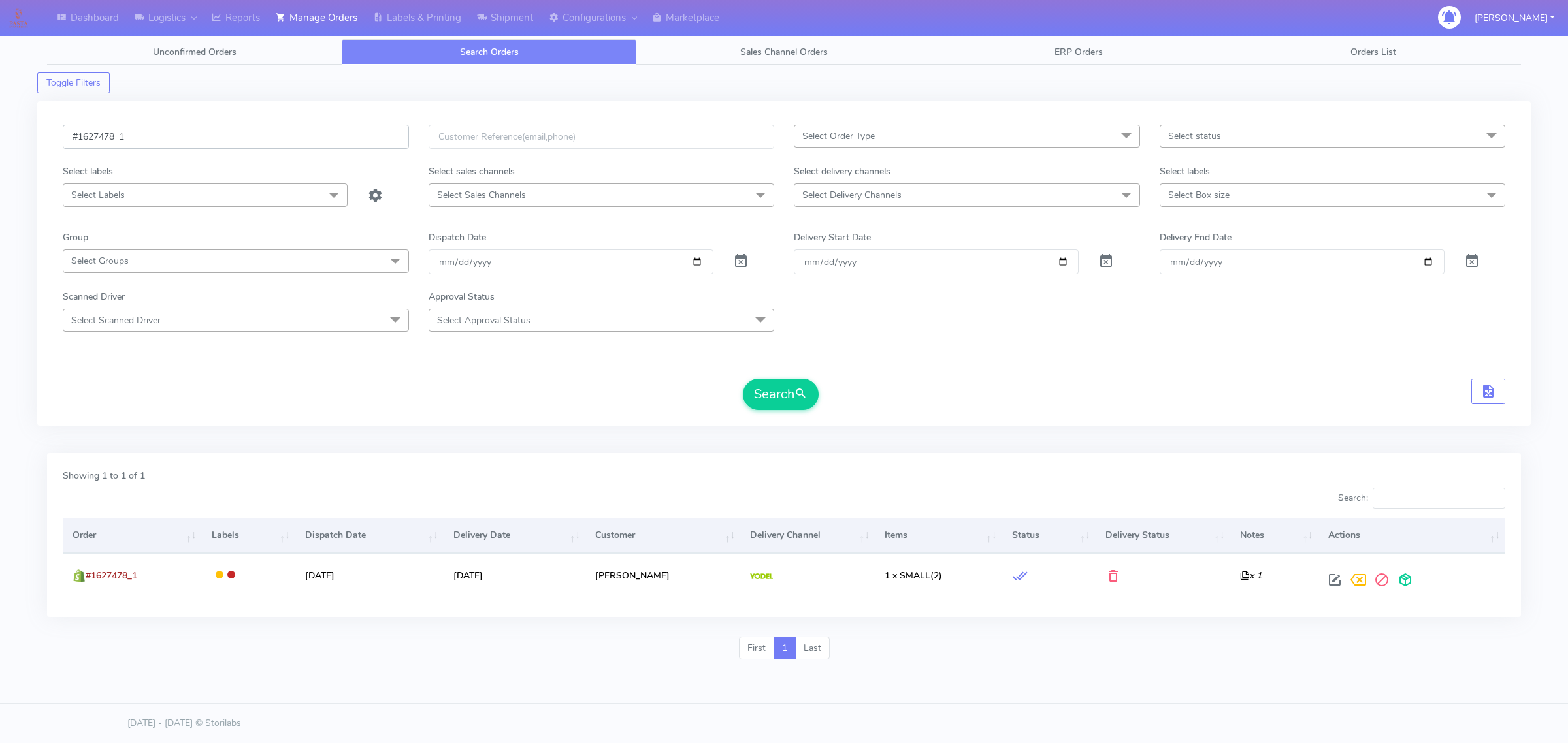
click at [213, 132] on input "#1627478_1" at bounding box center [236, 137] width 346 height 24
paste input "90"
type input "#1627490_1"
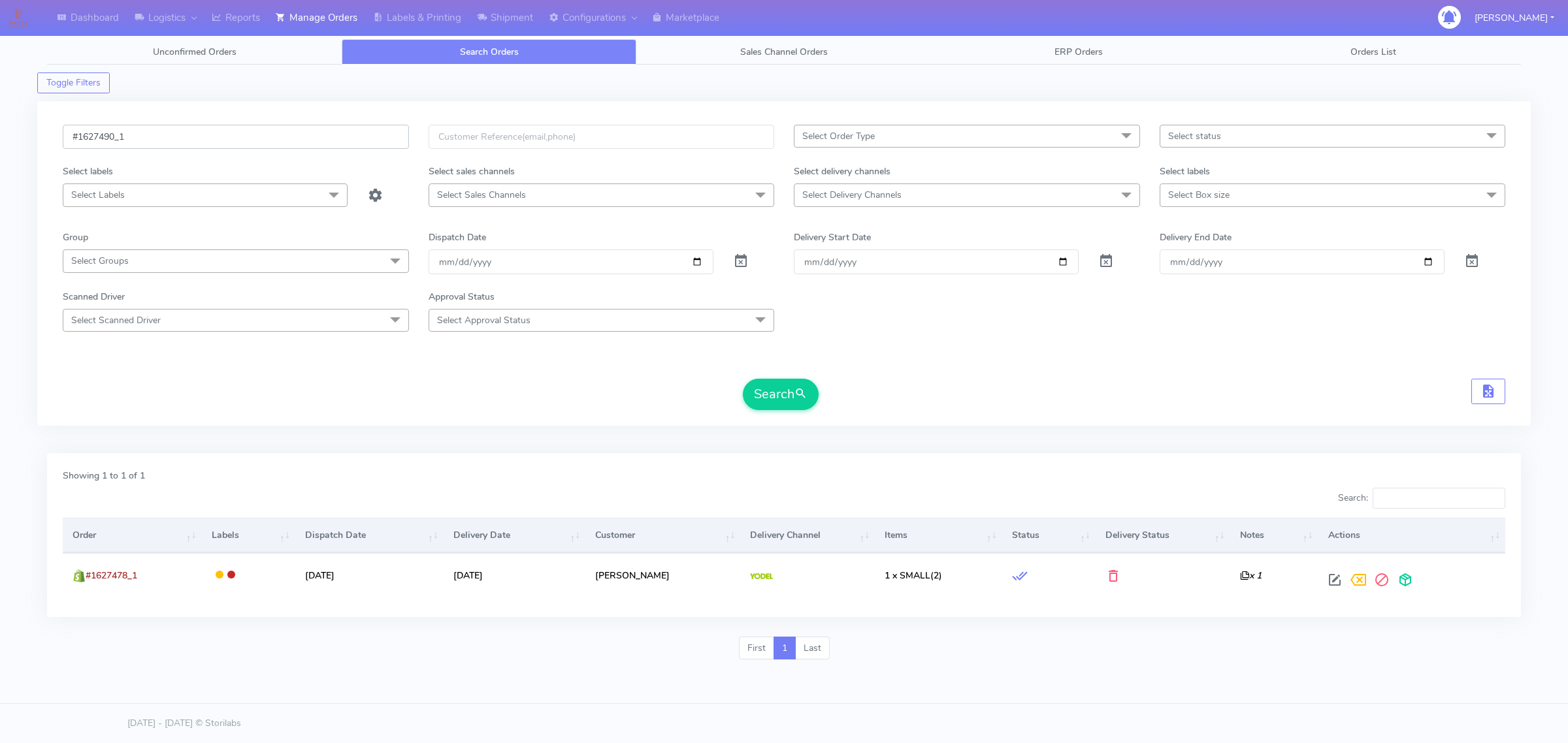
click at [743, 379] on button "Search" at bounding box center [781, 394] width 76 height 31
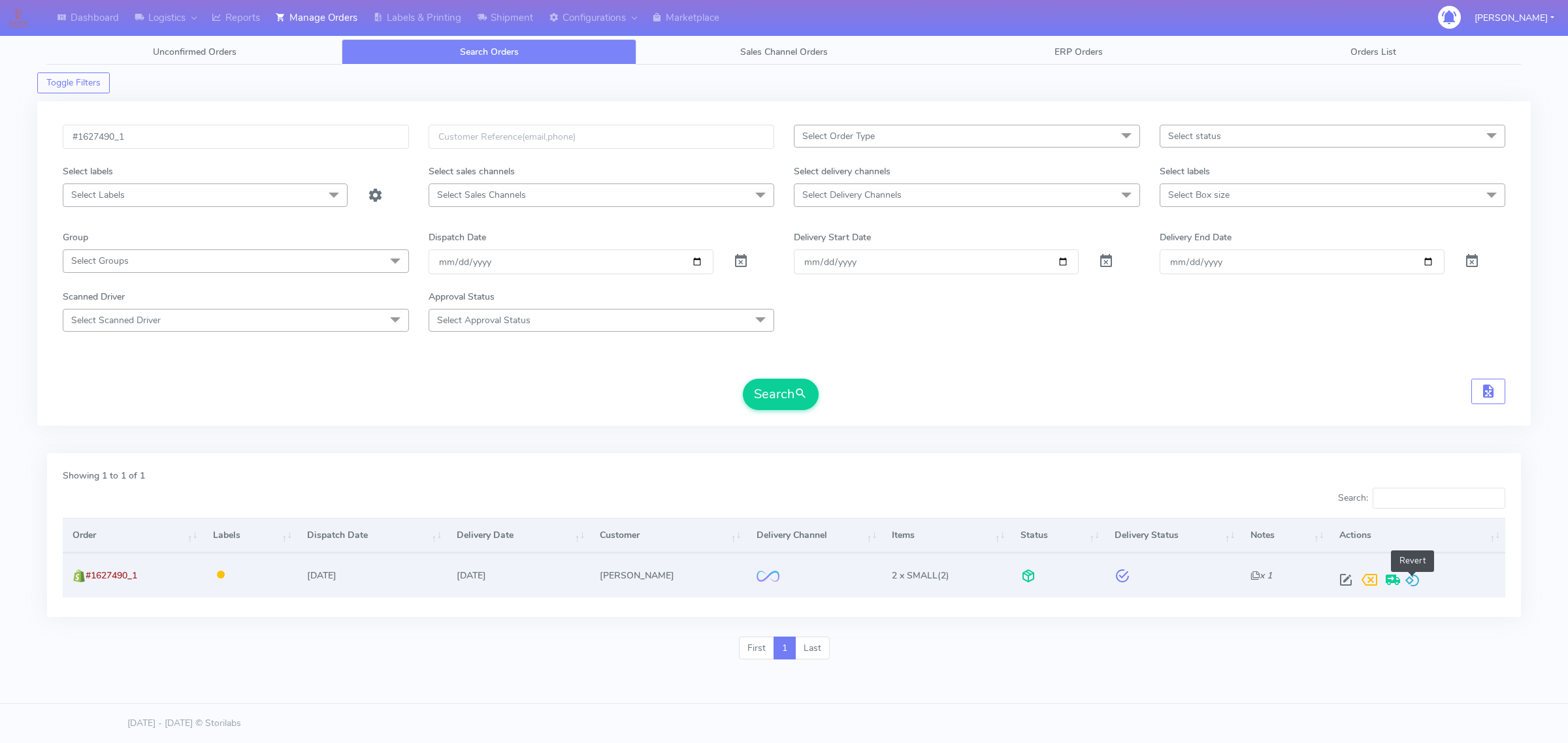
click at [1418, 576] on span at bounding box center [1412, 582] width 16 height 12
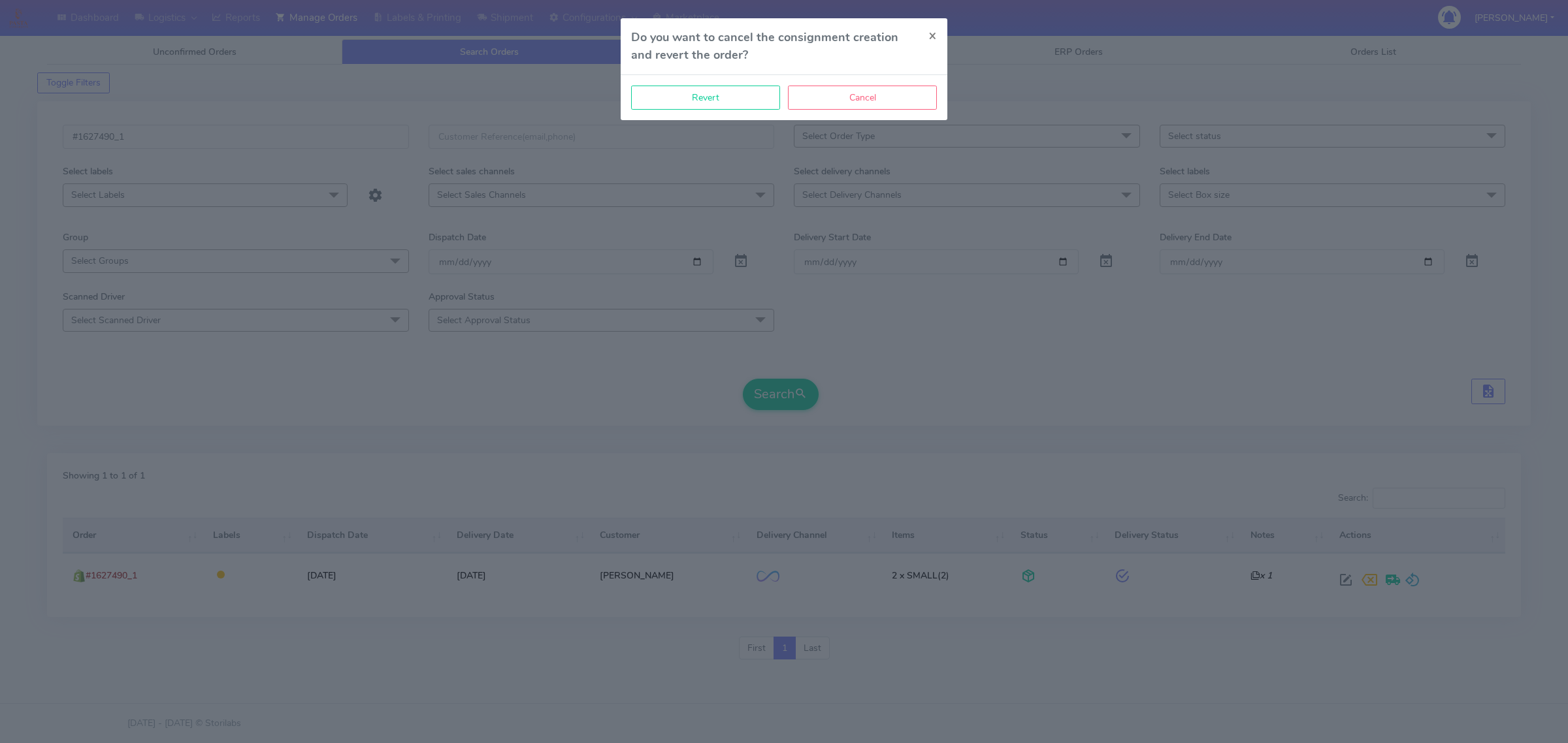
click at [740, 71] on div "Do you want to cancel the consignment creation and revert the order? ×" at bounding box center [783, 46] width 327 height 57
click at [747, 102] on button "Revert" at bounding box center [705, 97] width 149 height 24
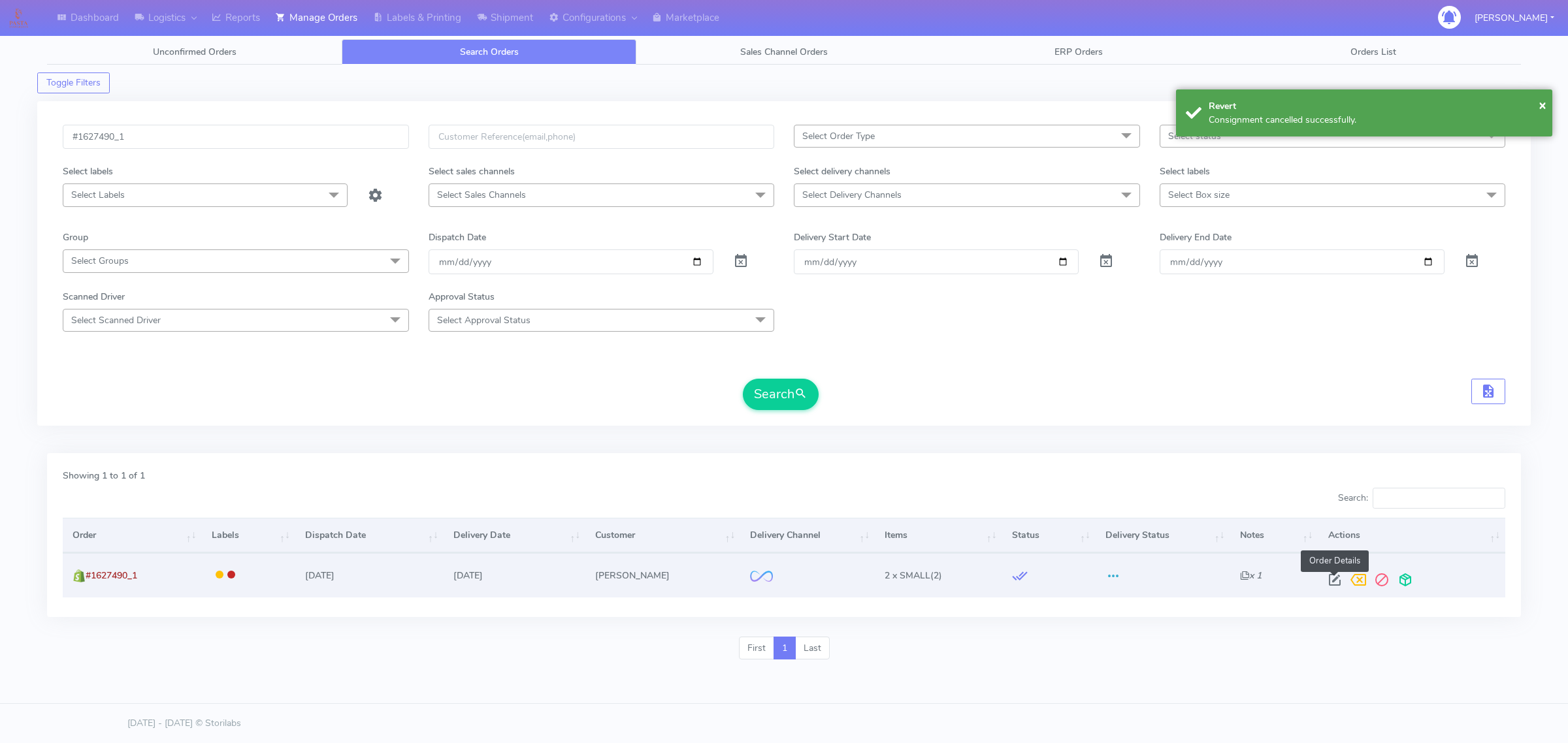
click at [1331, 581] on span at bounding box center [1334, 582] width 24 height 12
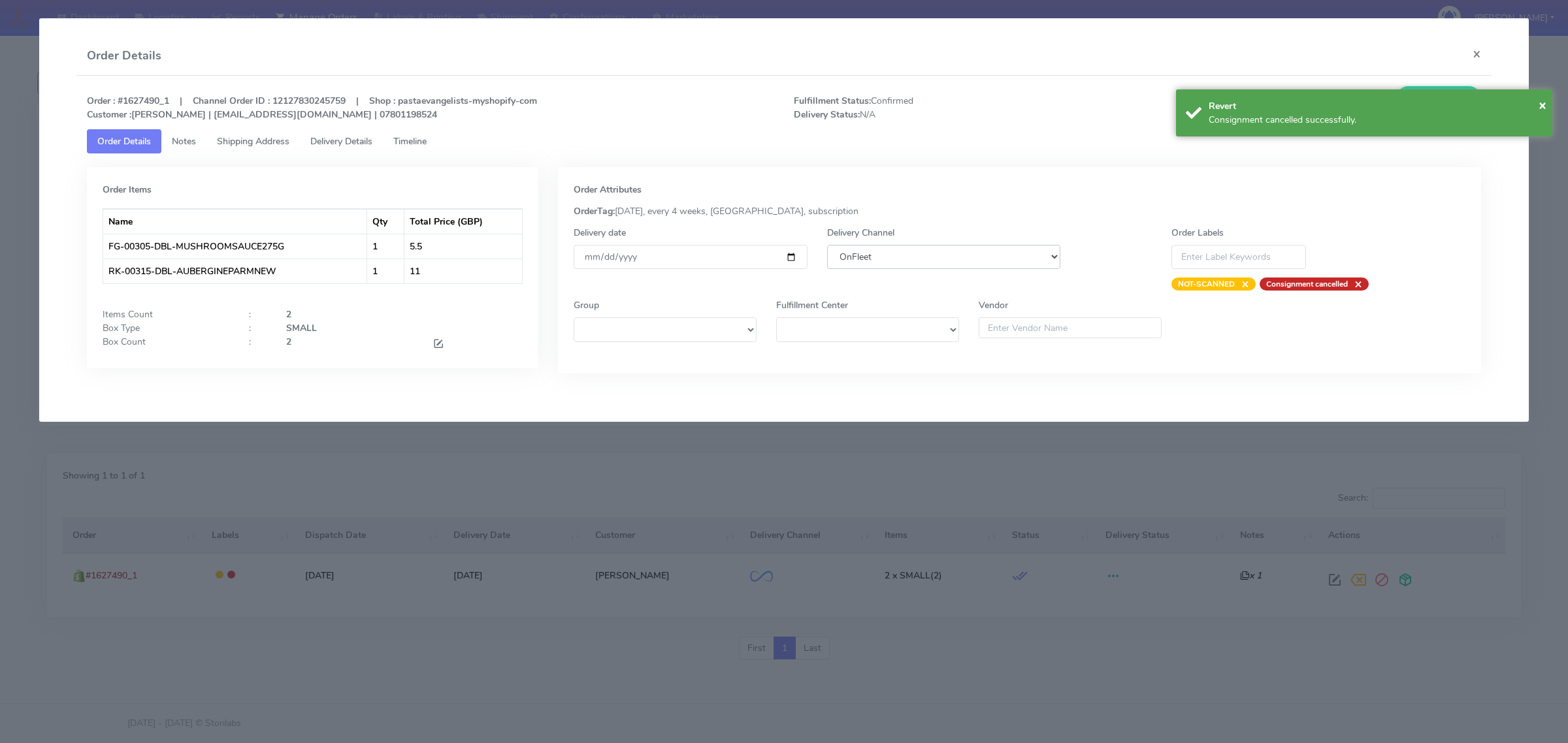
click at [872, 265] on select "DHL OnFleet Royal Mail DPD Yodel MaxOptra Amazon Collection" at bounding box center [944, 256] width 233 height 24
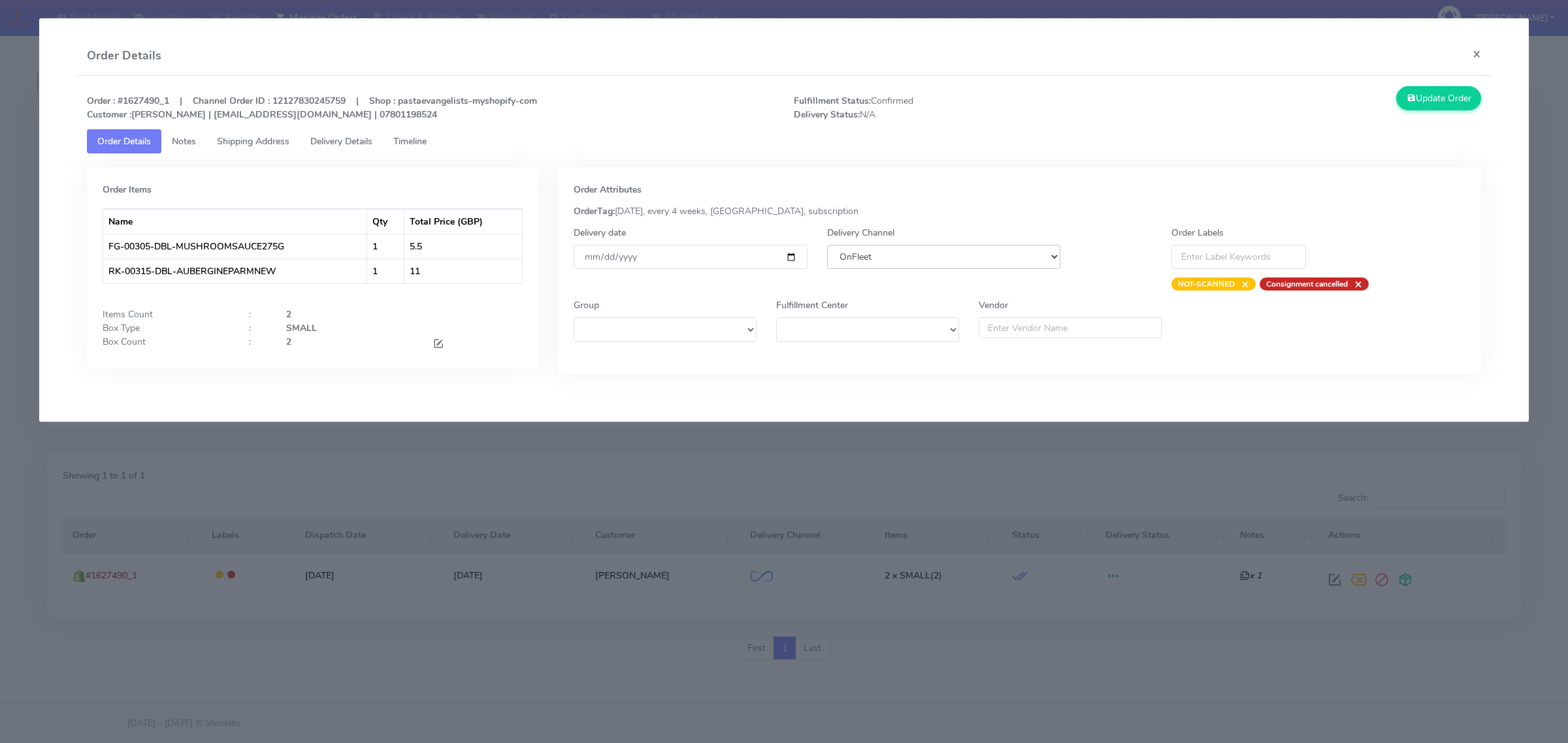
select select "5"
click at [827, 245] on select "DHL OnFleet Royal Mail DPD Yodel MaxOptra Amazon Collection" at bounding box center [944, 256] width 233 height 24
click at [1416, 103] on button "Update Order" at bounding box center [1438, 98] width 85 height 24
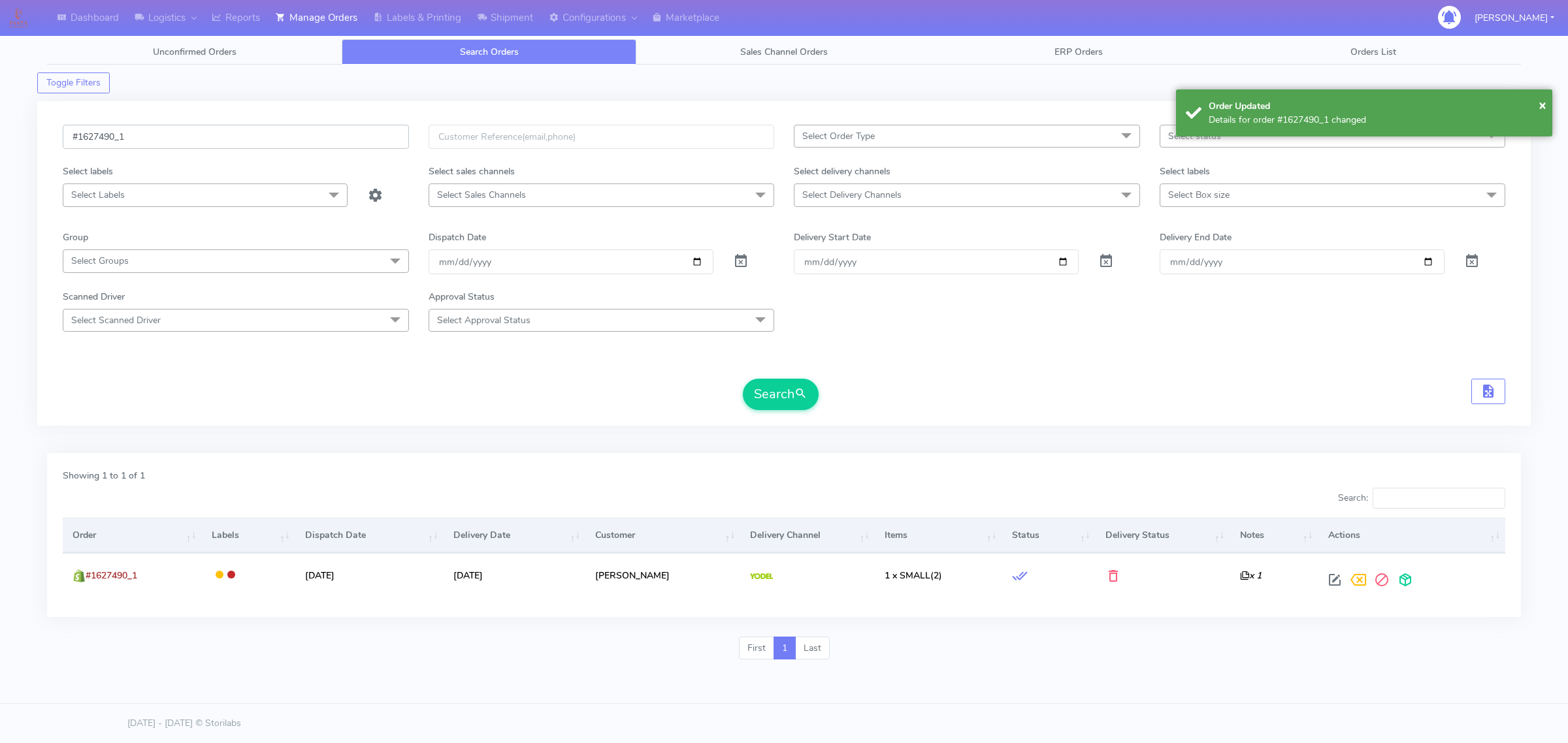
click at [198, 146] on input "#1627490_1" at bounding box center [236, 137] width 346 height 24
paste input "522"
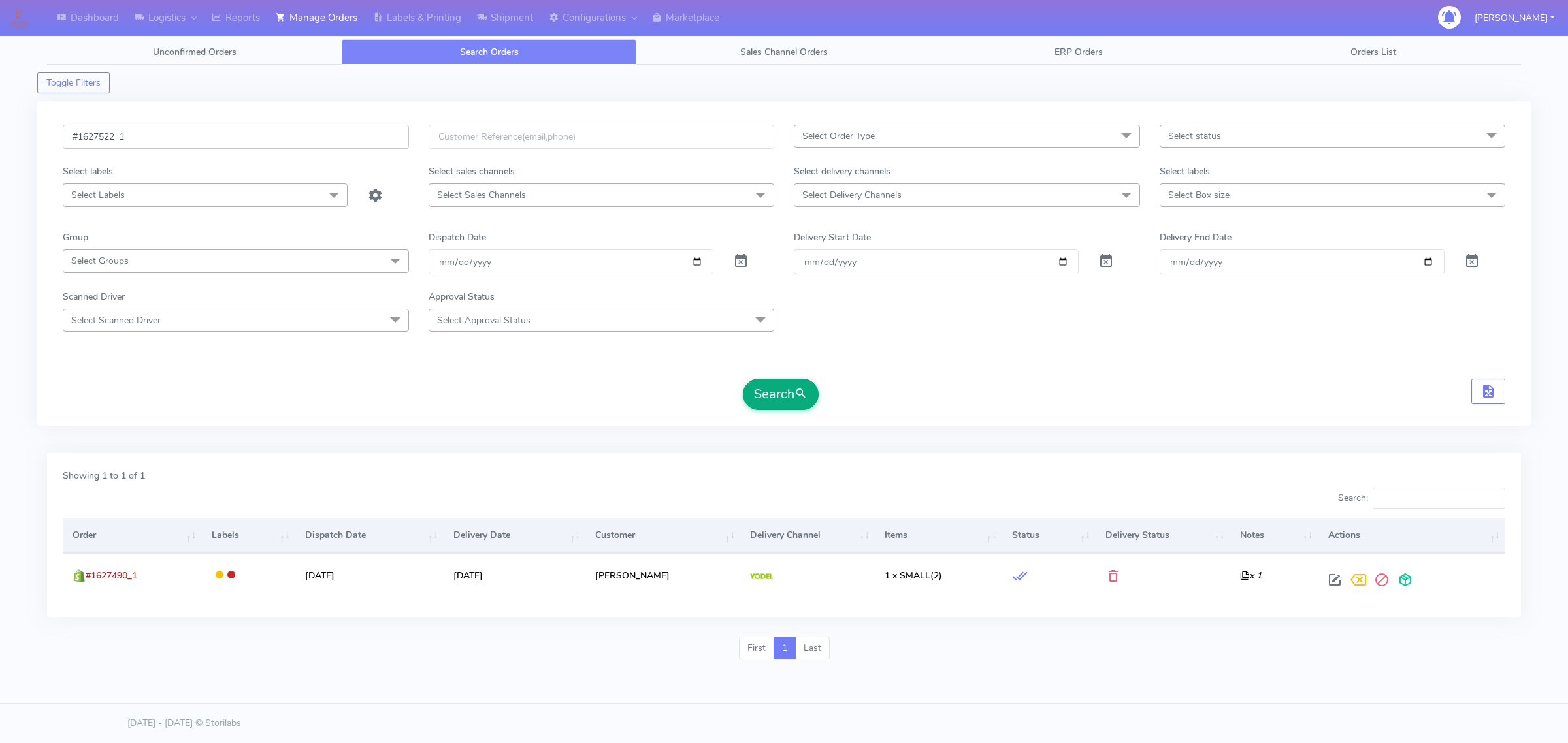
type input "#1627522_1"
click at [802, 396] on span "submit" at bounding box center [801, 394] width 13 height 18
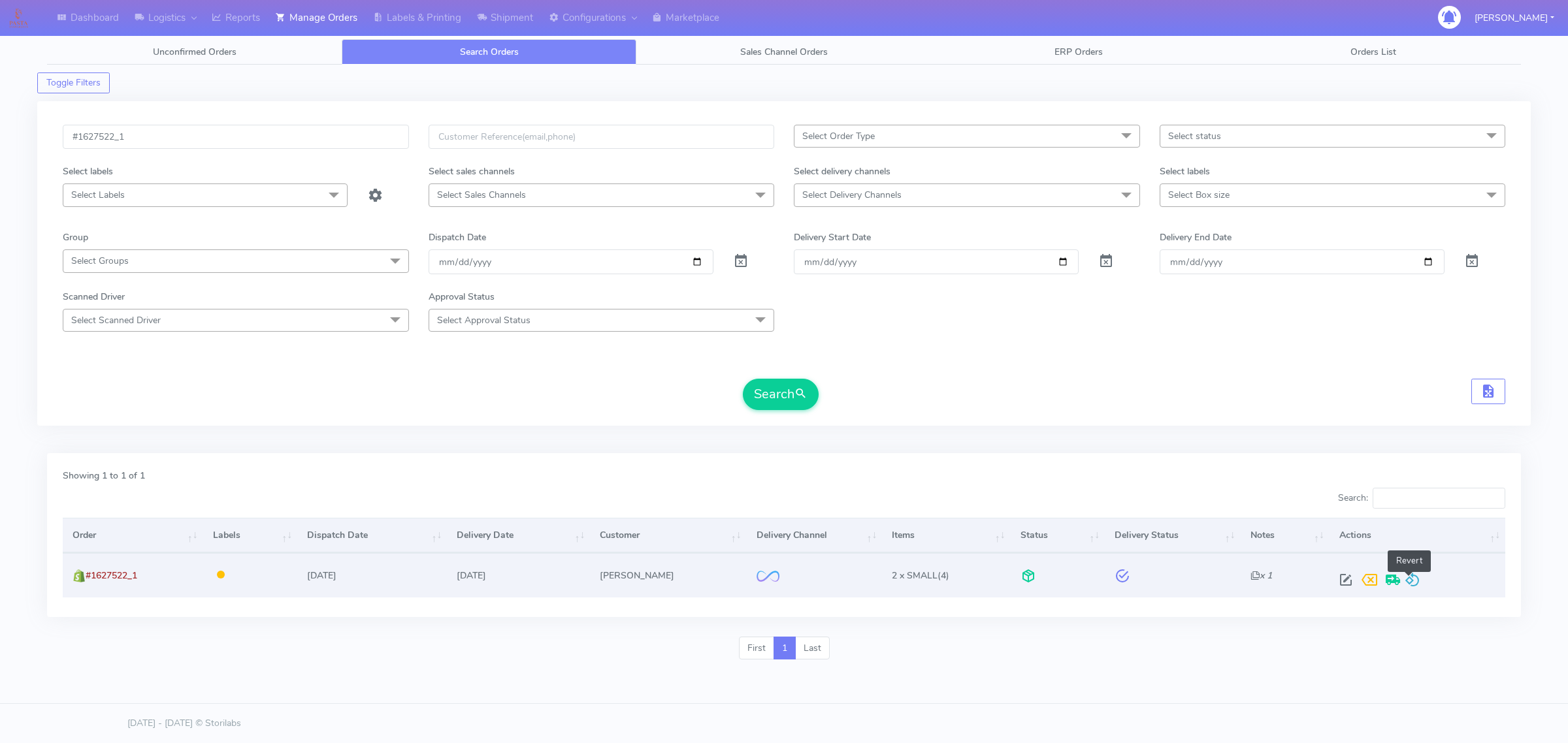
click at [1412, 576] on span at bounding box center [1412, 582] width 16 height 12
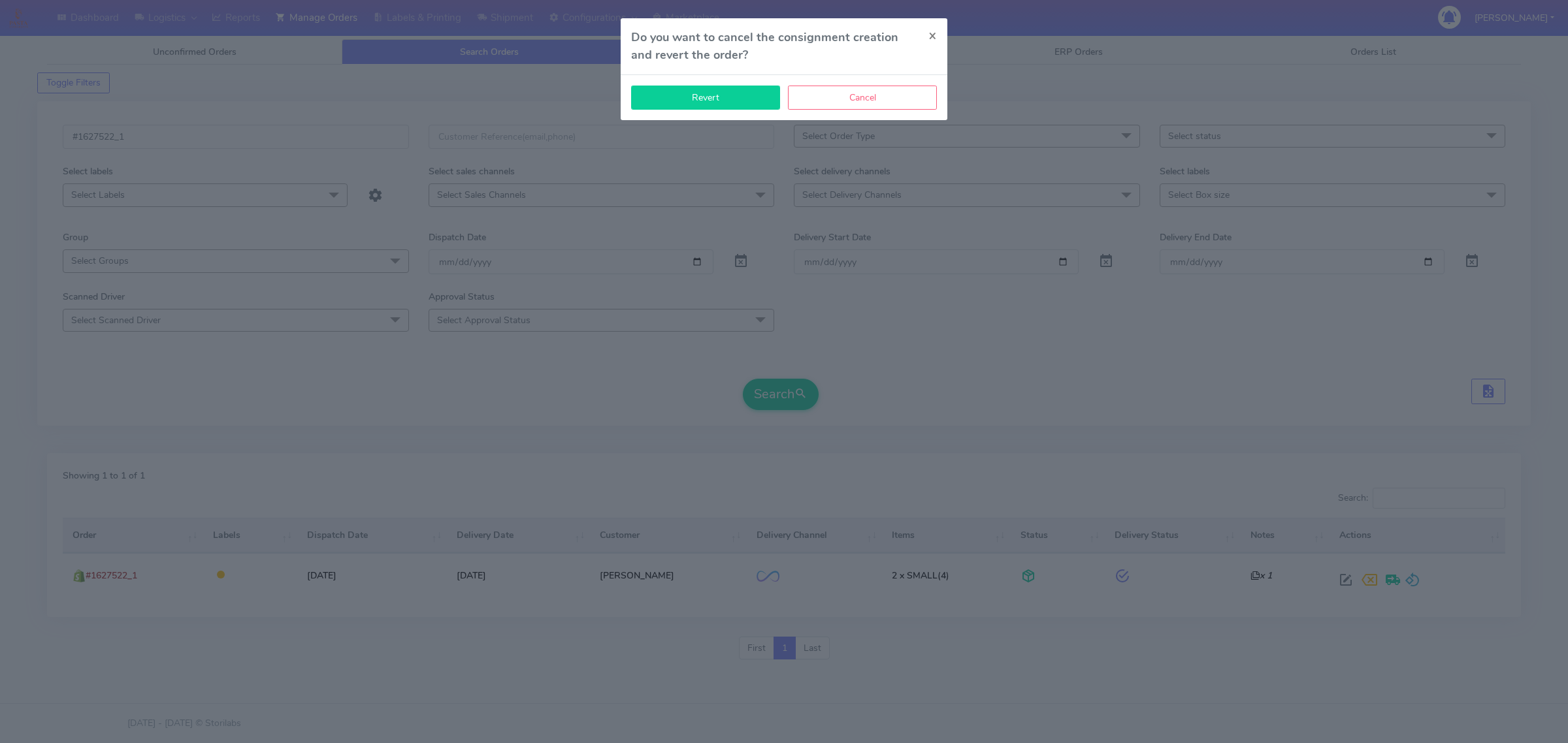
click at [704, 101] on button "Revert" at bounding box center [705, 97] width 149 height 24
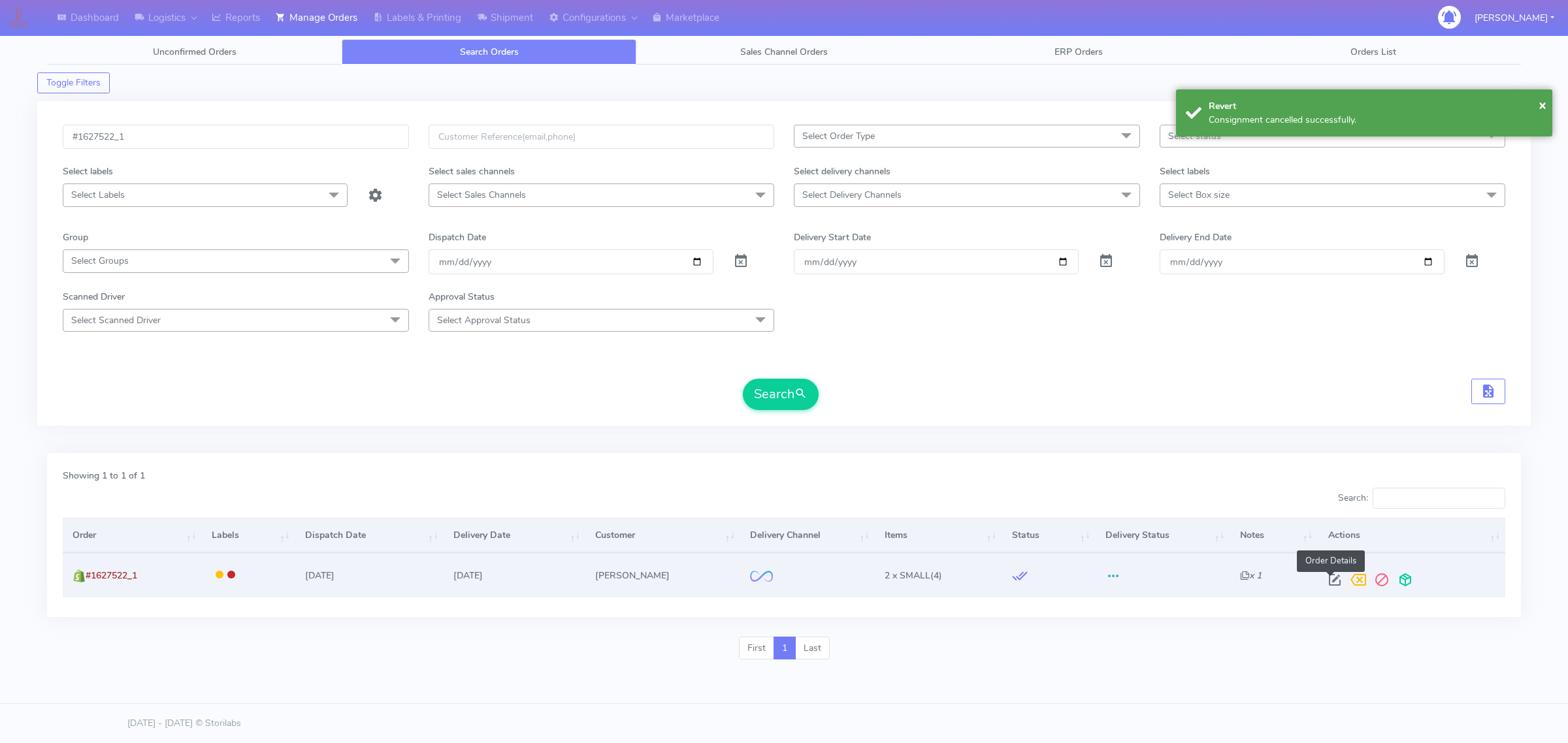
click at [1337, 583] on span at bounding box center [1334, 582] width 24 height 12
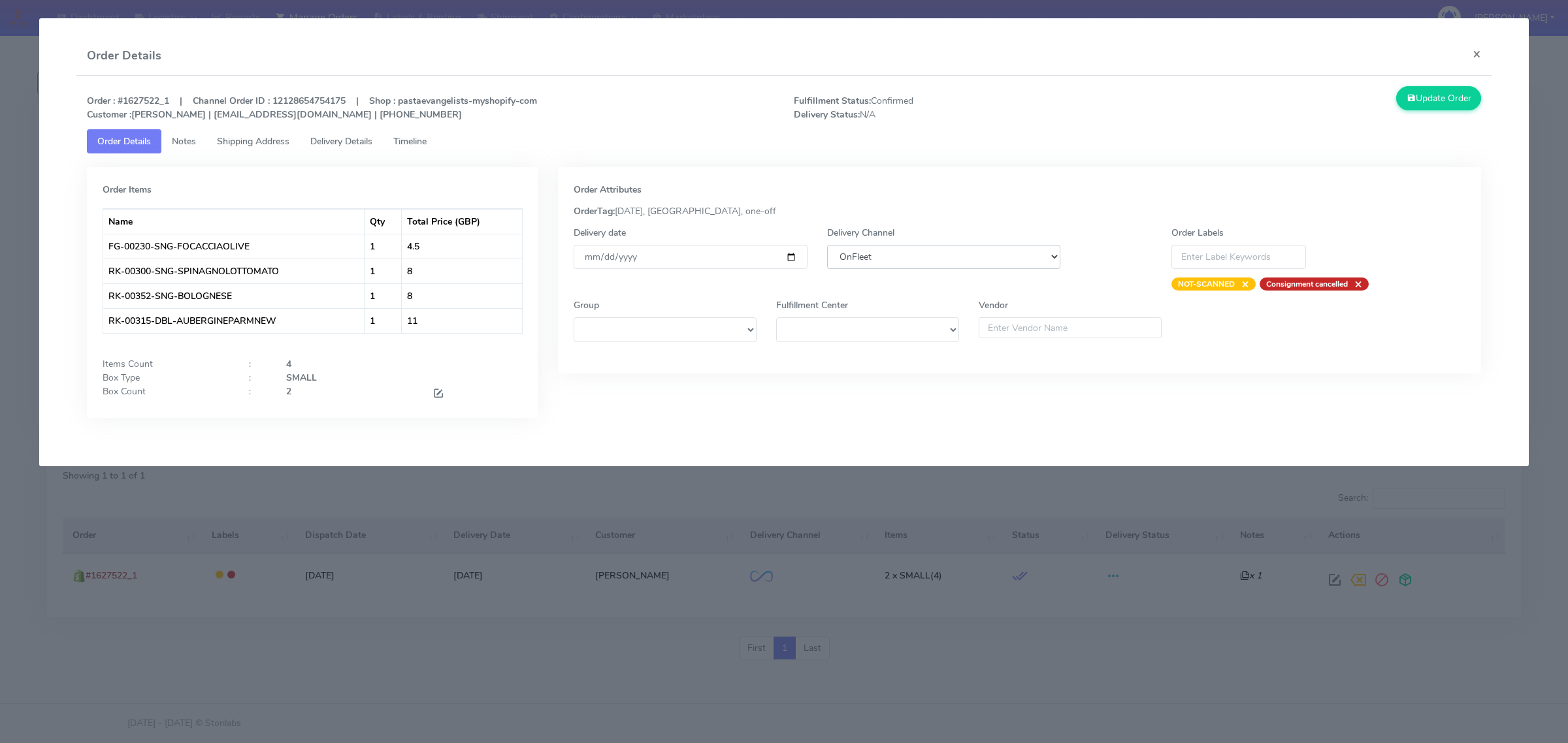
click at [974, 262] on select "DHL OnFleet Royal Mail DPD Yodel MaxOptra Amazon Collection" at bounding box center [944, 256] width 233 height 24
select select "5"
click at [827, 245] on select "DHL OnFleet Royal Mail DPD Yodel MaxOptra Amazon Collection" at bounding box center [944, 256] width 233 height 24
click at [1438, 105] on button "Update Order" at bounding box center [1438, 98] width 85 height 24
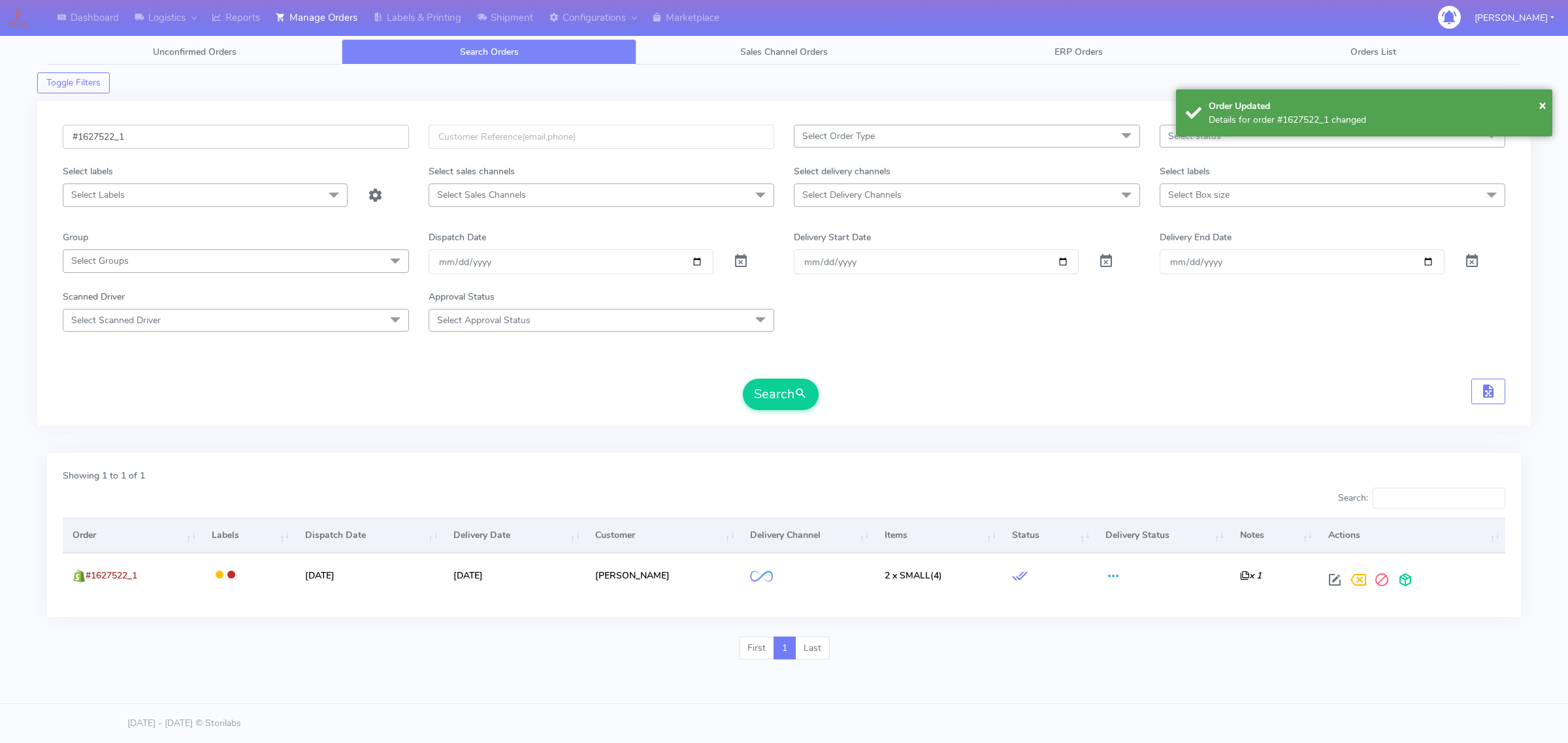
click at [172, 139] on input "#1627522_1" at bounding box center [236, 137] width 346 height 24
paste input "59"
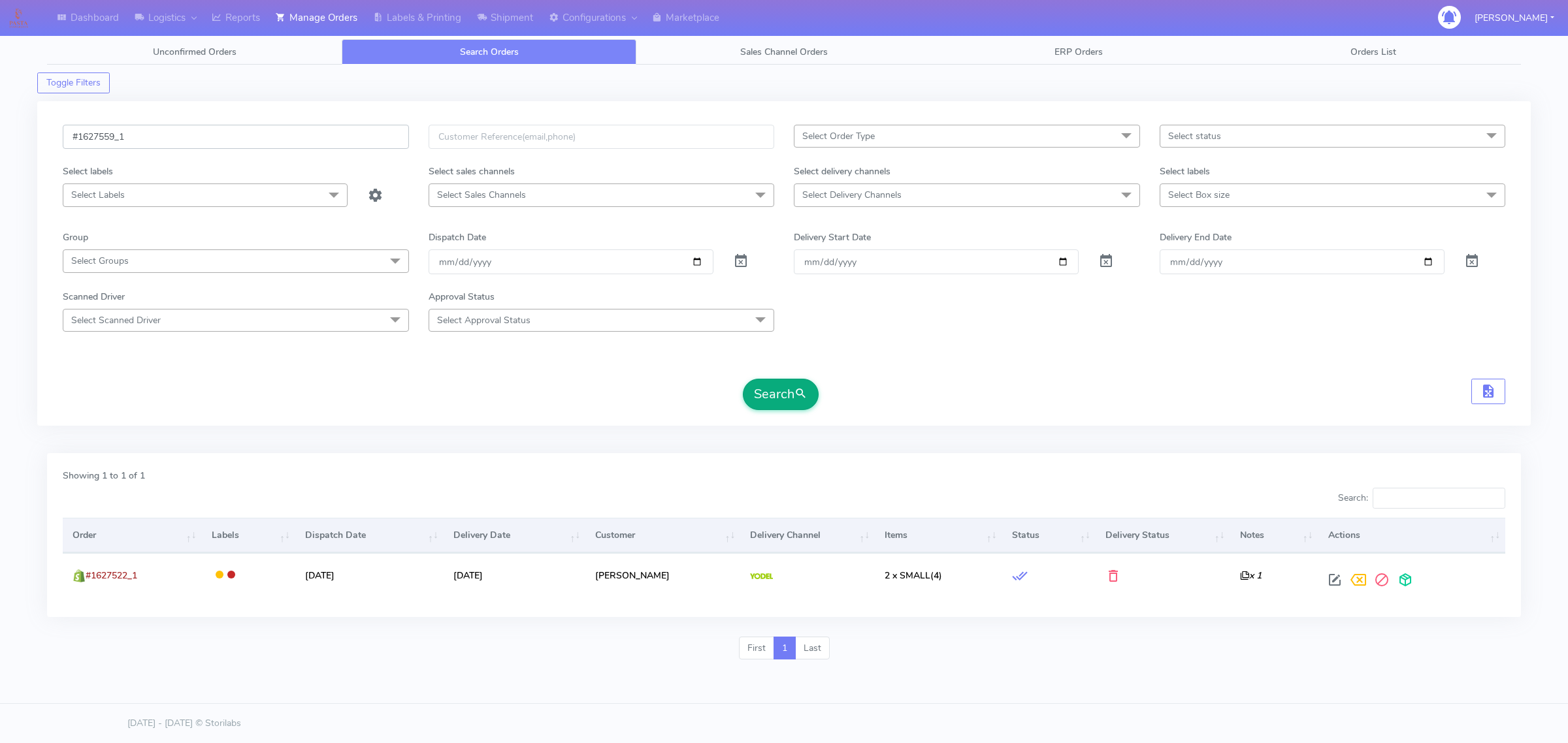
type input "#1627559_1"
click at [814, 397] on button "Search" at bounding box center [781, 394] width 76 height 31
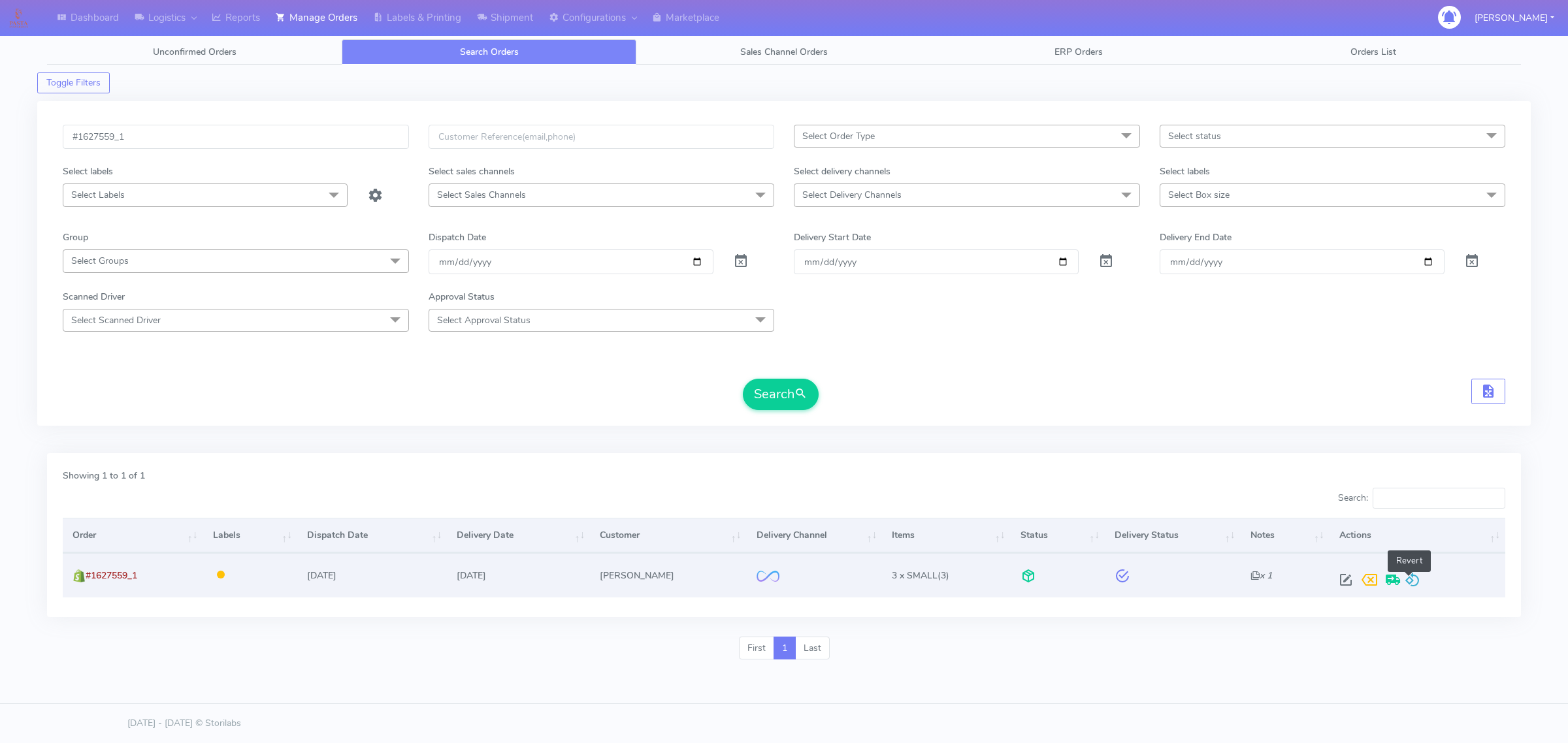
click at [1410, 581] on span at bounding box center [1412, 582] width 16 height 12
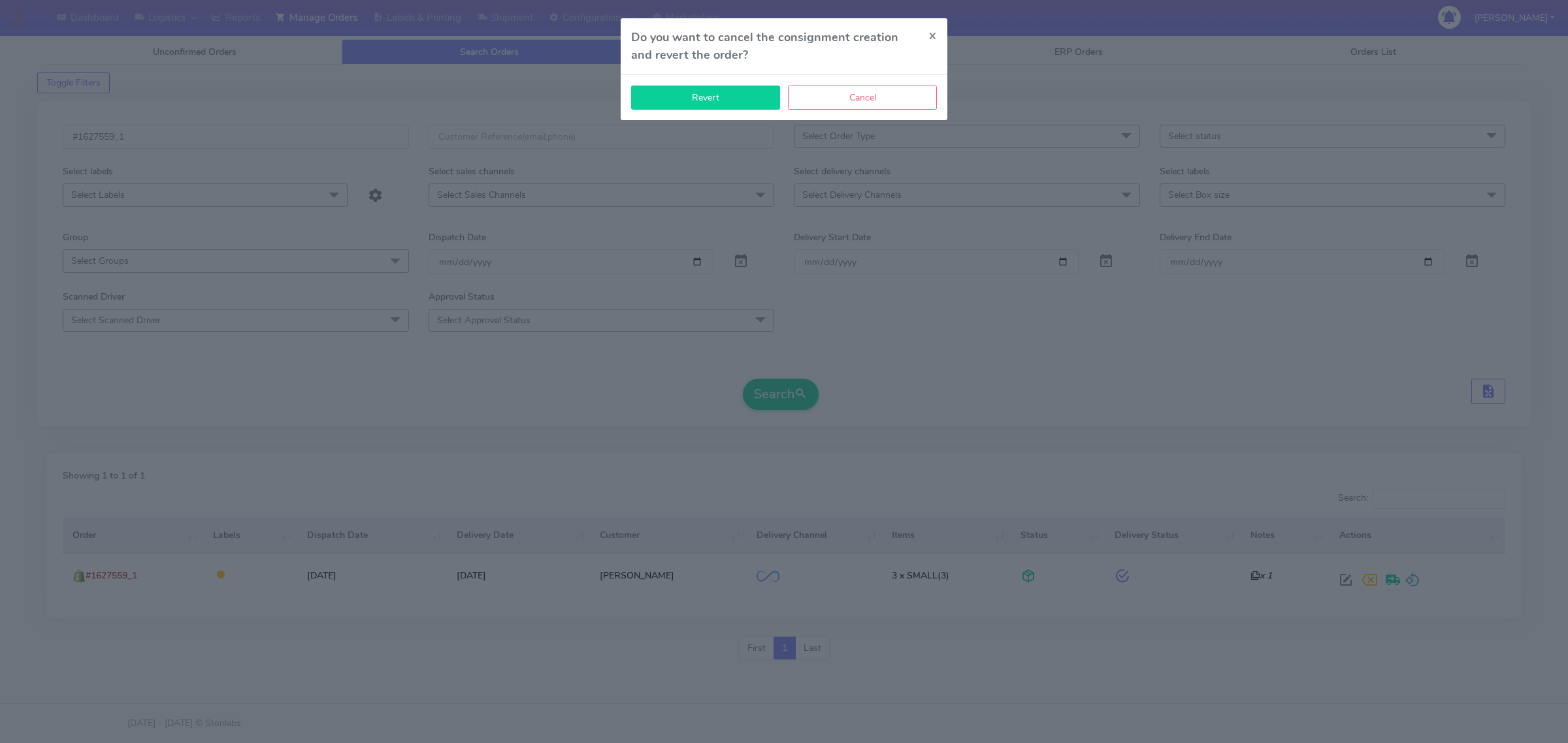
click at [690, 97] on button "Revert" at bounding box center [705, 97] width 149 height 24
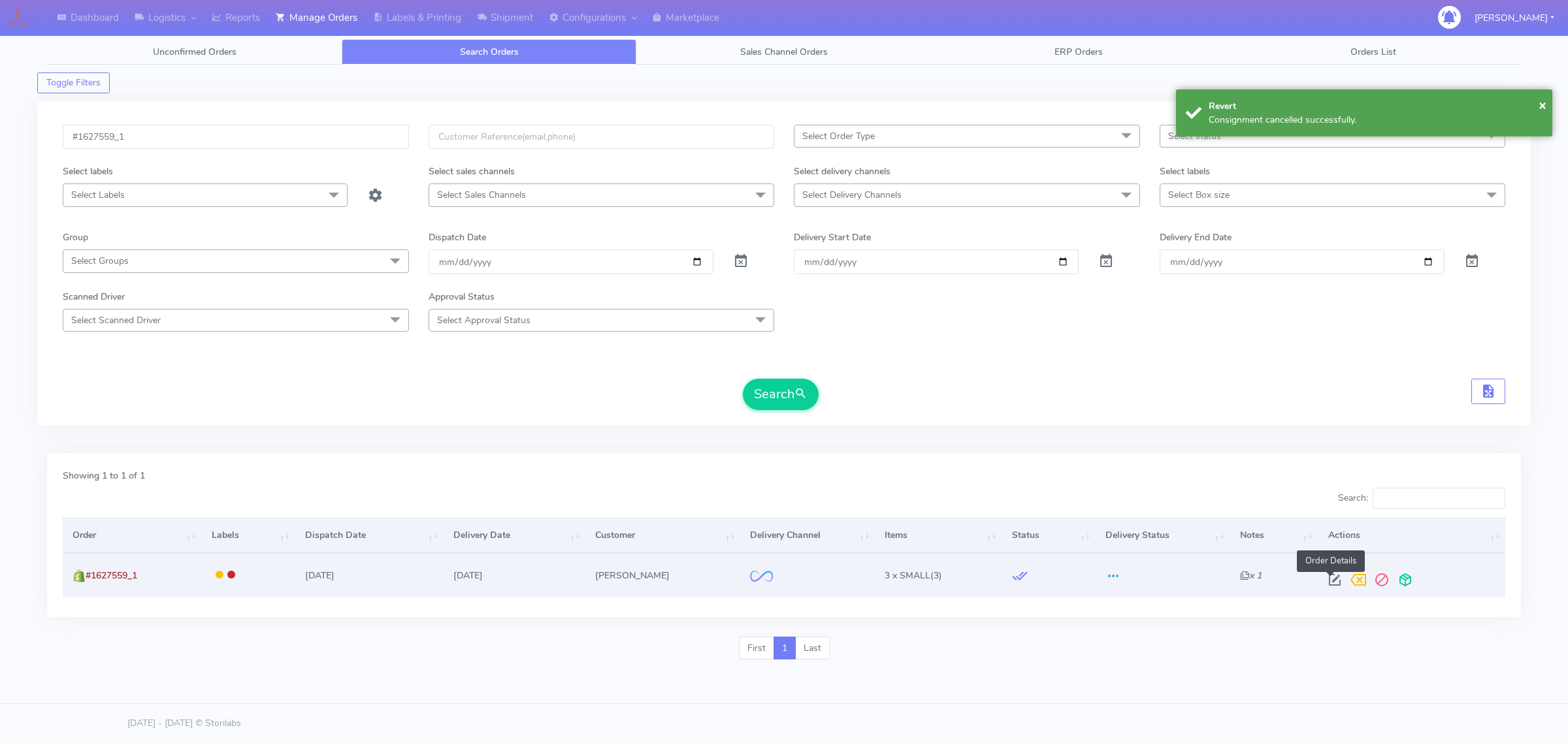
click at [1330, 581] on span at bounding box center [1334, 582] width 24 height 12
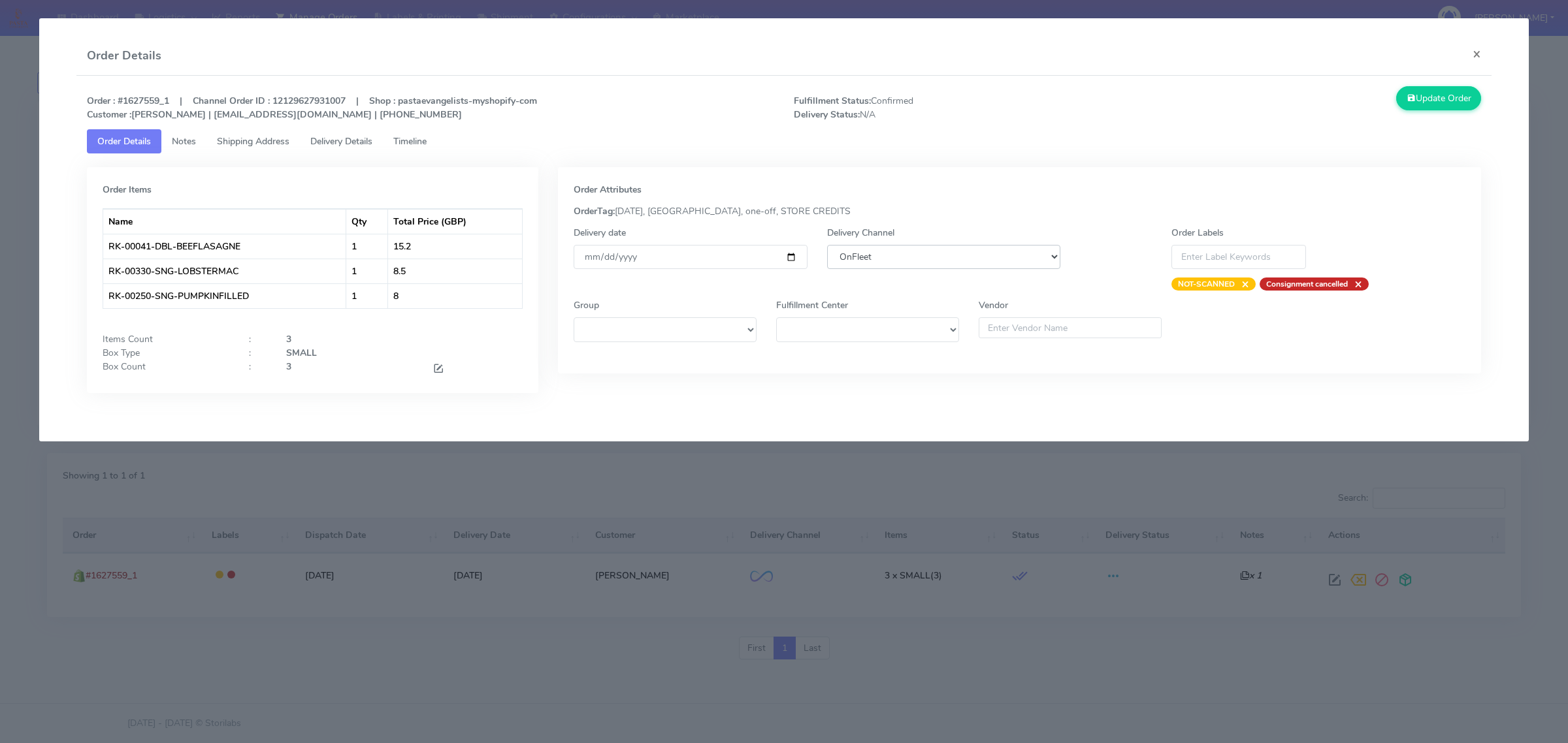
drag, startPoint x: 974, startPoint y: 254, endPoint x: 975, endPoint y: 265, distance: 11.0
click at [974, 254] on select "DHL OnFleet Royal Mail DPD Yodel MaxOptra Amazon Collection" at bounding box center [944, 256] width 233 height 24
select select "5"
click at [827, 245] on select "DHL OnFleet Royal Mail DPD Yodel MaxOptra Amazon Collection" at bounding box center [944, 256] width 233 height 24
click at [1425, 94] on button "Update Order" at bounding box center [1438, 98] width 85 height 24
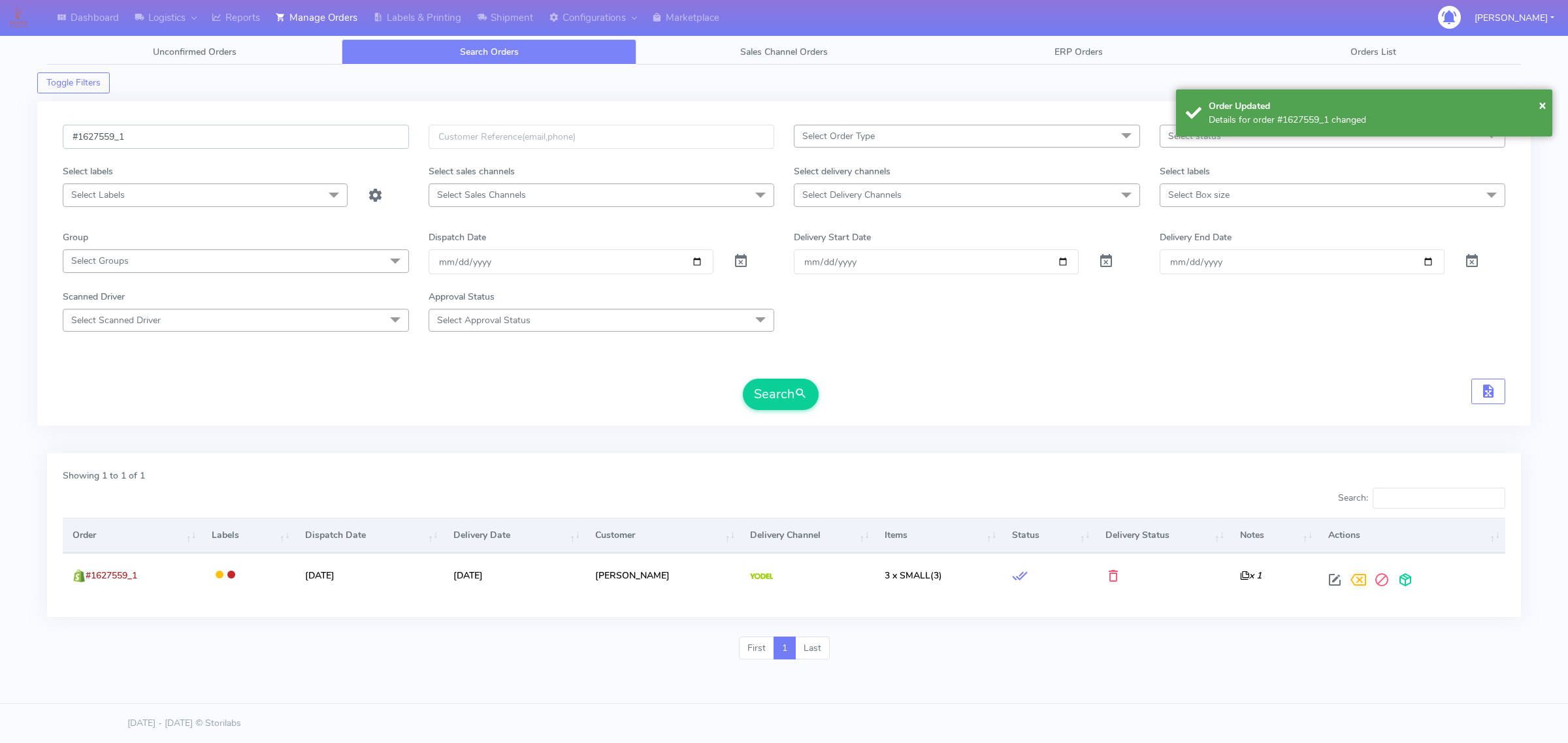
click at [276, 139] on input "#1627559_1" at bounding box center [236, 137] width 346 height 24
paste input "75"
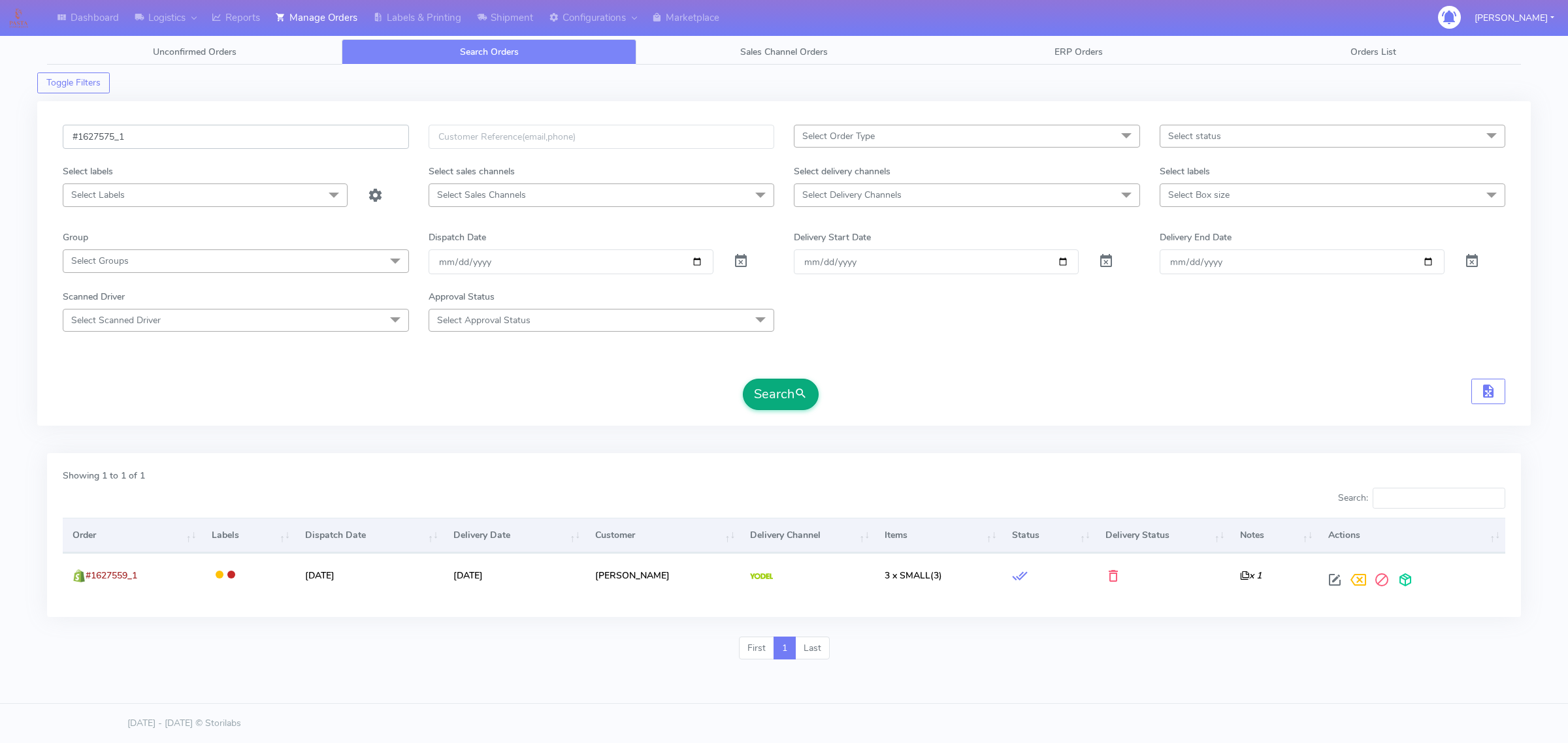
type input "#1627575_1"
click at [763, 399] on button "Search" at bounding box center [781, 394] width 76 height 31
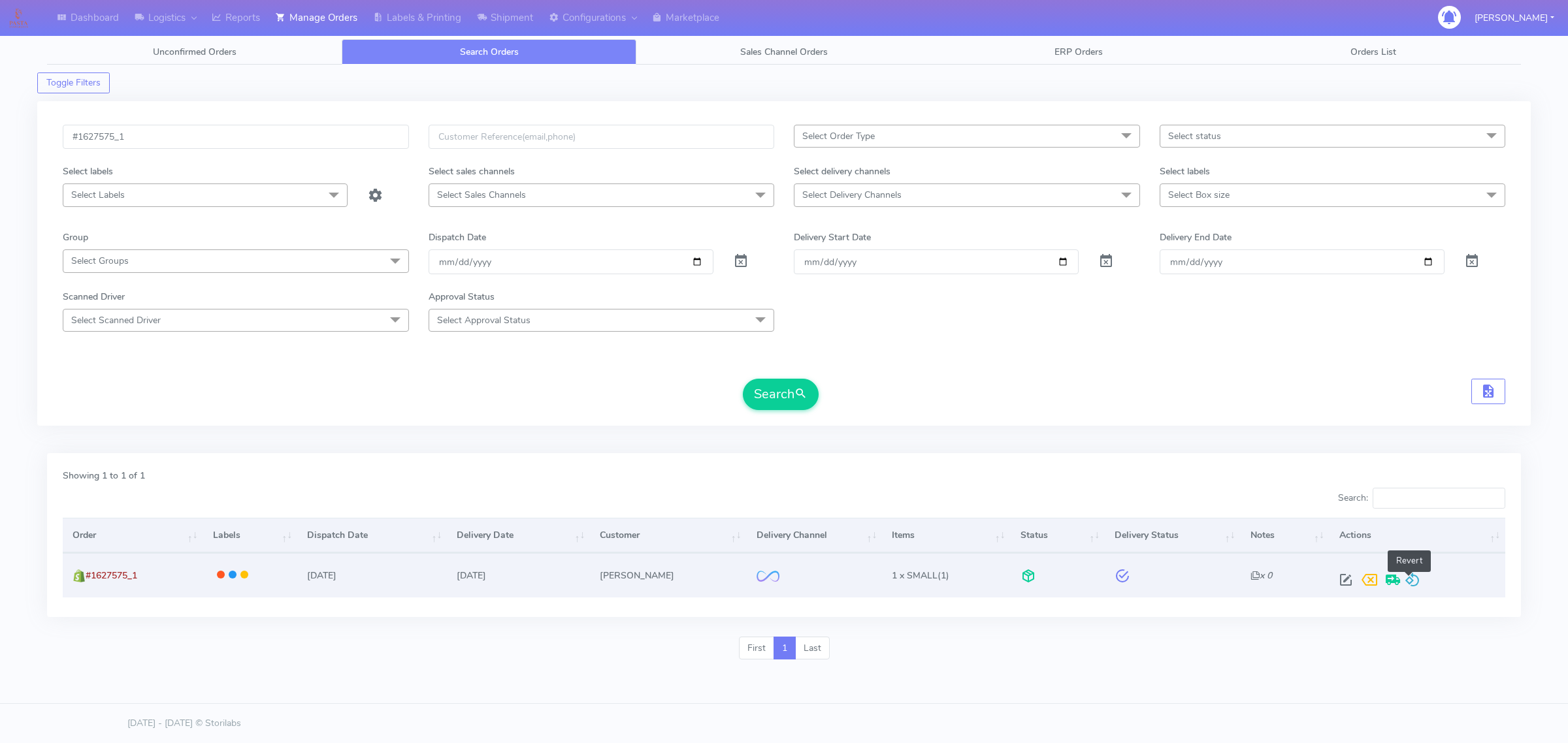
click at [1412, 581] on span at bounding box center [1412, 582] width 16 height 12
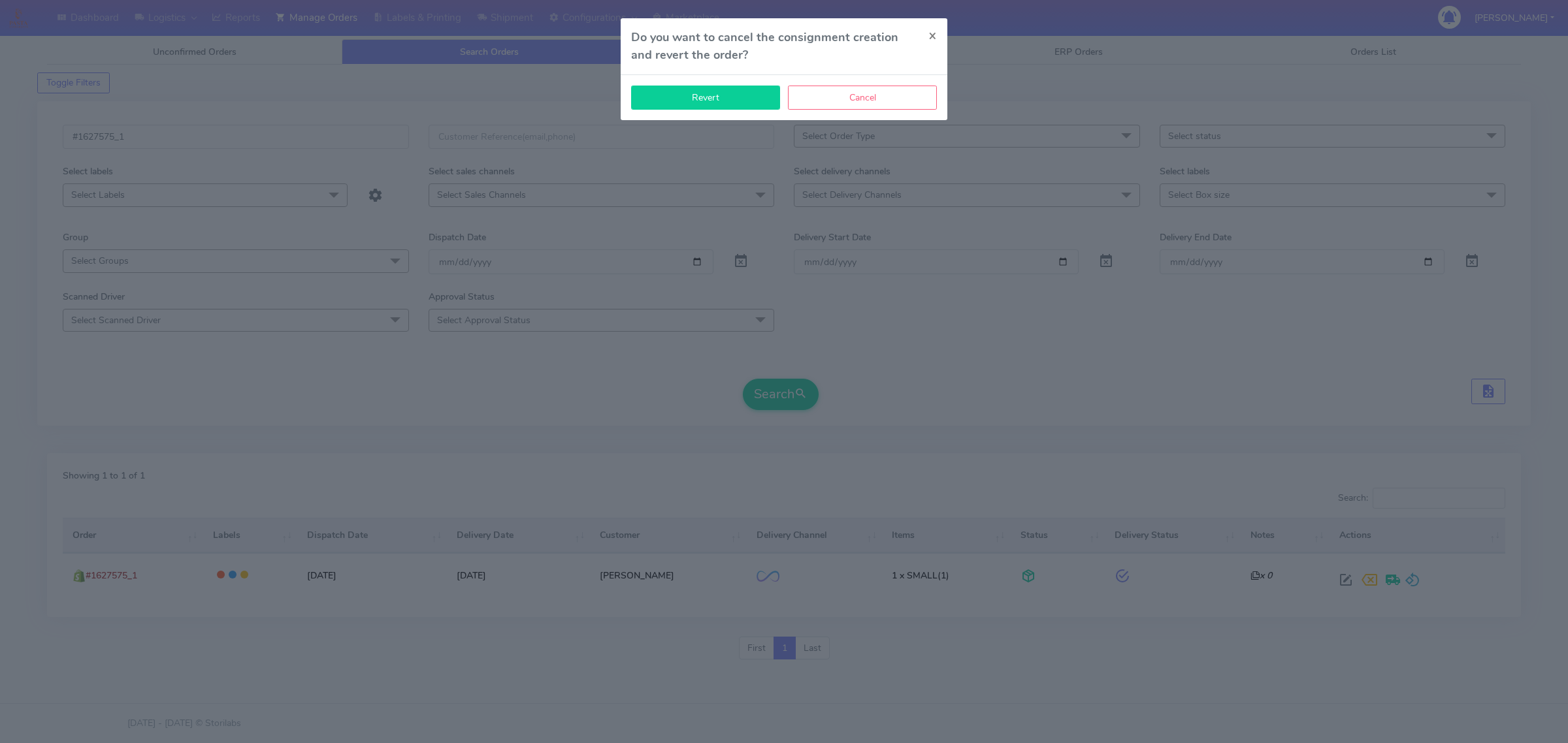
click at [677, 94] on button "Revert" at bounding box center [705, 97] width 149 height 24
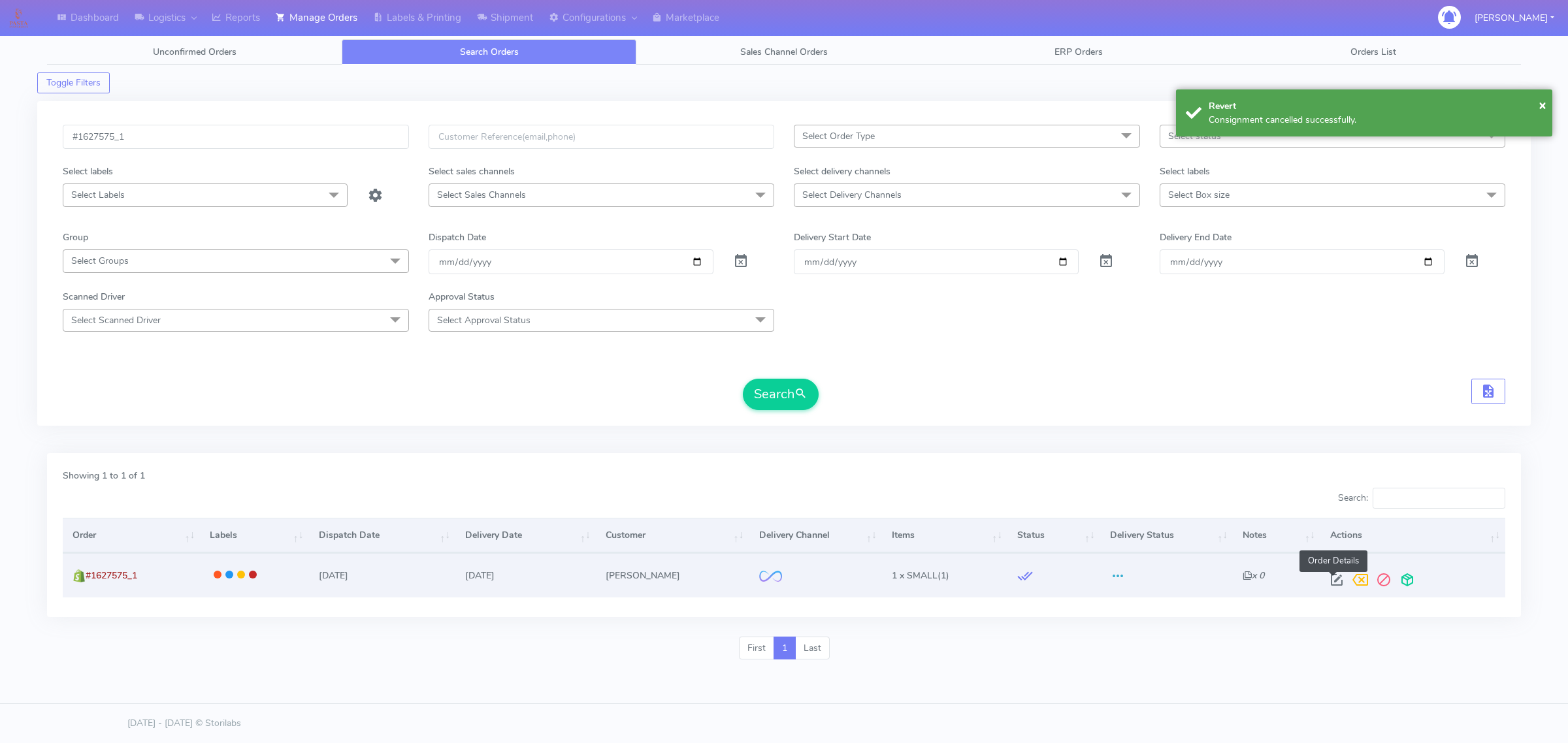
click at [1336, 581] on span at bounding box center [1336, 582] width 24 height 12
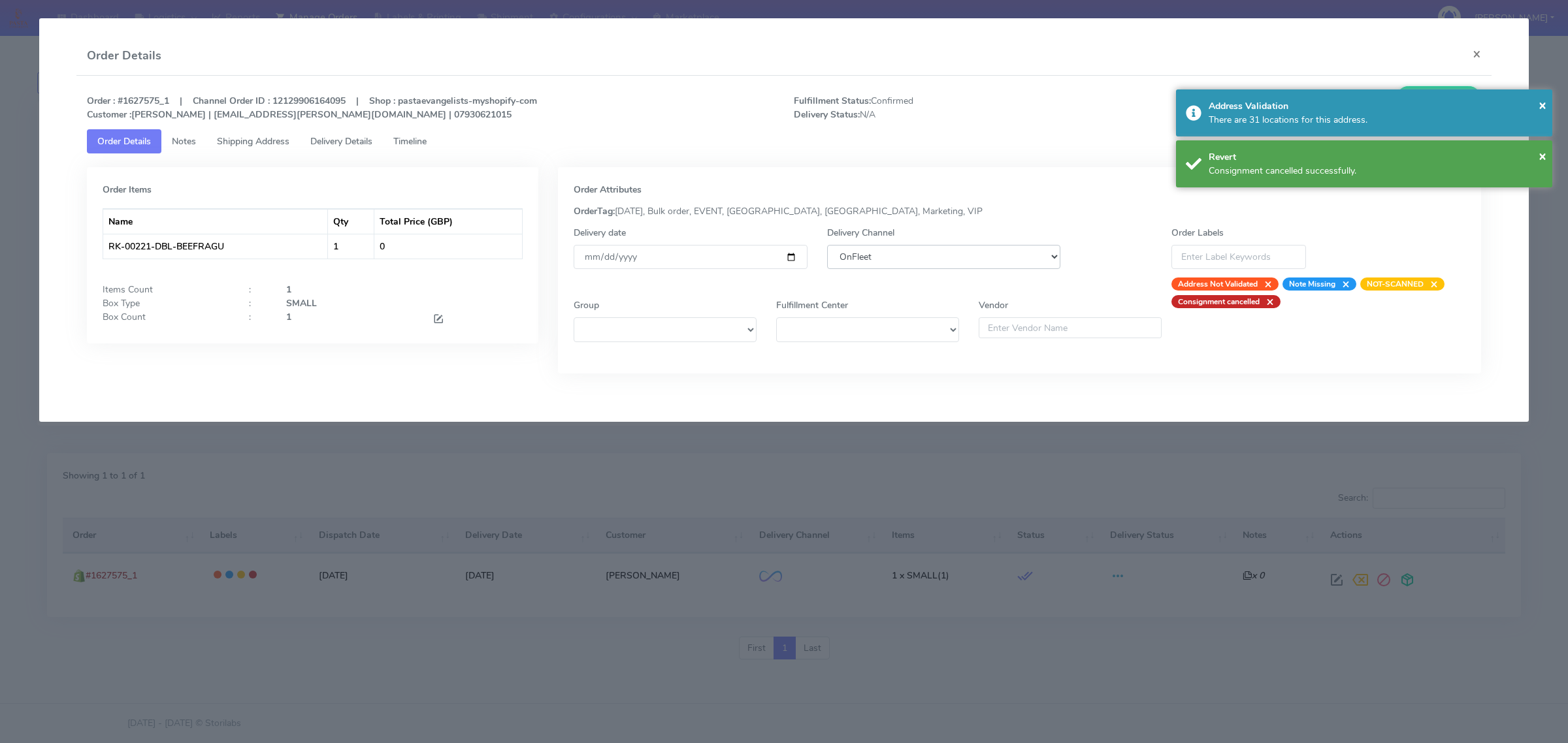
click at [1006, 252] on select "DHL OnFleet Royal Mail DPD Yodel MaxOptra Amazon Collection" at bounding box center [944, 256] width 233 height 24
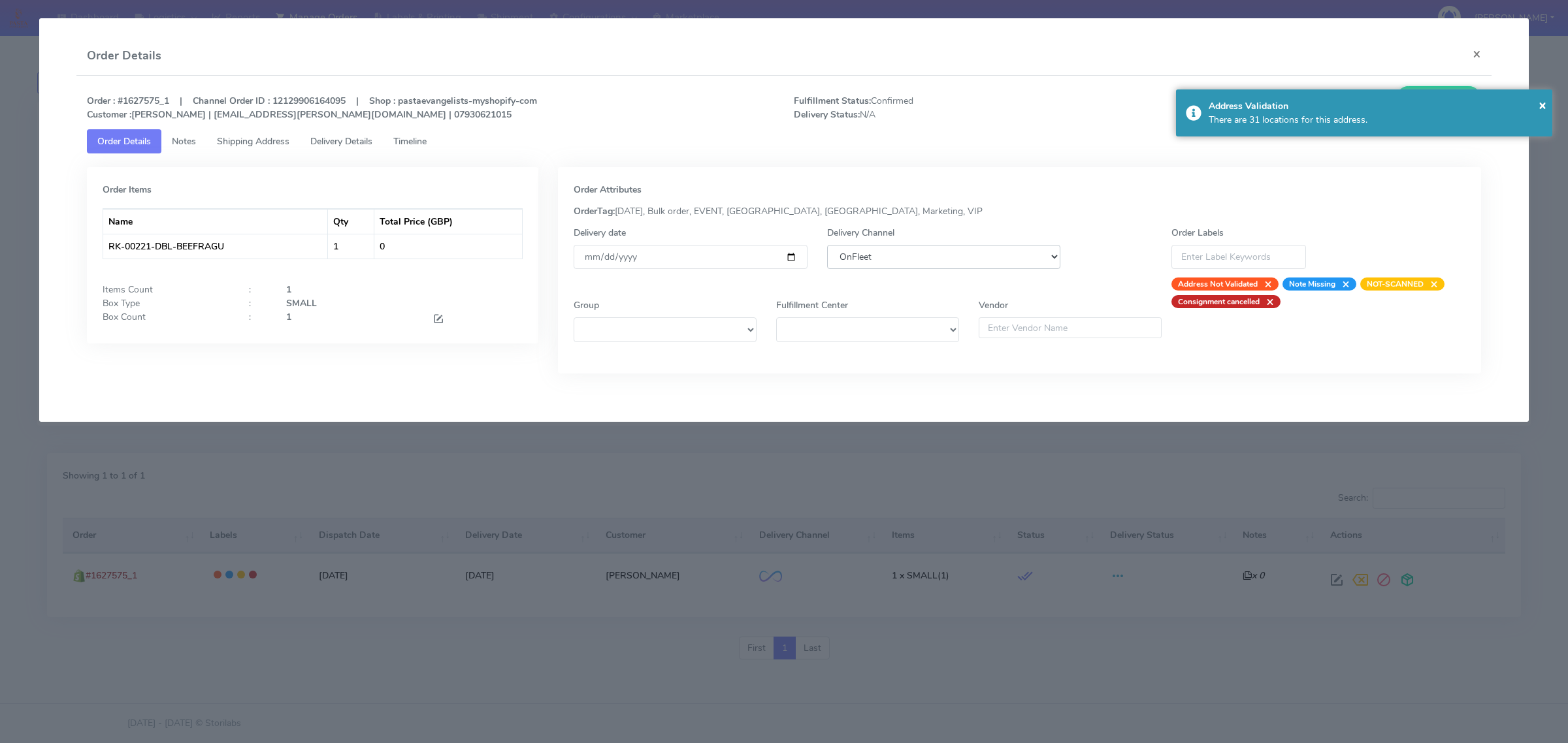
select select "5"
click at [827, 245] on select "DHL OnFleet Royal Mail DPD Yodel MaxOptra Amazon Collection" at bounding box center [944, 256] width 233 height 24
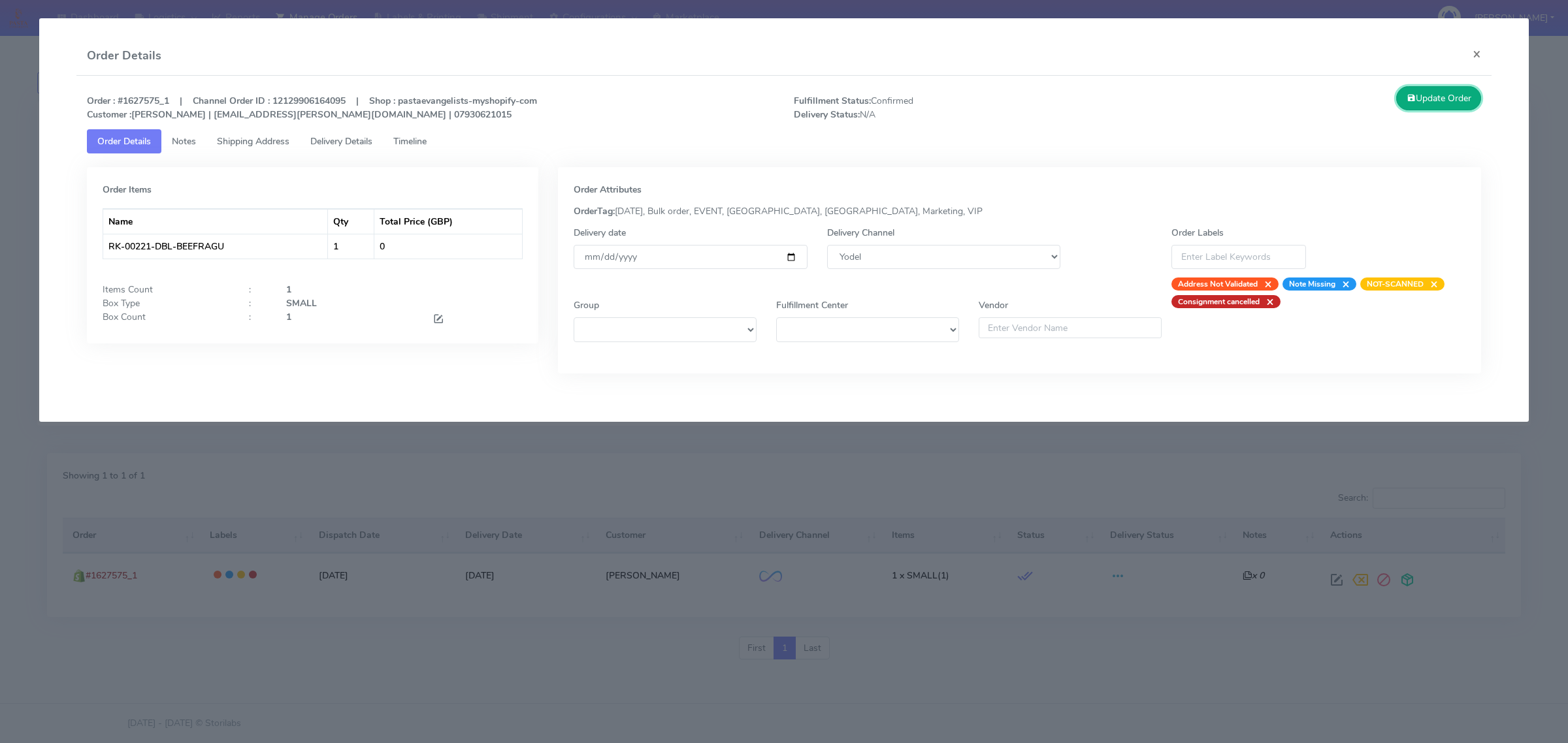
click at [1434, 108] on button "Update Order" at bounding box center [1438, 98] width 85 height 24
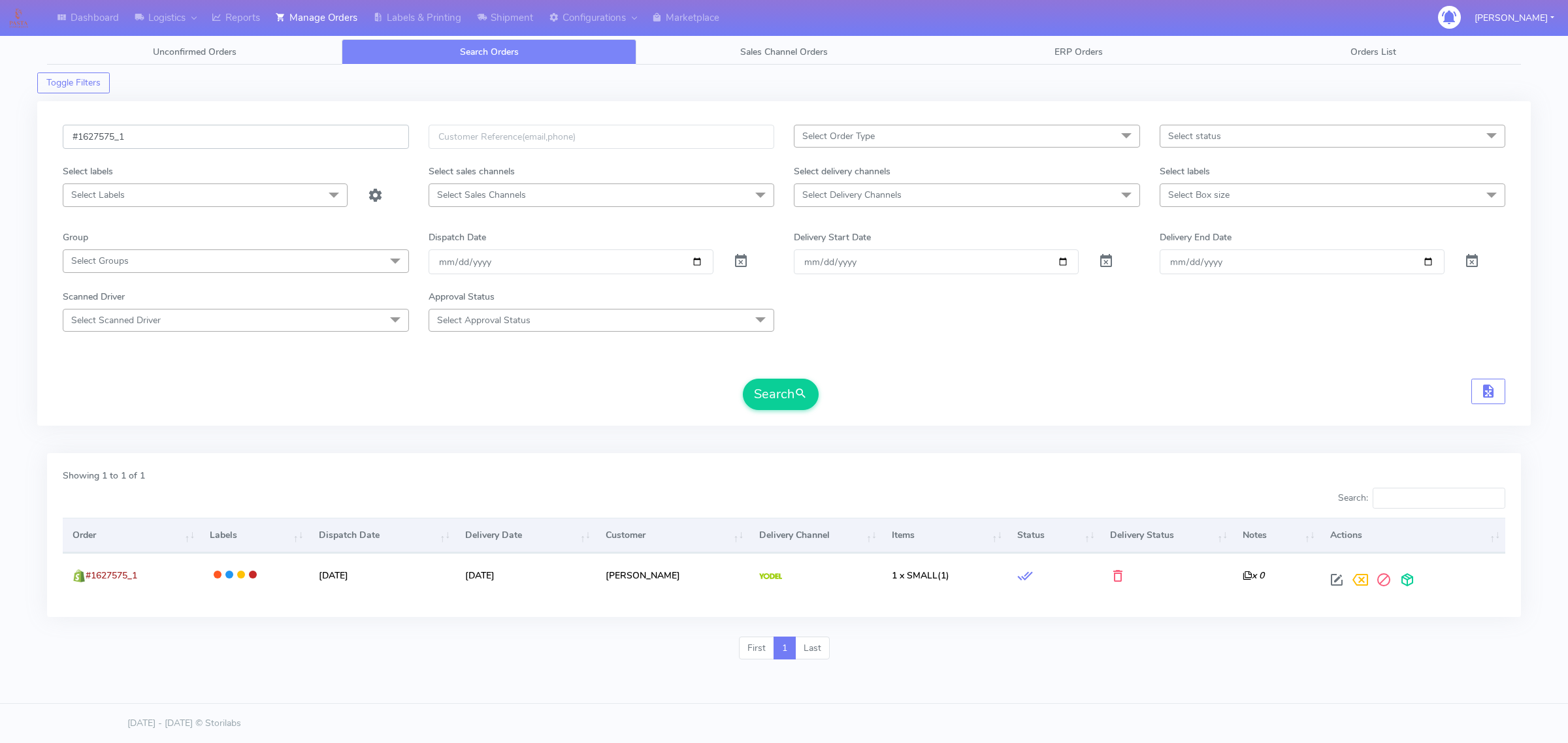
click at [361, 147] on input "#1627575_1" at bounding box center [236, 137] width 346 height 24
paste input "758"
type input "#1627758_1"
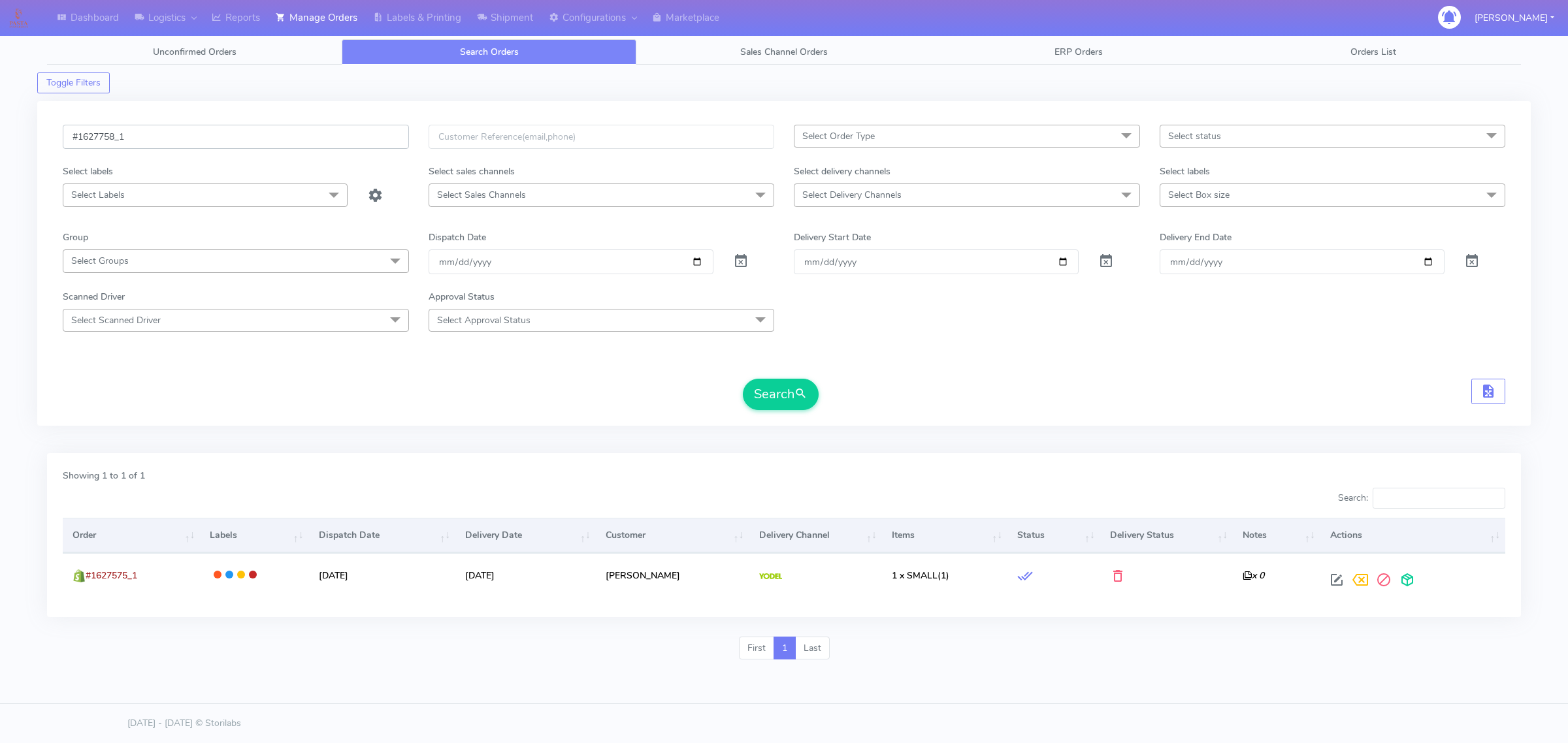
click at [743, 379] on button "Search" at bounding box center [781, 394] width 76 height 31
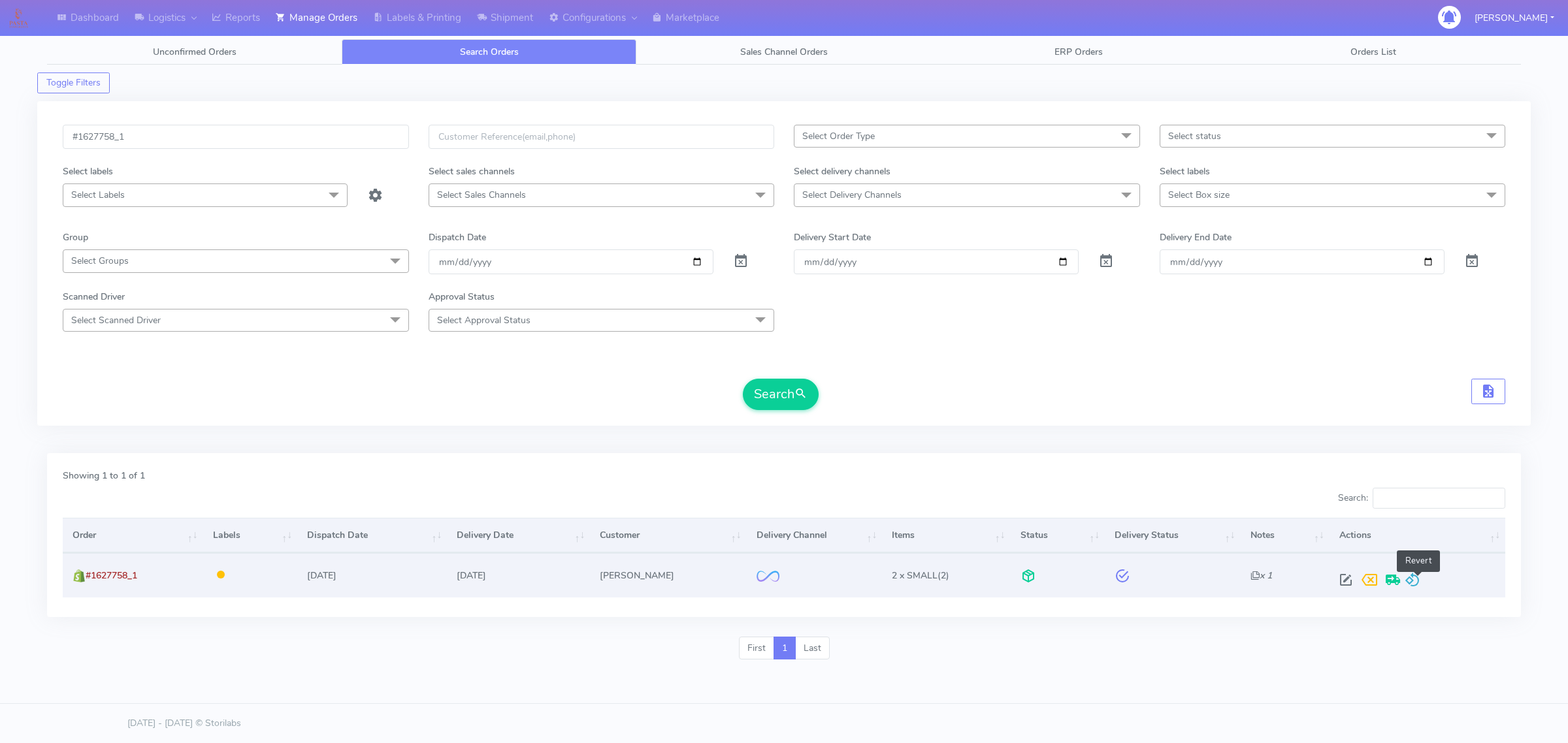
click at [1418, 576] on span at bounding box center [1412, 582] width 16 height 12
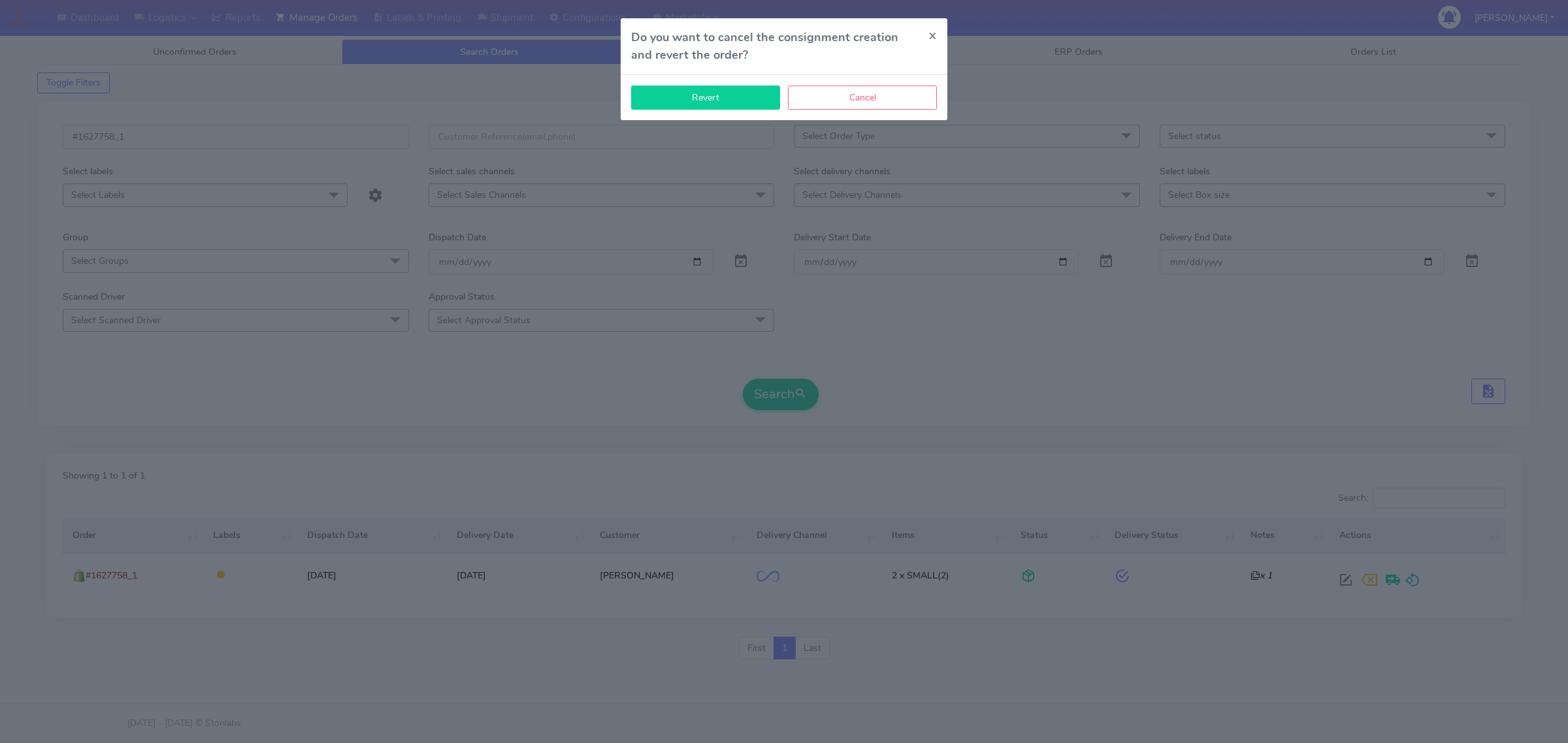
click at [760, 101] on button "Revert" at bounding box center [705, 97] width 149 height 24
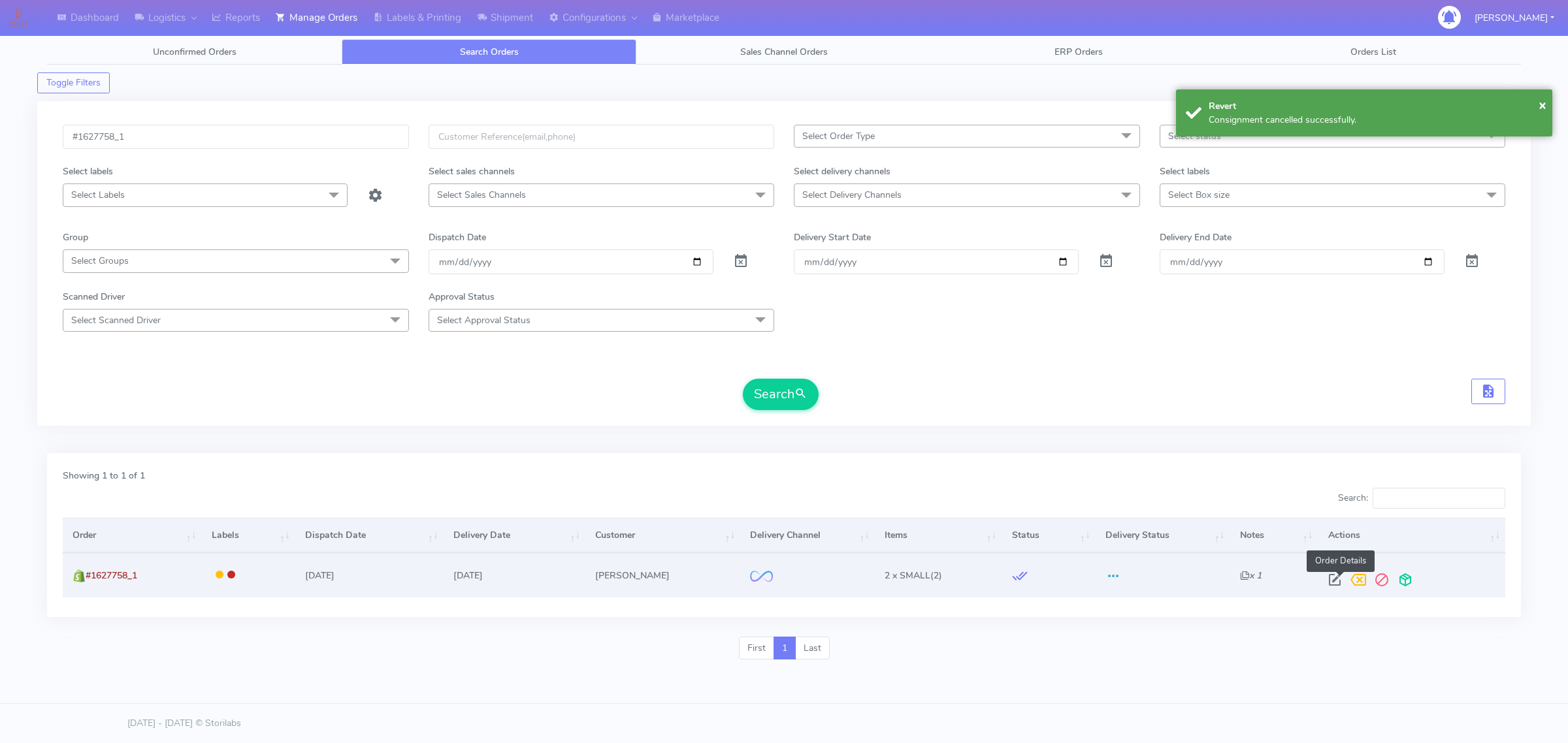
click at [1330, 579] on span at bounding box center [1334, 582] width 24 height 12
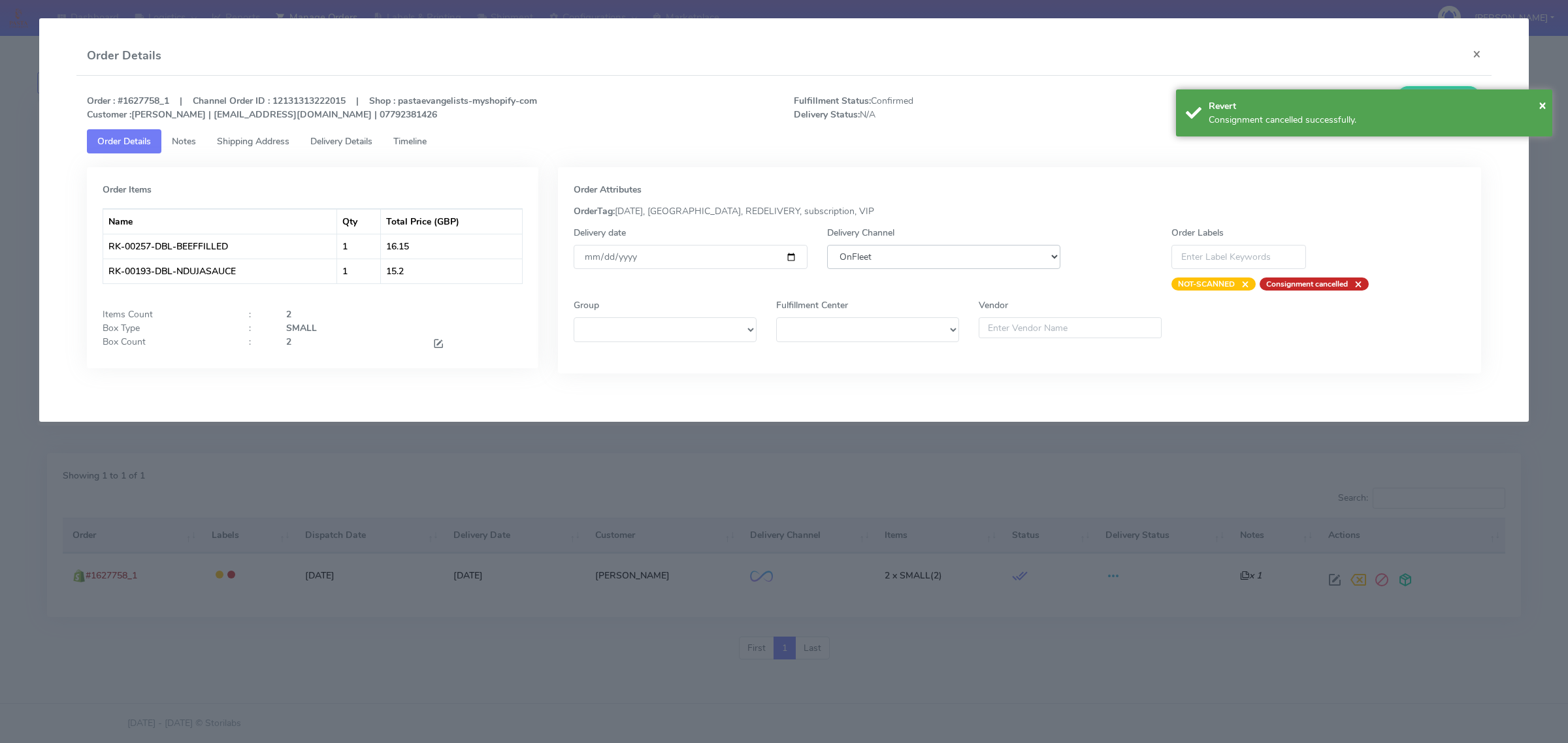
click at [919, 247] on select "DHL OnFleet Royal Mail DPD Yodel MaxOptra Amazon Collection" at bounding box center [944, 256] width 233 height 24
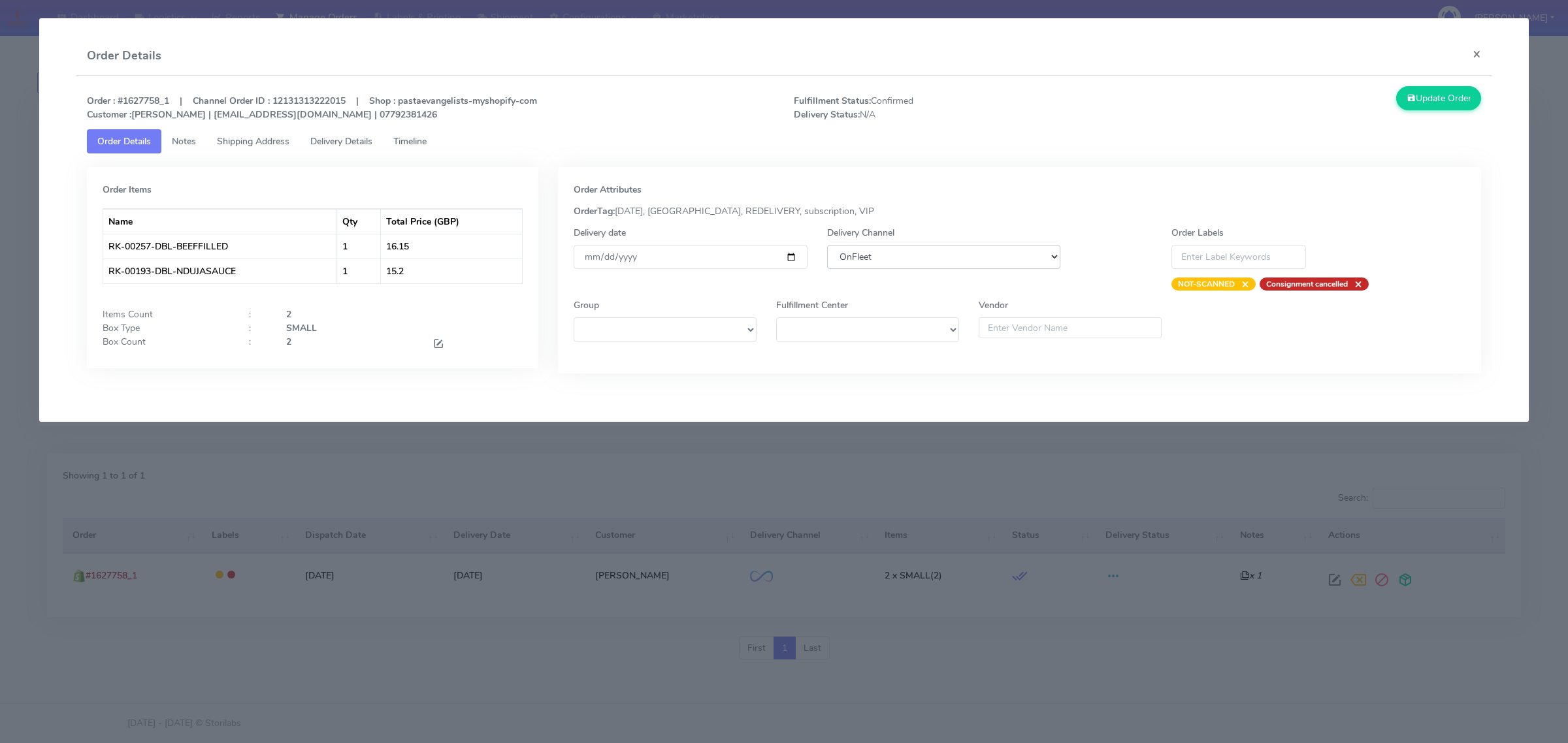
select select "5"
click at [827, 245] on select "DHL OnFleet Royal Mail DPD Yodel MaxOptra Amazon Collection" at bounding box center [944, 256] width 233 height 24
click at [1444, 98] on button "Update Order" at bounding box center [1438, 98] width 85 height 24
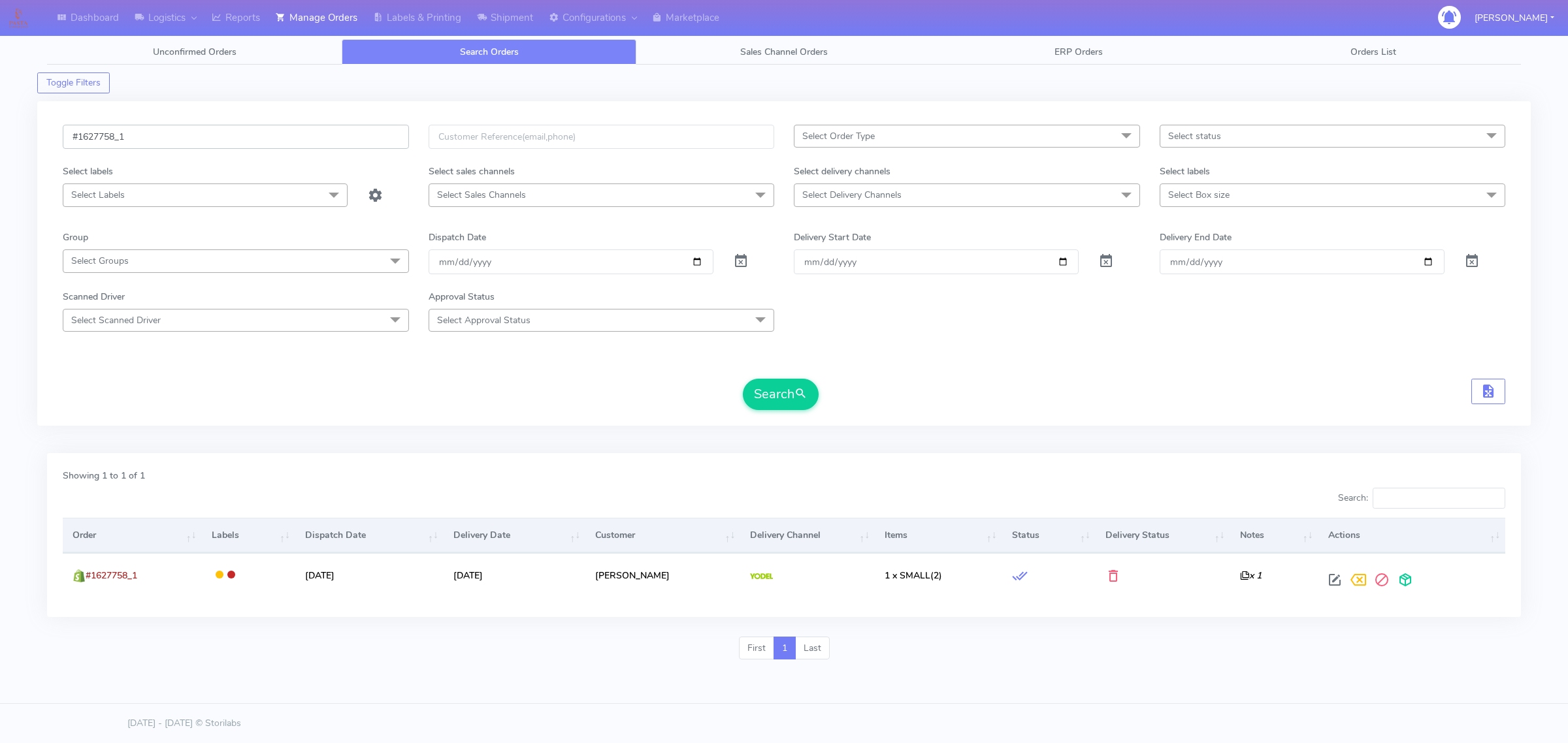
click at [272, 135] on input "#1627758_1" at bounding box center [236, 137] width 346 height 24
paste input "480"
type input "#1627480_1"
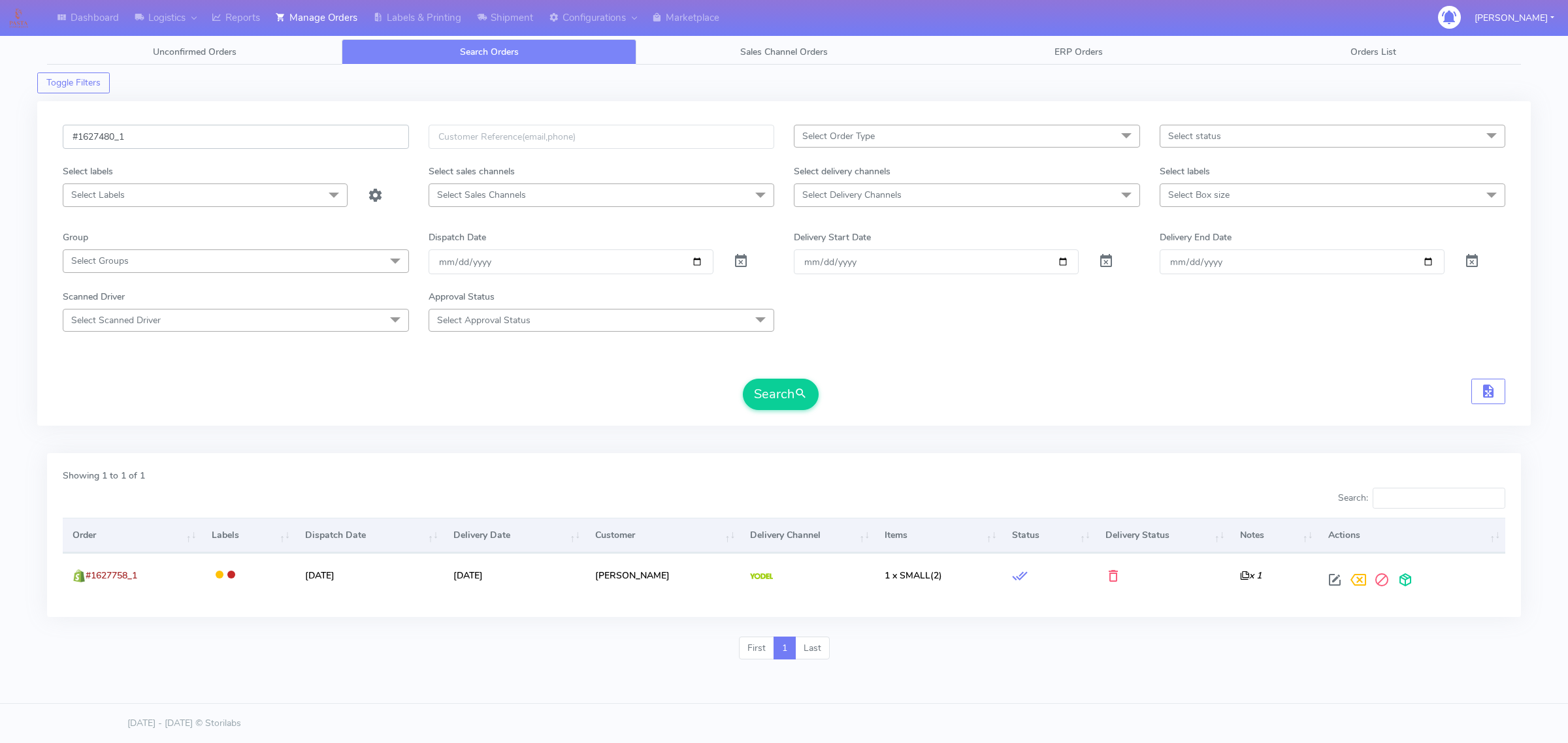
click at [743, 379] on button "Search" at bounding box center [781, 394] width 76 height 31
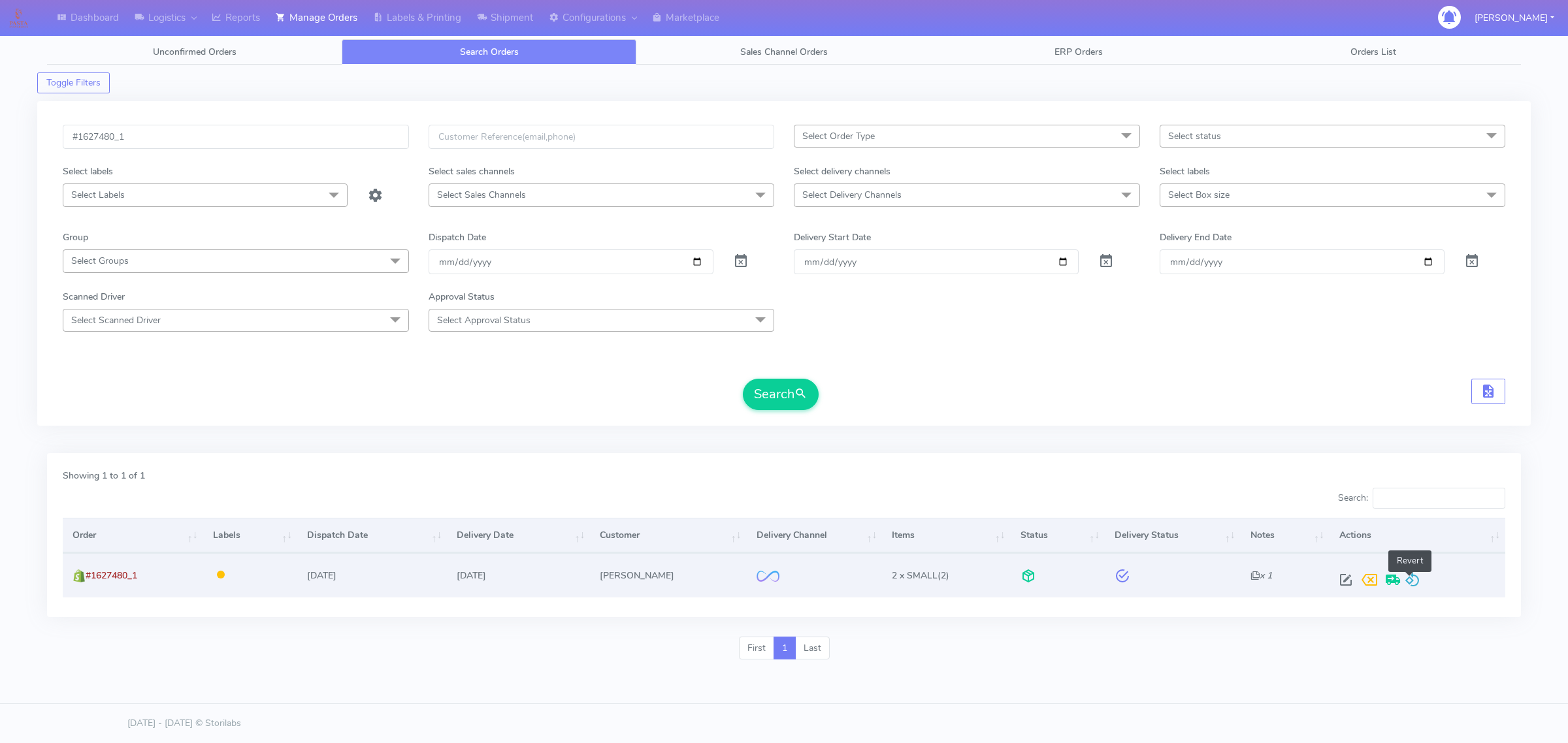
click at [1412, 576] on span at bounding box center [1412, 582] width 16 height 12
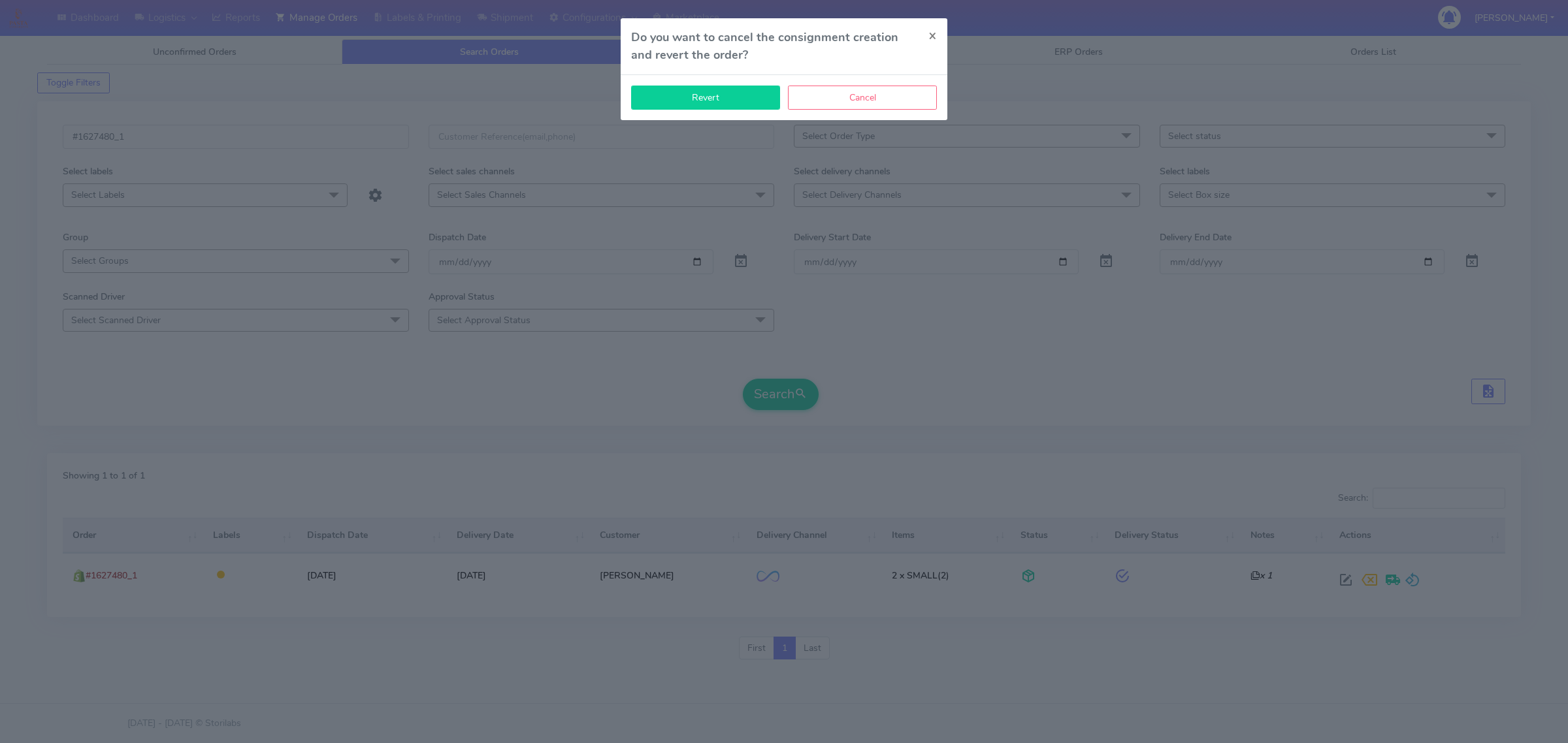
click at [721, 107] on button "Revert" at bounding box center [705, 97] width 149 height 24
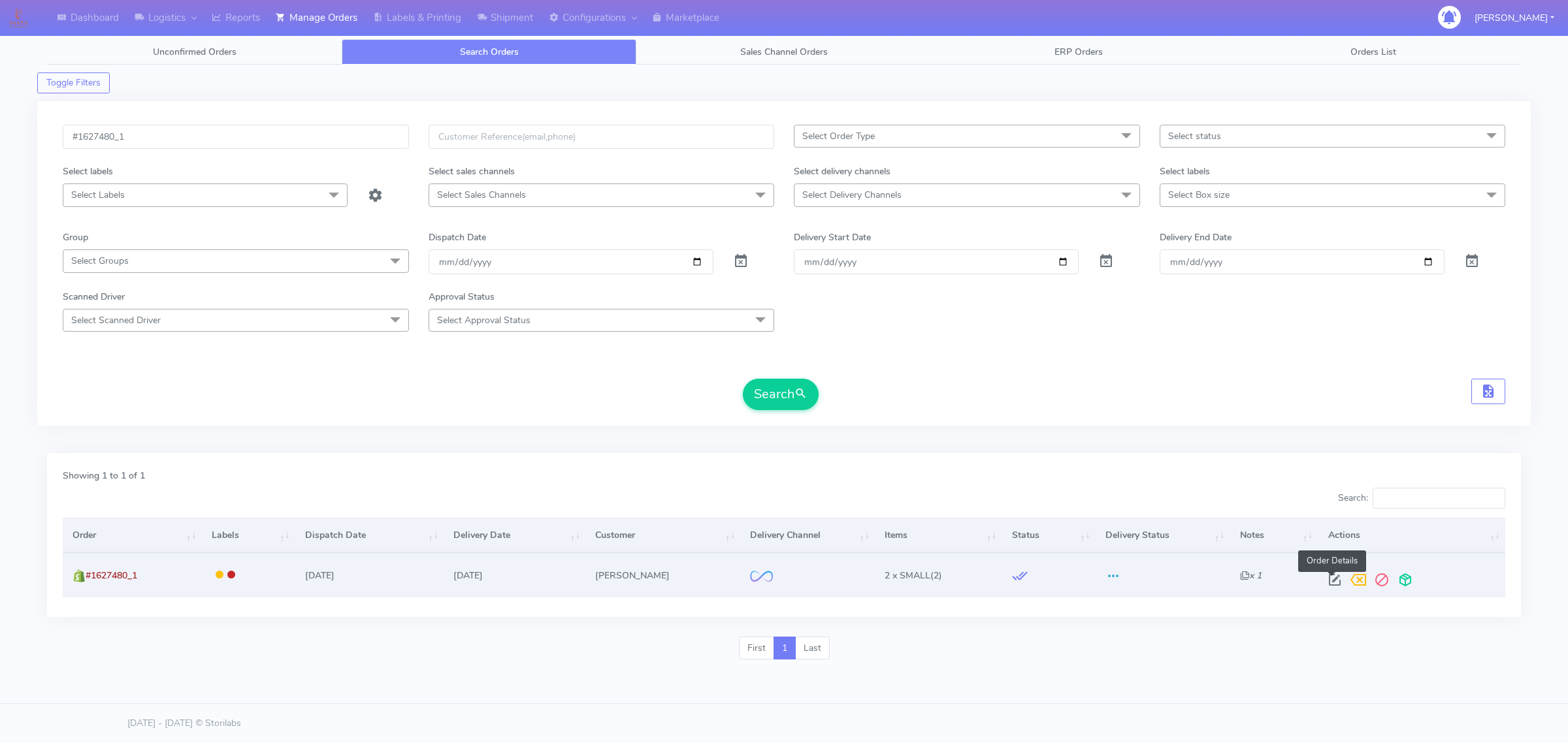
click at [1340, 582] on span at bounding box center [1334, 582] width 24 height 12
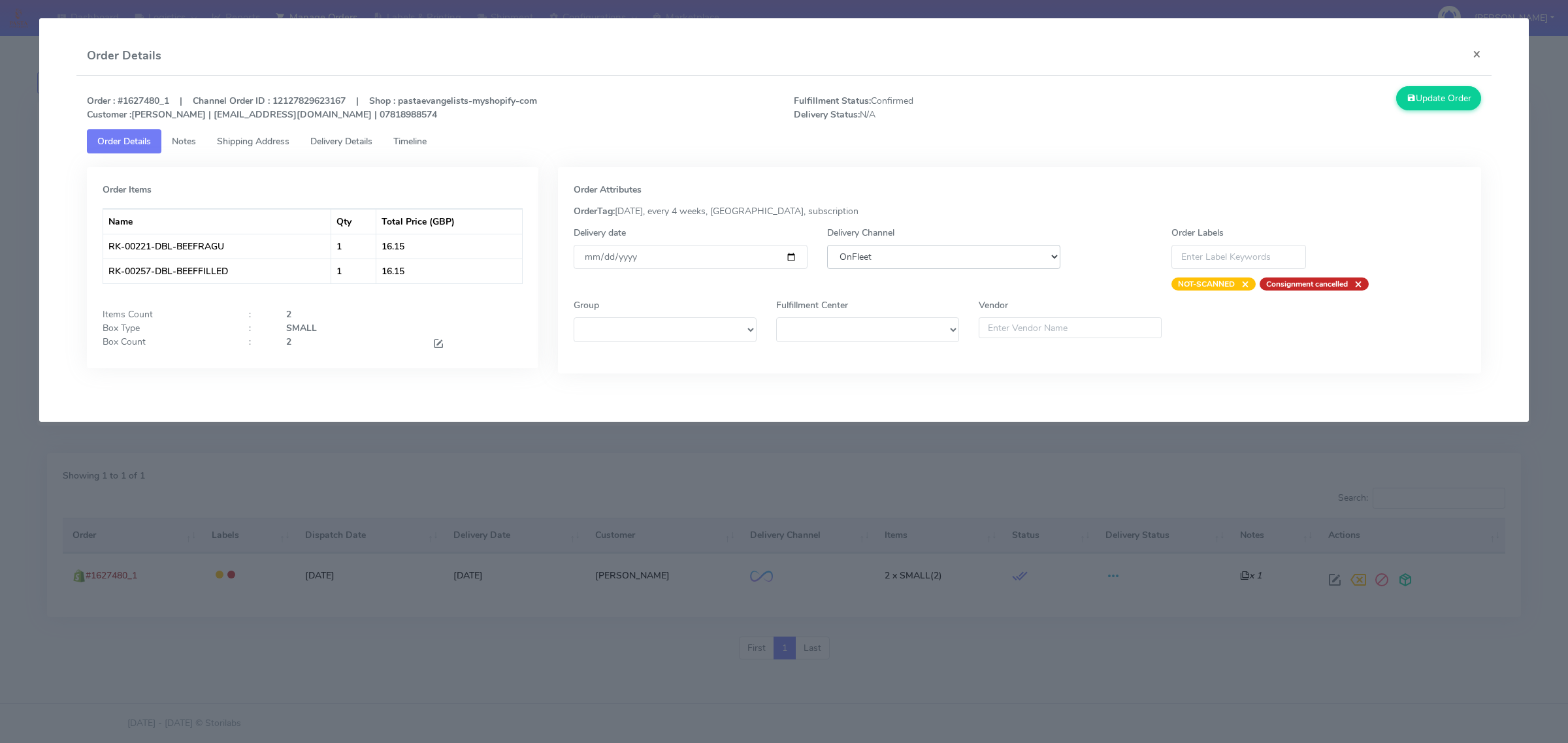
click at [989, 246] on select "DHL OnFleet Royal Mail DPD Yodel MaxOptra Amazon Collection" at bounding box center [944, 256] width 233 height 24
select select "5"
click at [827, 245] on select "DHL OnFleet Royal Mail DPD Yodel MaxOptra Amazon Collection" at bounding box center [944, 256] width 233 height 24
click at [1429, 93] on button "Update Order" at bounding box center [1438, 98] width 85 height 24
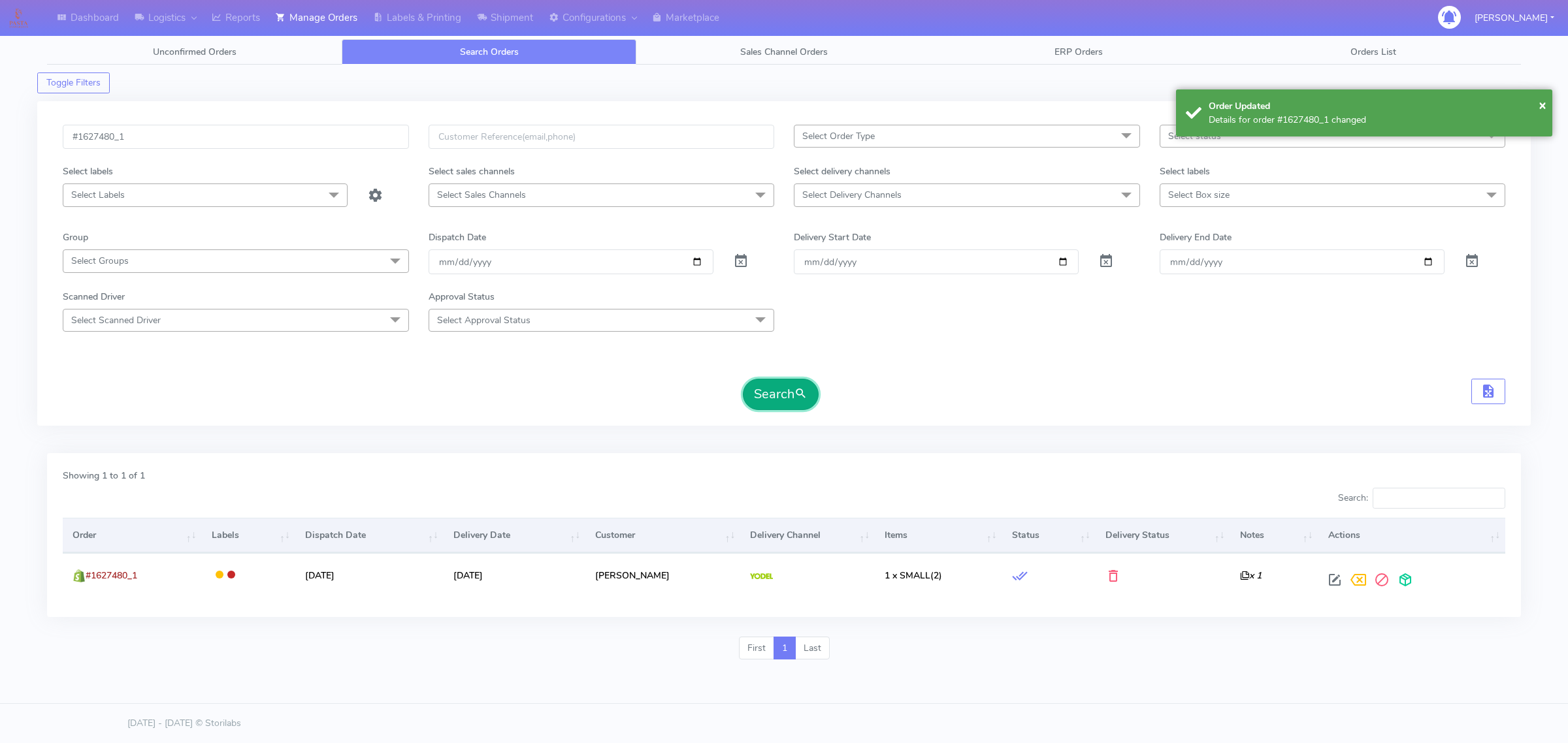
click at [772, 396] on button "Search" at bounding box center [781, 394] width 76 height 31
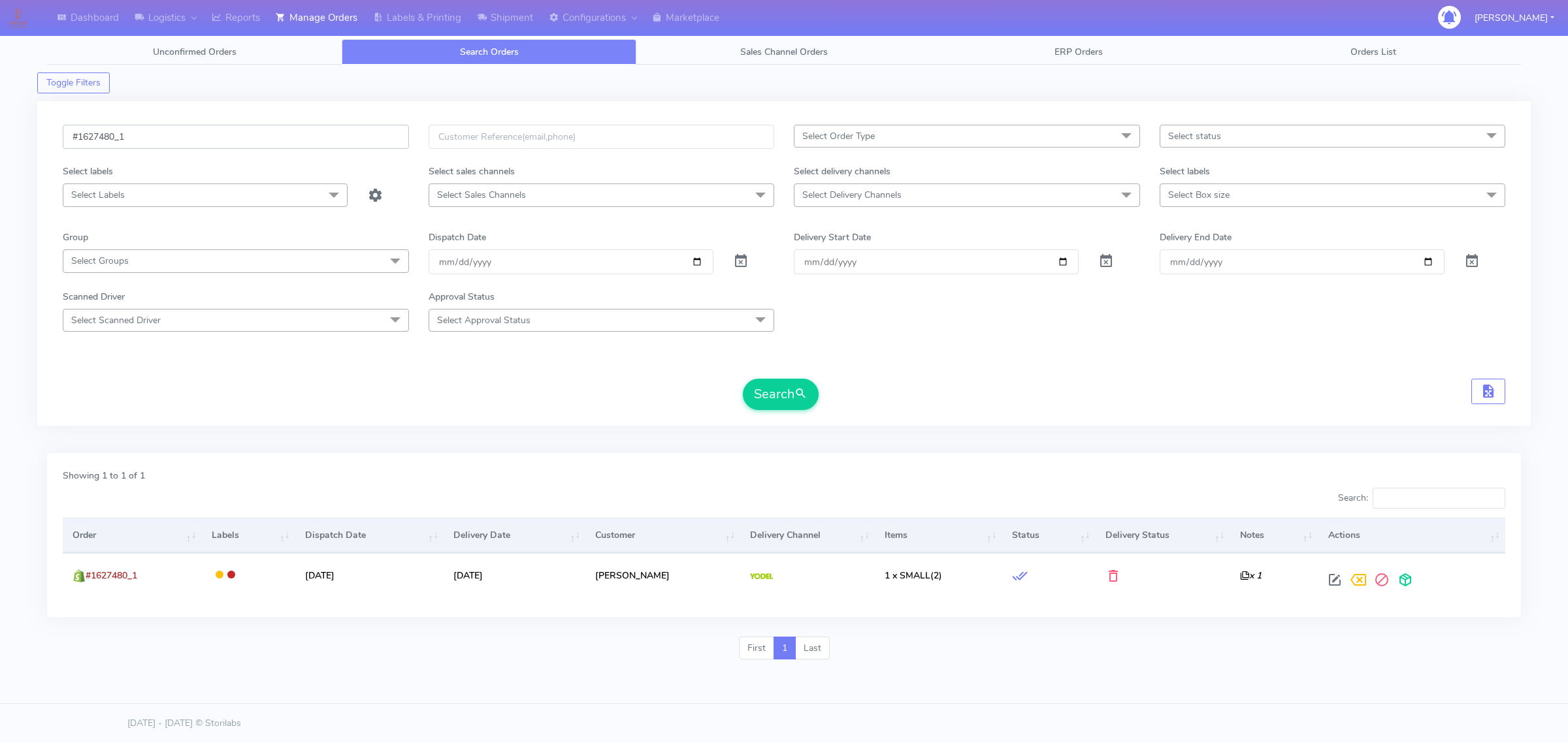
click at [304, 139] on input "#1627480_1" at bounding box center [236, 137] width 346 height 24
paste input "47"
type input "#1627447_1"
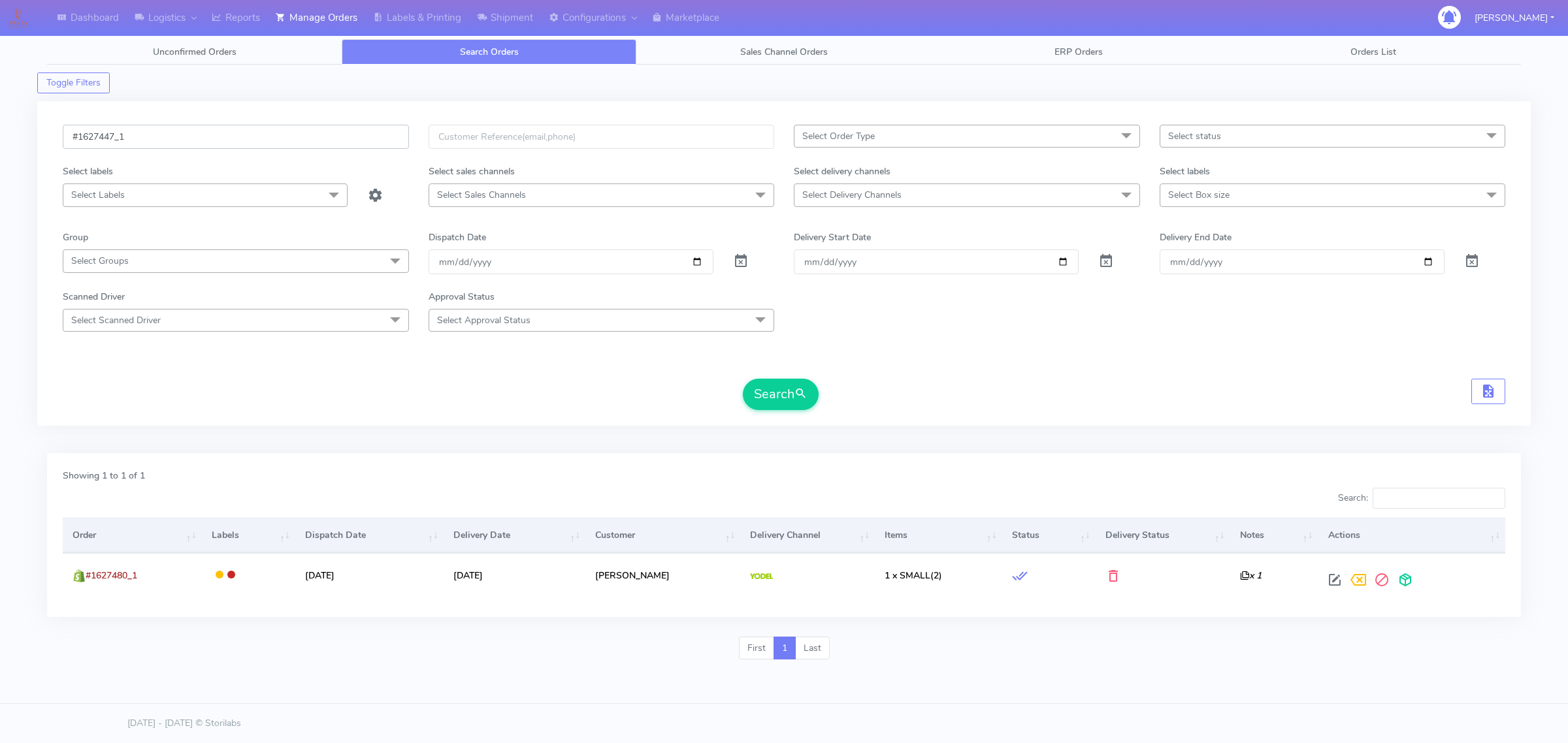
click at [743, 379] on button "Search" at bounding box center [781, 394] width 76 height 31
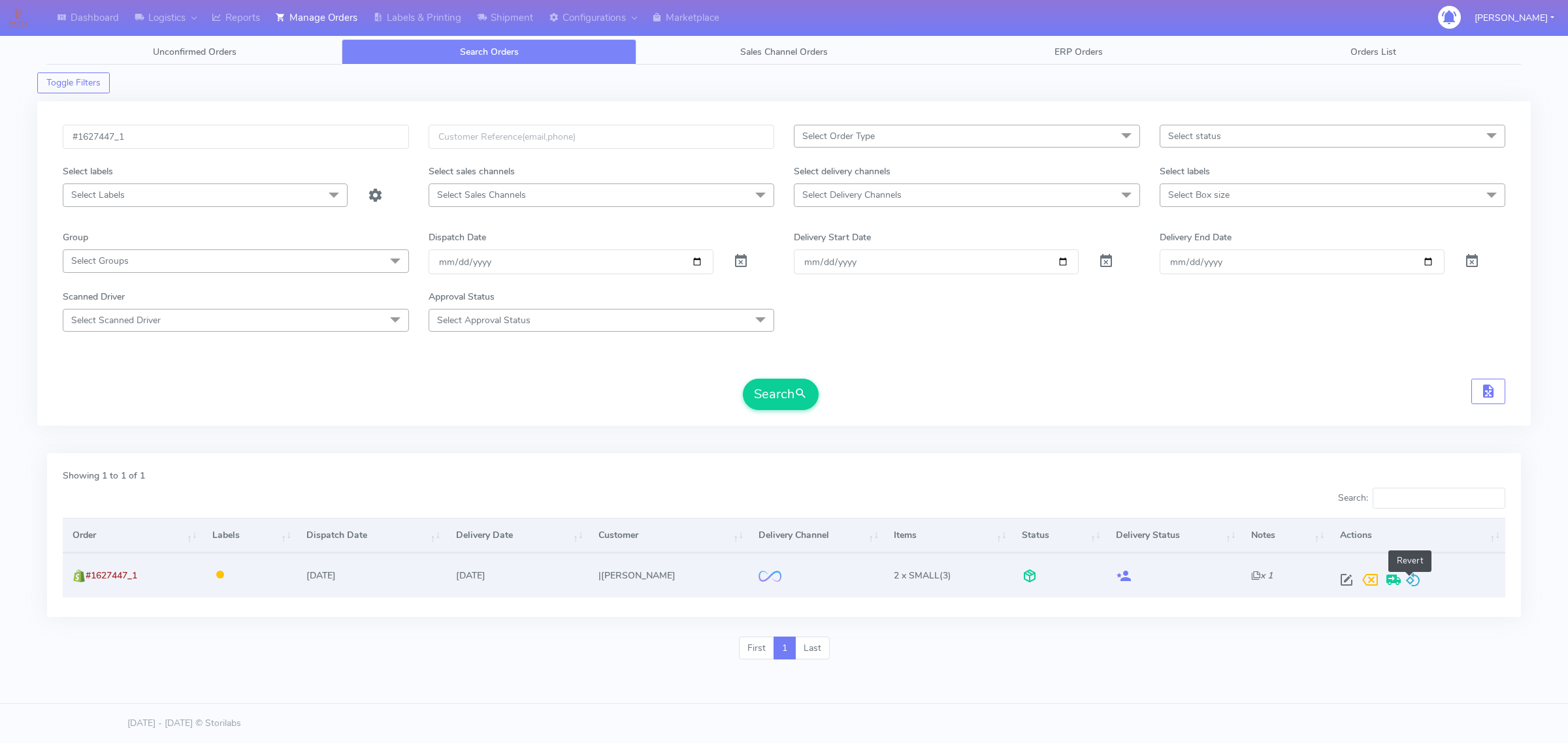
click at [1416, 578] on span at bounding box center [1413, 582] width 16 height 12
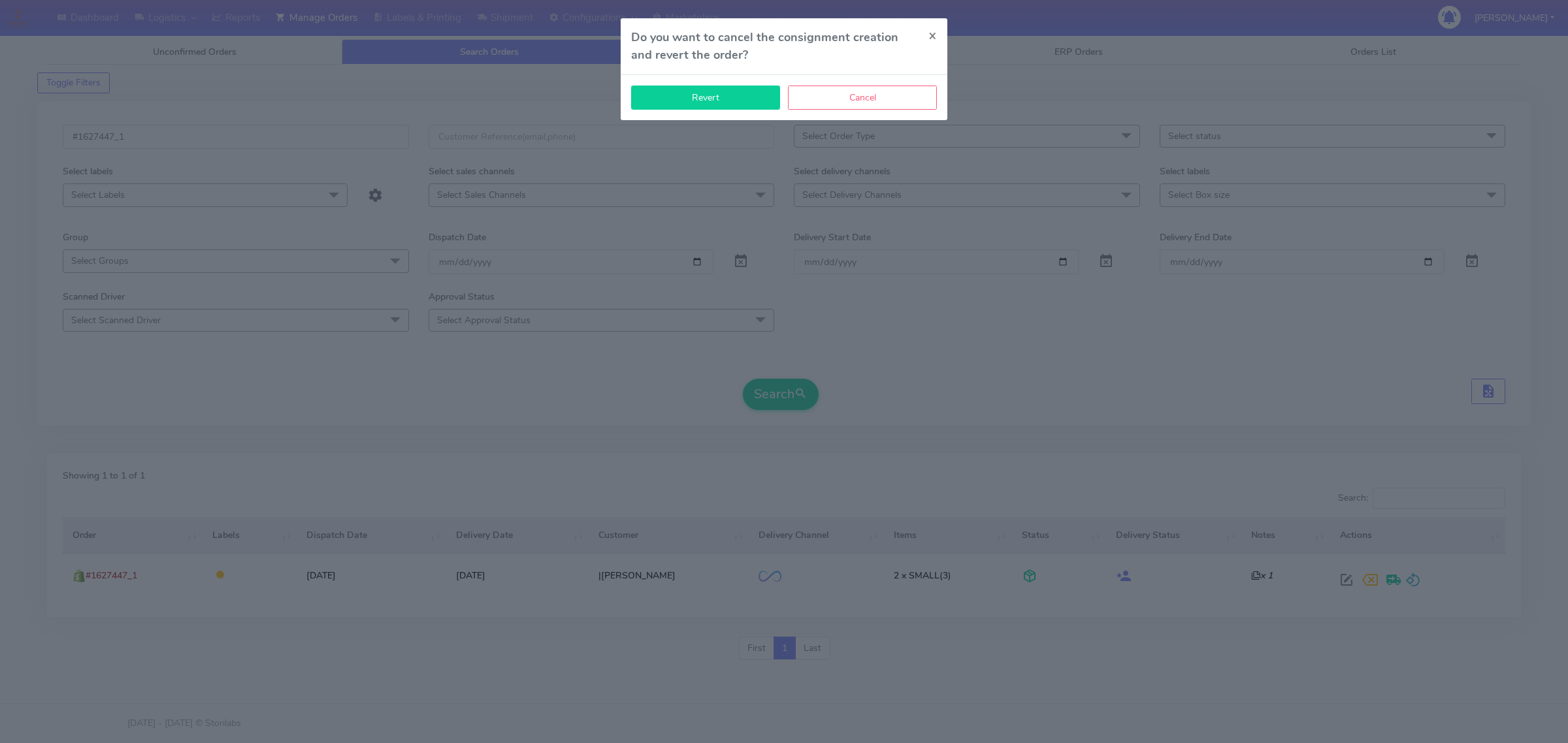
click at [728, 93] on button "Revert" at bounding box center [705, 97] width 149 height 24
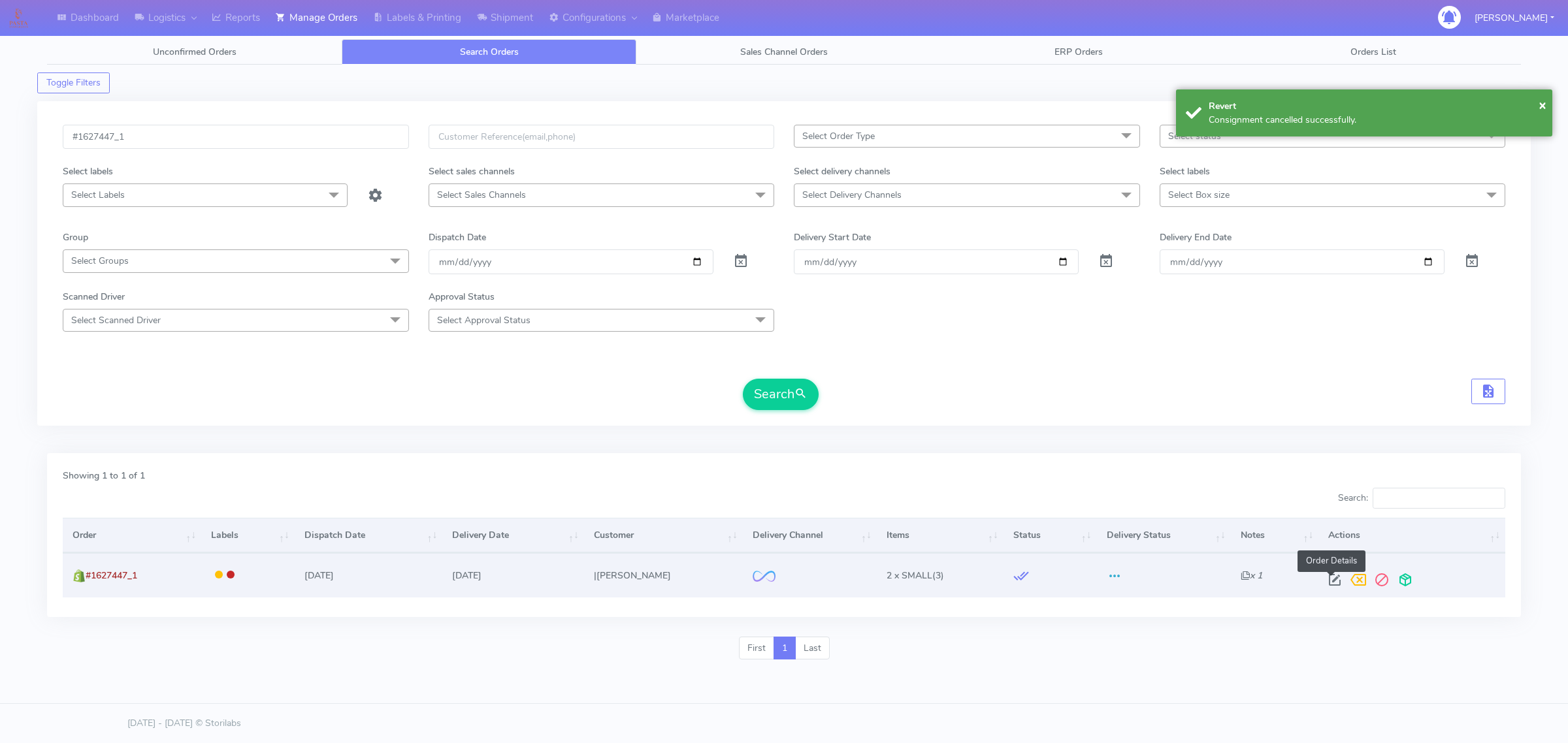
click at [1323, 576] on span at bounding box center [1334, 582] width 24 height 12
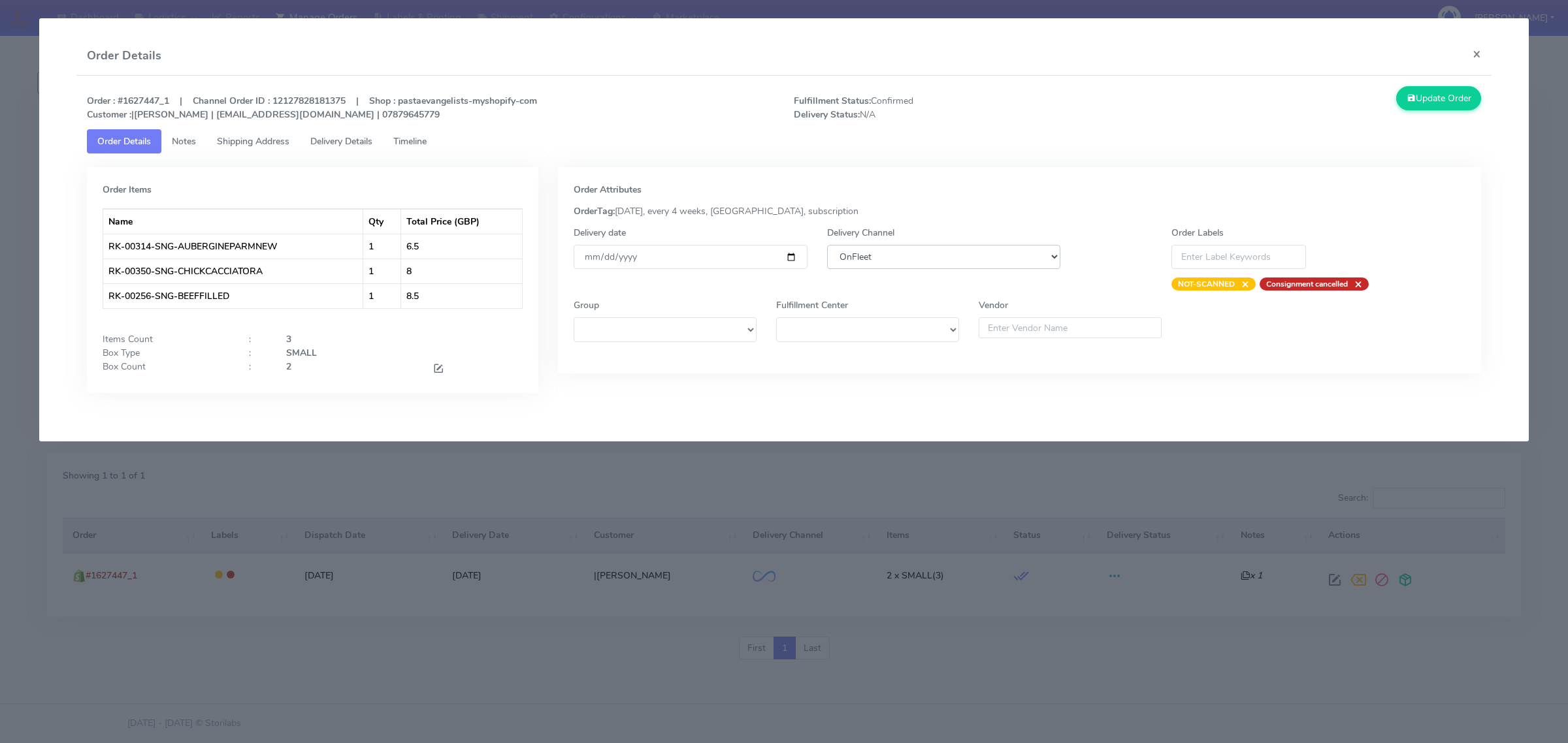
click at [963, 253] on select "DHL OnFleet Royal Mail DPD Yodel MaxOptra Amazon Collection" at bounding box center [944, 256] width 233 height 24
select select "5"
click at [827, 245] on select "DHL OnFleet Royal Mail DPD Yodel MaxOptra Amazon Collection" at bounding box center [944, 256] width 233 height 24
click at [1432, 88] on button "Update Order" at bounding box center [1438, 98] width 85 height 24
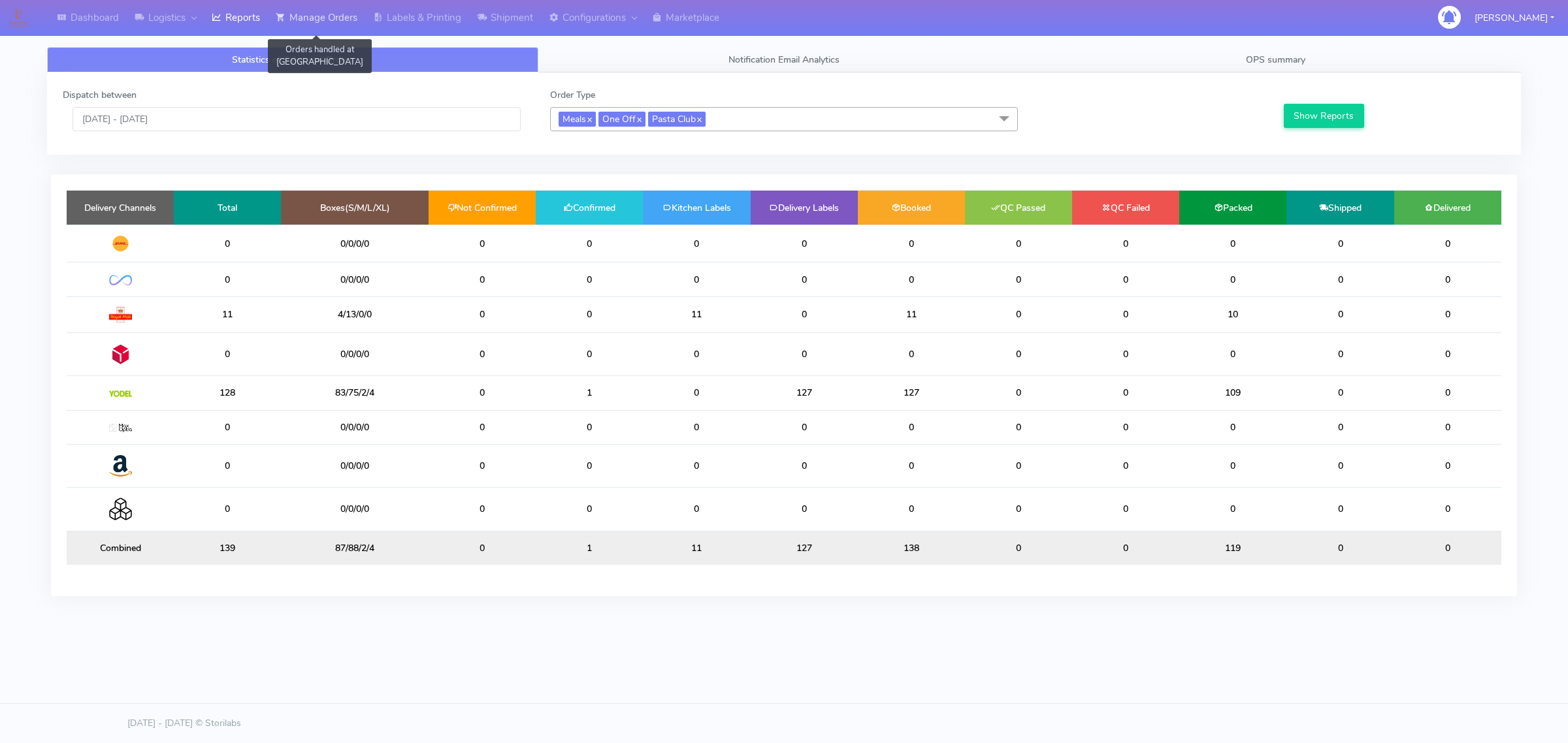
drag, startPoint x: 347, startPoint y: 11, endPoint x: 343, endPoint y: 22, distance: 11.7
click at [347, 11] on link "Manage Orders" at bounding box center [316, 18] width 98 height 36
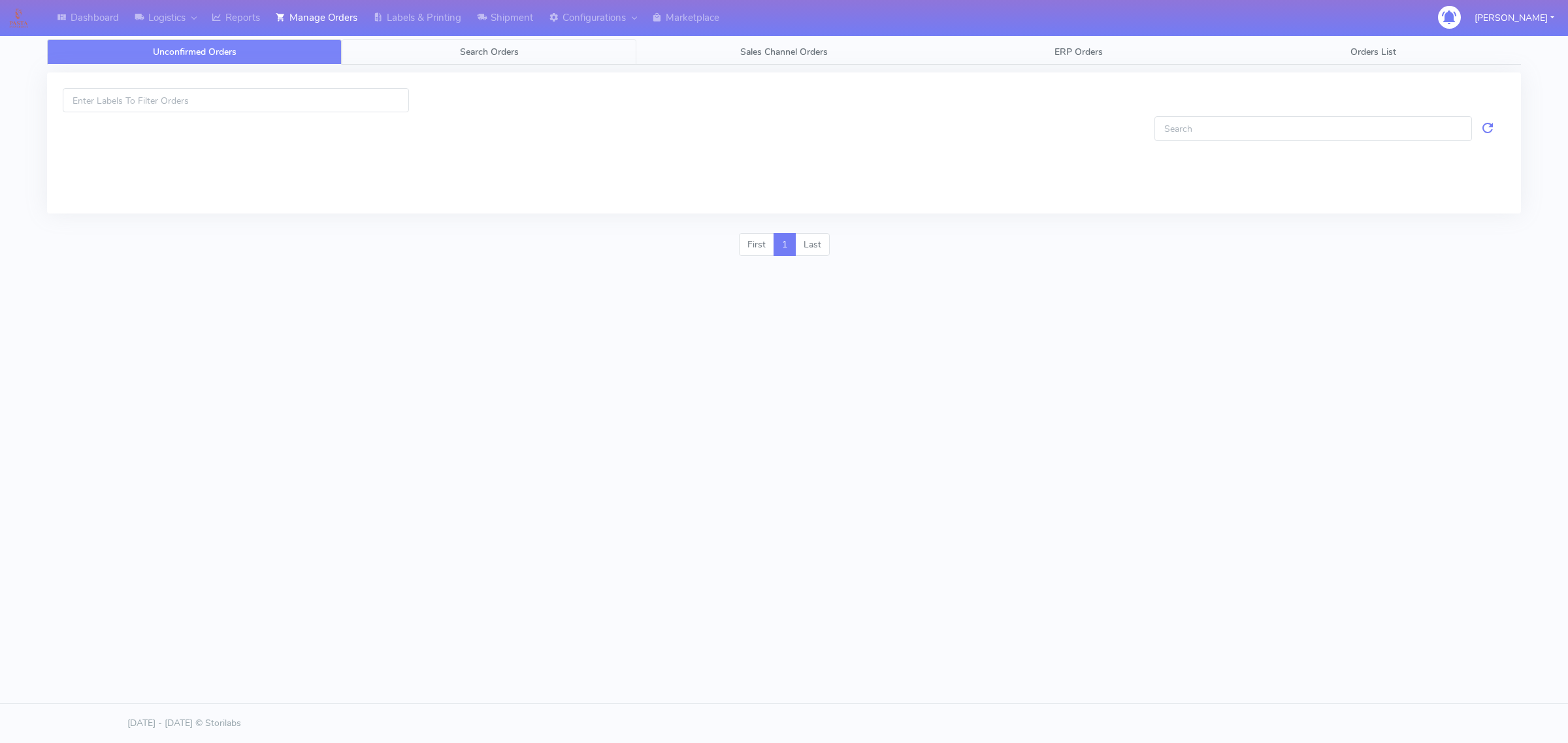
click at [399, 52] on link "Search Orders" at bounding box center [489, 52] width 294 height 26
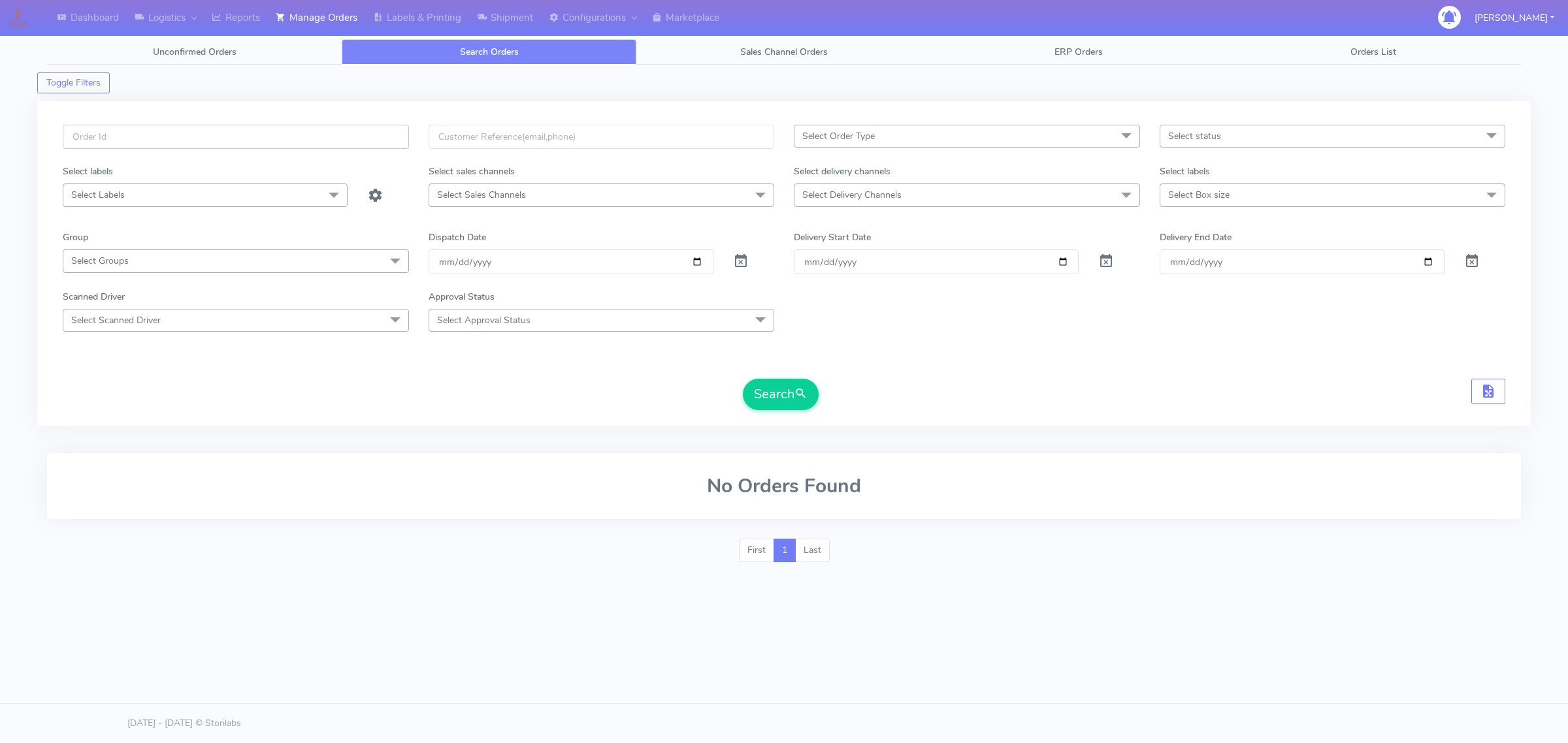
click at [278, 144] on input "text" at bounding box center [236, 137] width 346 height 24
click at [385, 5] on link "Labels & Printing" at bounding box center [417, 18] width 104 height 36
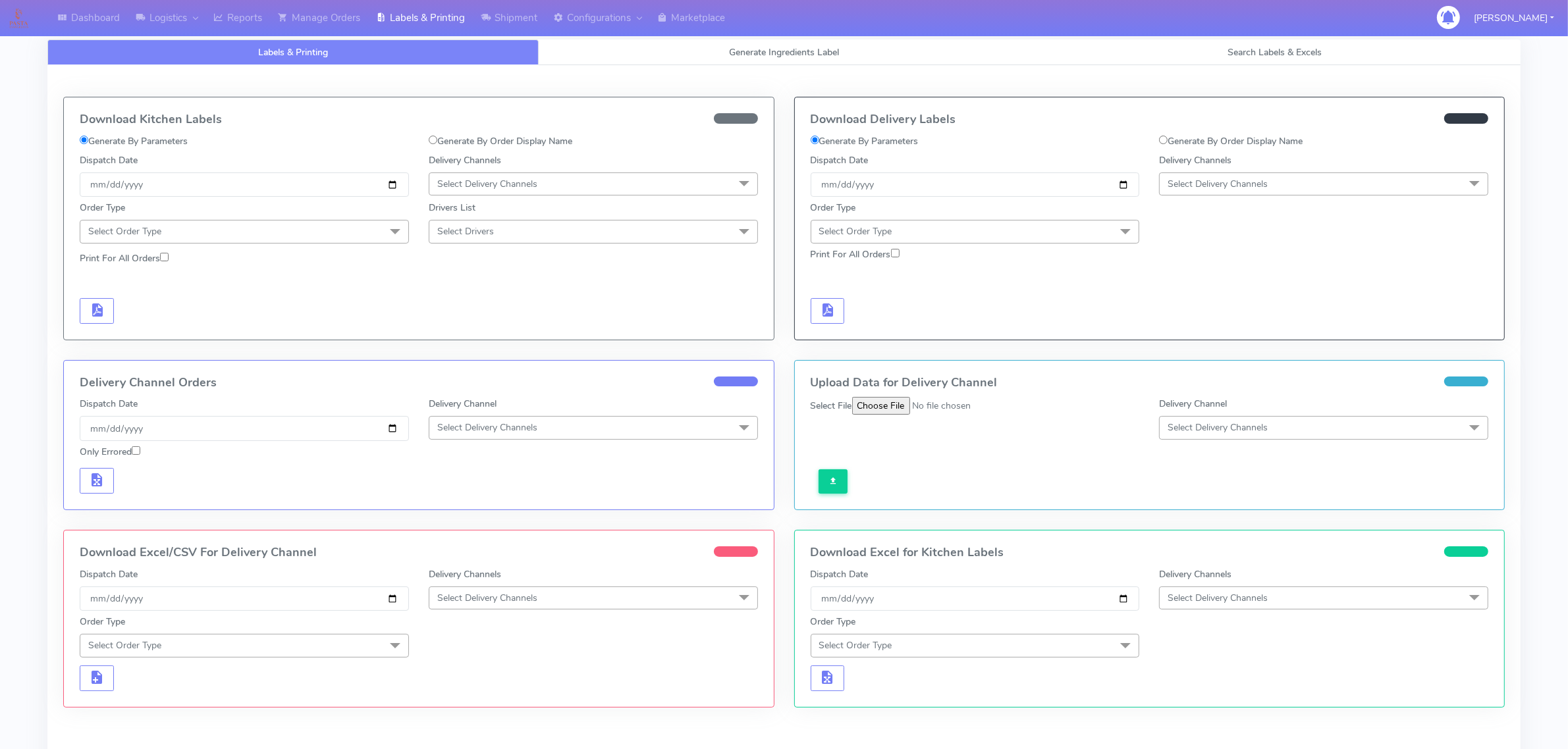
click at [177, 221] on span "Select Order Type" at bounding box center [244, 231] width 329 height 23
click at [144, 288] on div "Meal" at bounding box center [244, 293] width 315 height 14
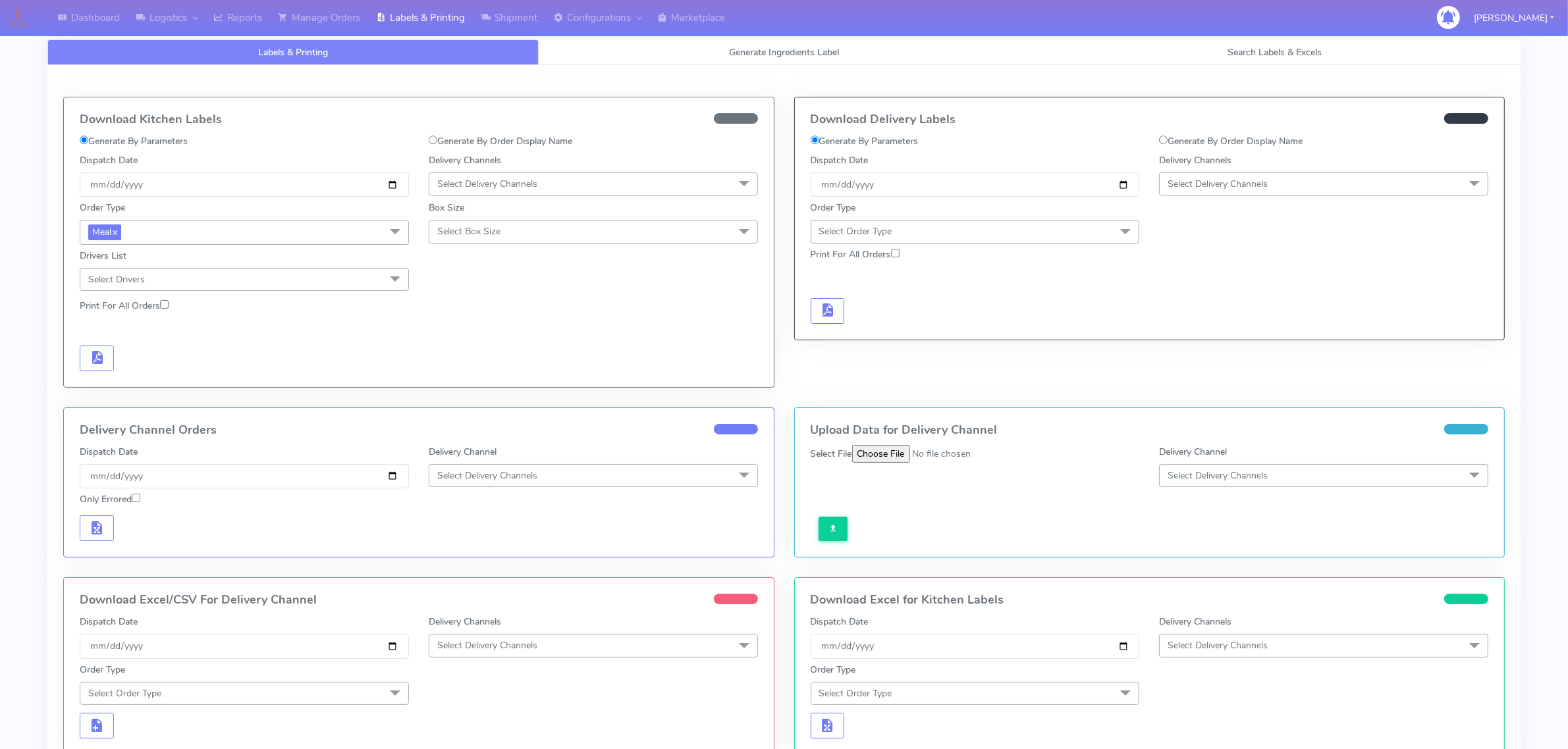
click at [482, 186] on span "Select Delivery Channels" at bounding box center [487, 184] width 100 height 13
click at [455, 267] on div "OnFleet" at bounding box center [593, 266] width 315 height 14
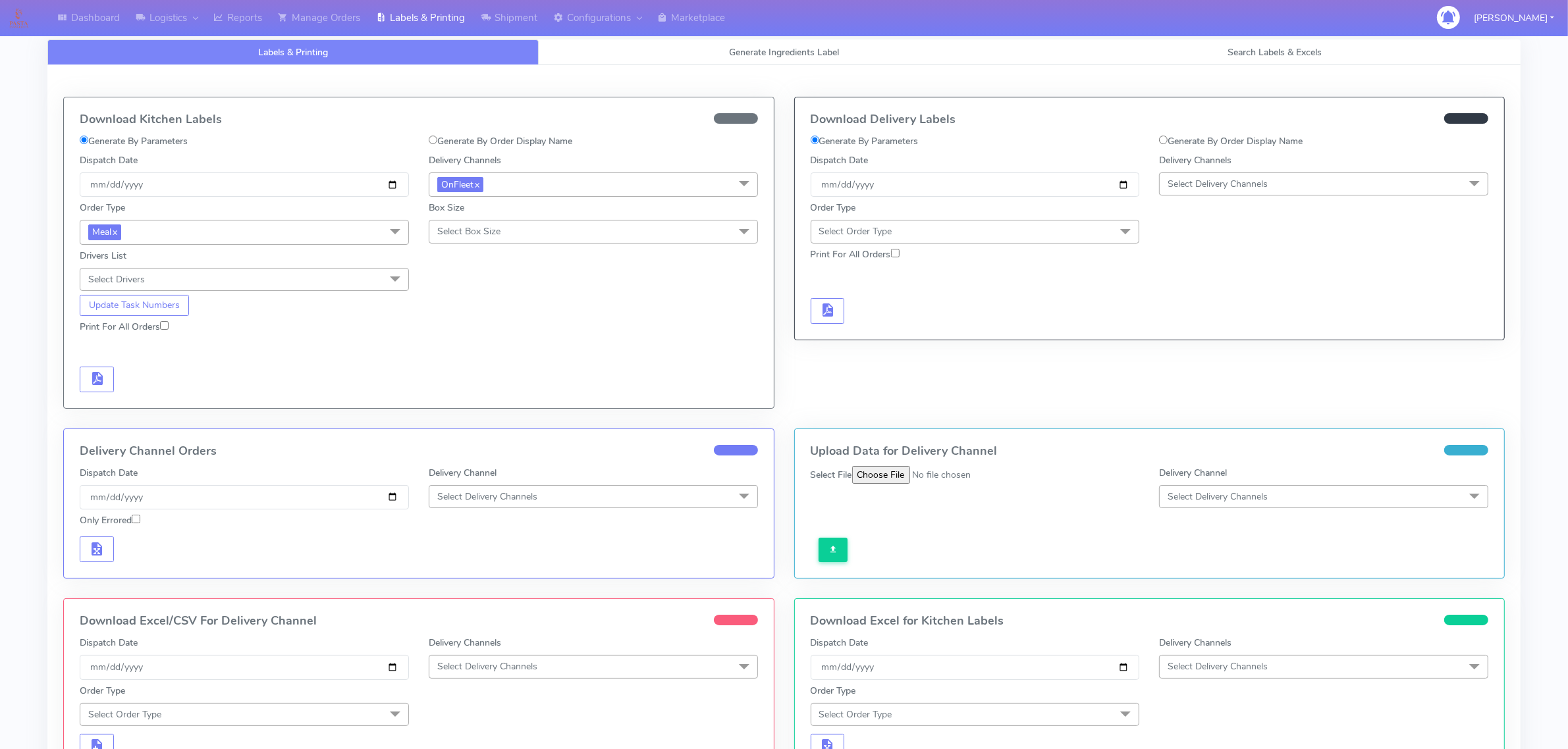
click at [455, 242] on span "Select Box Size" at bounding box center [593, 231] width 329 height 23
click at [472, 293] on div "Small" at bounding box center [593, 293] width 315 height 14
click at [160, 324] on label "Print For All Orders" at bounding box center [124, 326] width 89 height 14
click at [160, 324] on input "Print For All Orders" at bounding box center [164, 325] width 9 height 9
checkbox input "true"
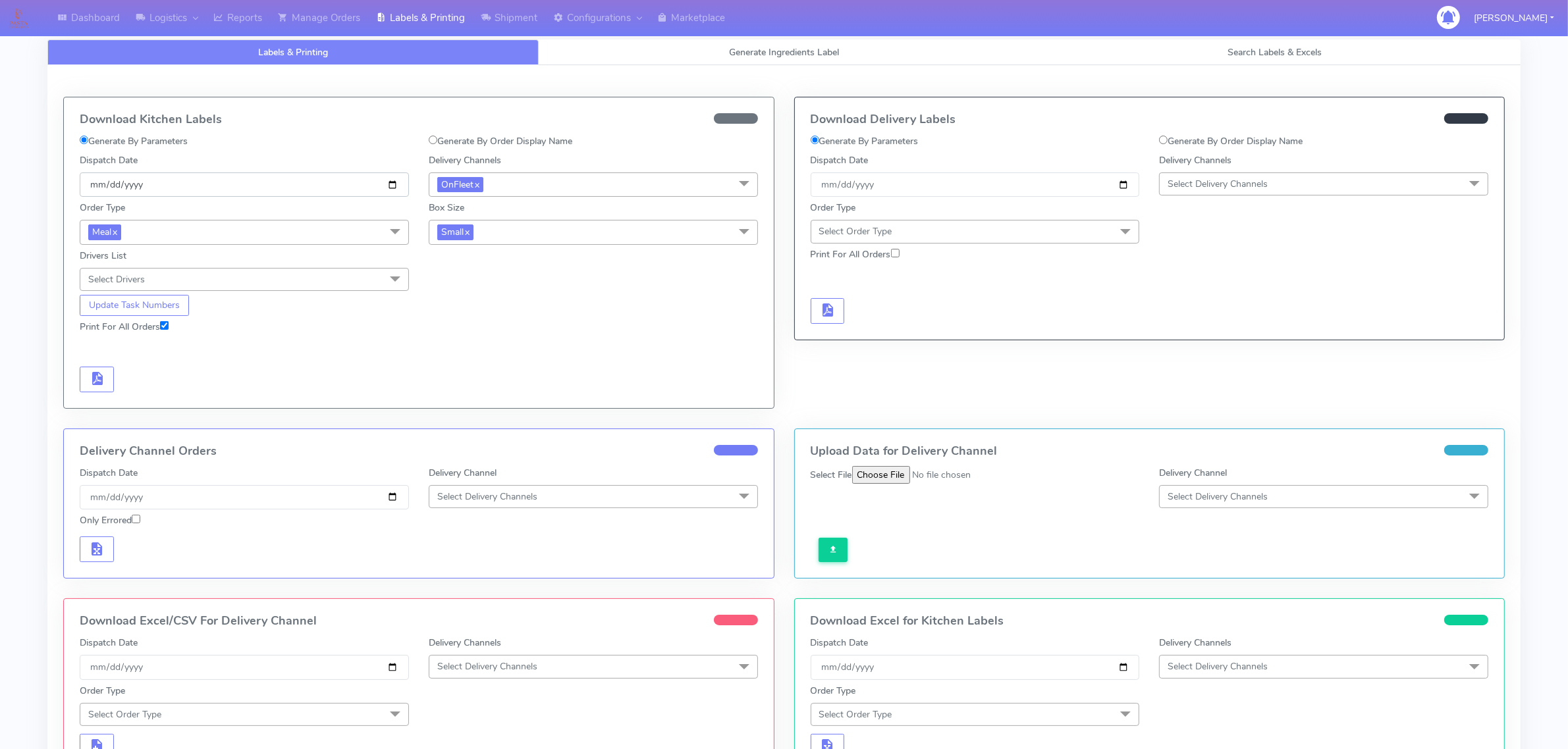
click at [390, 185] on input "[DATE]" at bounding box center [244, 185] width 329 height 24
type input "[DATE]"
click at [156, 305] on button "Update Task Numbers" at bounding box center [135, 305] width 110 height 21
click at [113, 379] on button "button" at bounding box center [97, 379] width 34 height 26
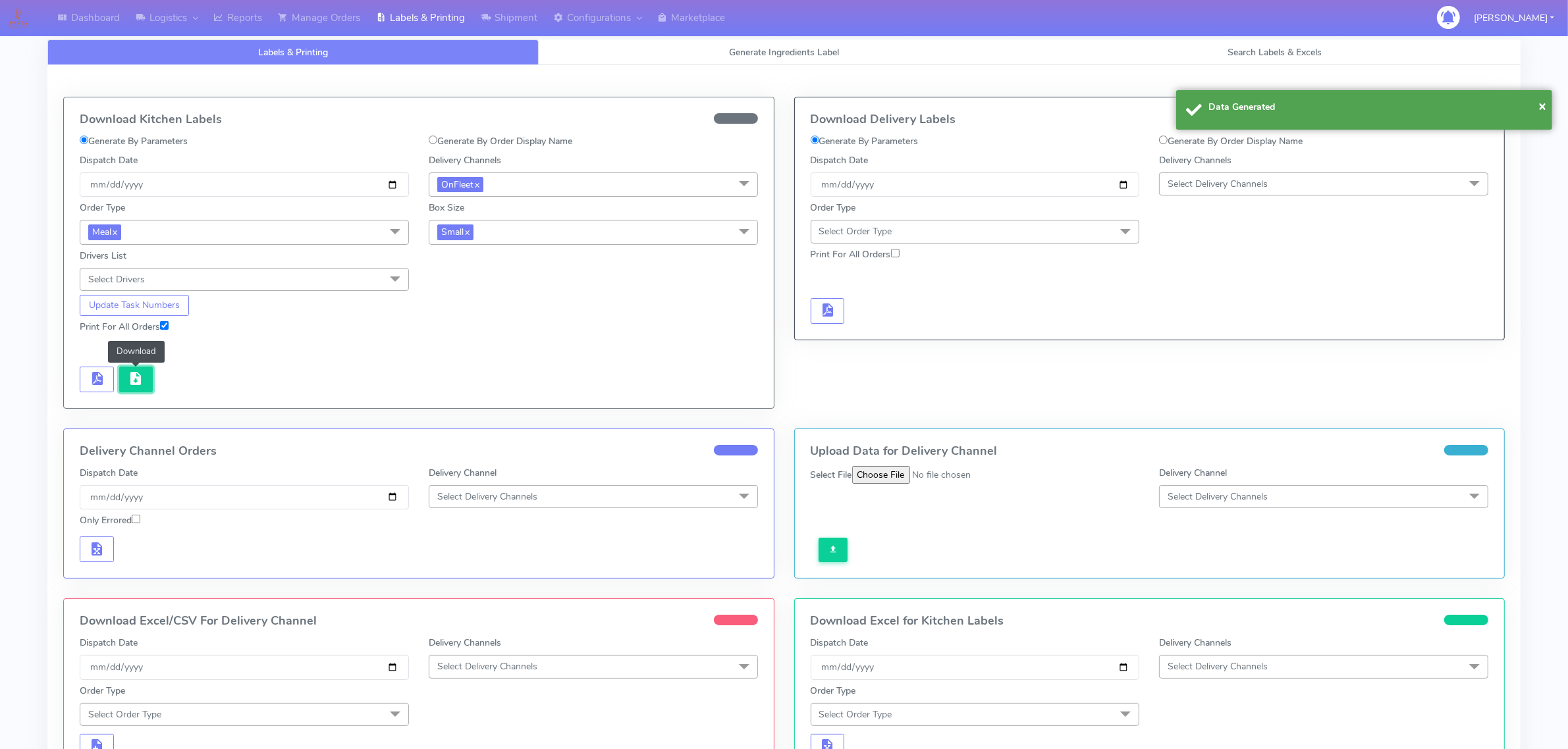
click at [149, 384] on button "button" at bounding box center [137, 379] width 34 height 26
